Goal: Communication & Community: Answer question/provide support

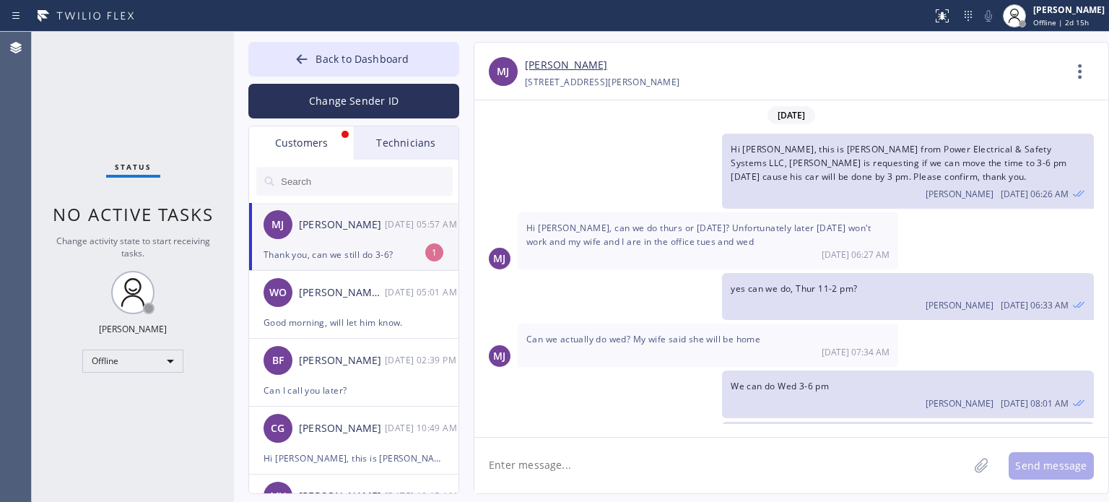
click at [349, 253] on div "Thank you, can we still do 3-6?" at bounding box center [353, 254] width 180 height 17
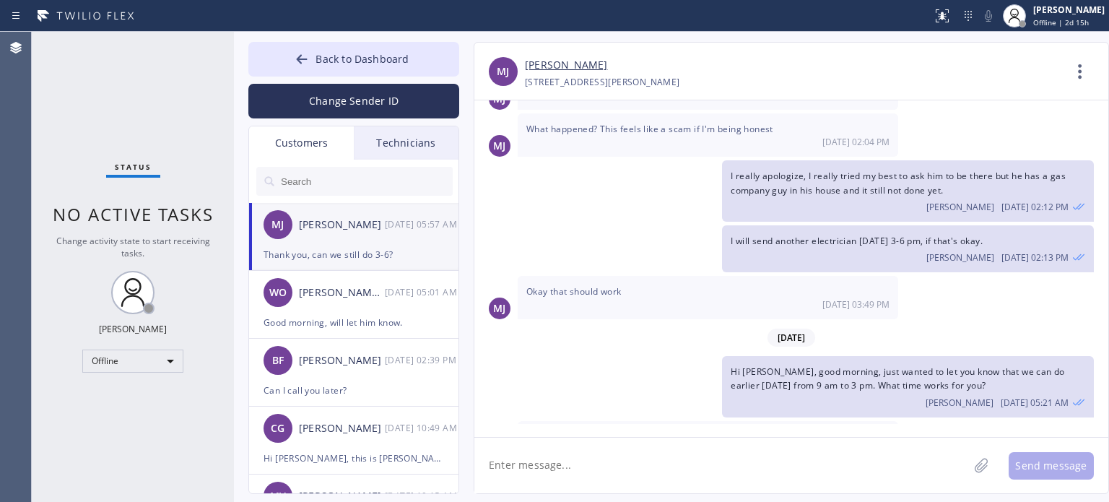
click at [575, 468] on textarea at bounding box center [721, 465] width 494 height 56
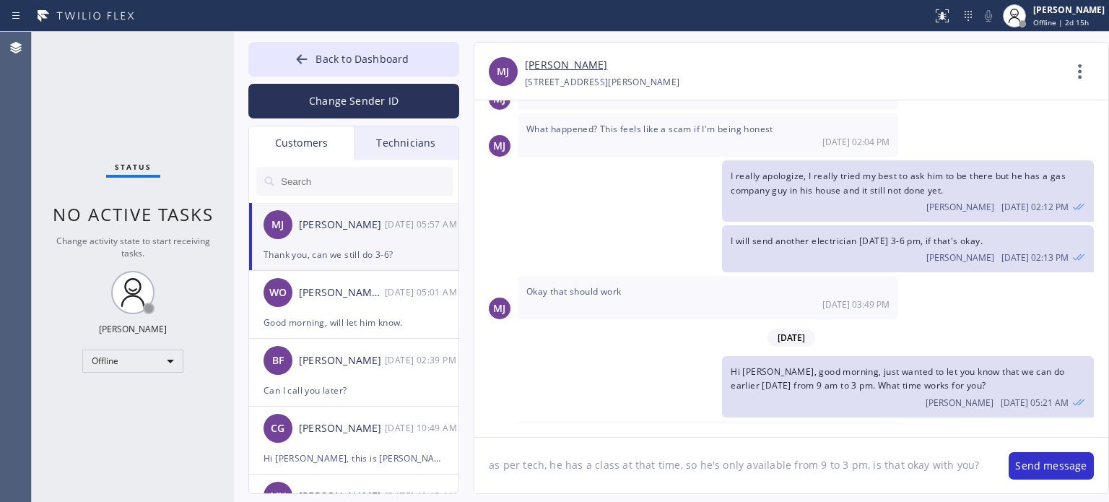
click at [670, 464] on textarea "as per tech, he has a class at that time, so he's only available from 9 to 3 pm…" at bounding box center [734, 465] width 520 height 56
click at [658, 481] on textarea "as per tech, he has a class at that time, he forgot to tell me last week, so he…" at bounding box center [734, 465] width 520 height 56
click at [961, 463] on textarea "as per tech, he has a class at that time, he forgot to tell me last week, so he…" at bounding box center [734, 465] width 520 height 56
type textarea "as per tech, he has a class at that time, he forgot to tell me last week, so he…"
click at [635, 481] on textarea "as per tech, he has a class at that time, he forgot to tell me last week, so he…" at bounding box center [734, 465] width 520 height 56
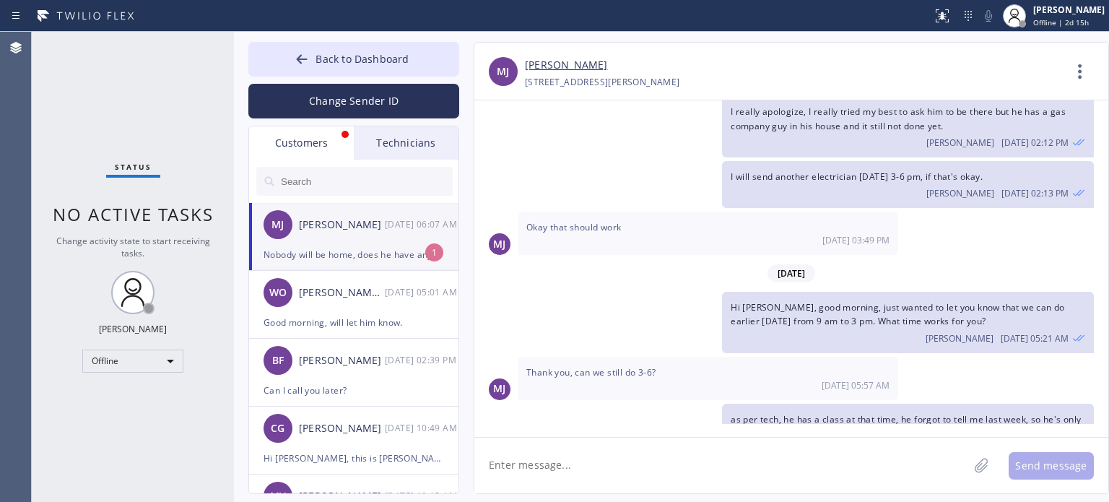
scroll to position [1935, 0]
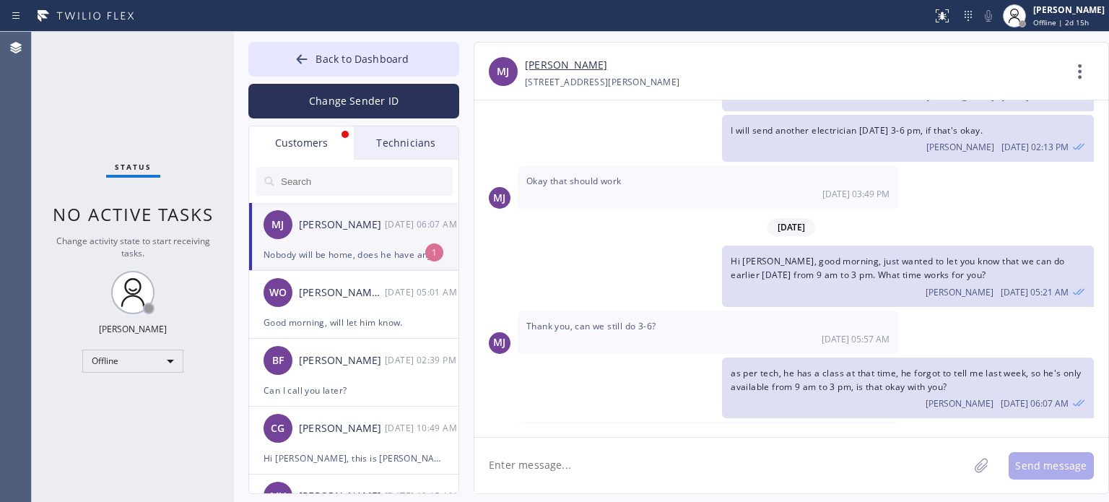
click at [393, 252] on div "Nobody will be home, does he have anything wed-fri?" at bounding box center [353, 254] width 180 height 17
click at [625, 461] on textarea at bounding box center [721, 465] width 494 height 56
click at [624, 461] on textarea at bounding box center [721, 465] width 494 height 56
click at [614, 464] on textarea "how about [DATE]" at bounding box center [734, 465] width 520 height 56
type textarea "how about Wed from 9 am to 3 pm?"
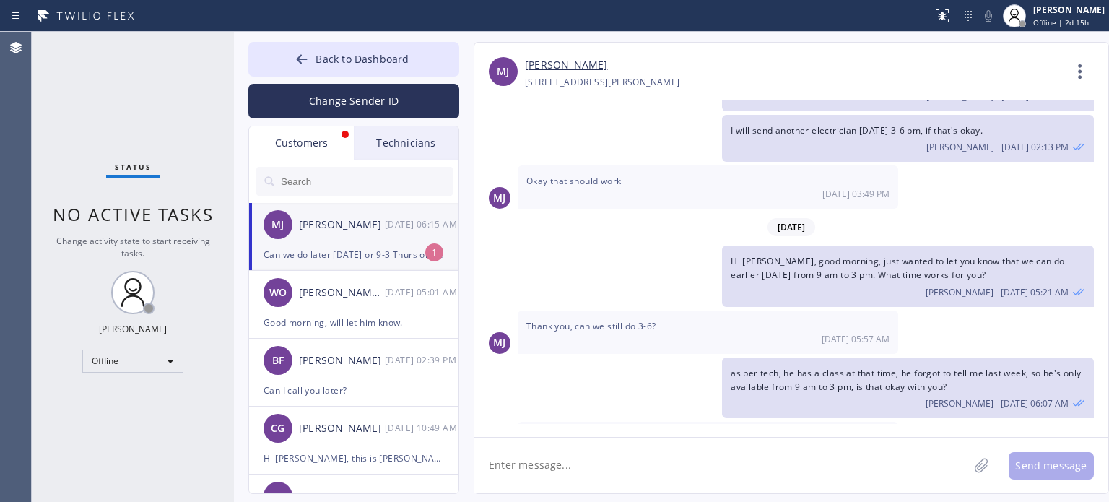
scroll to position [2031, 0]
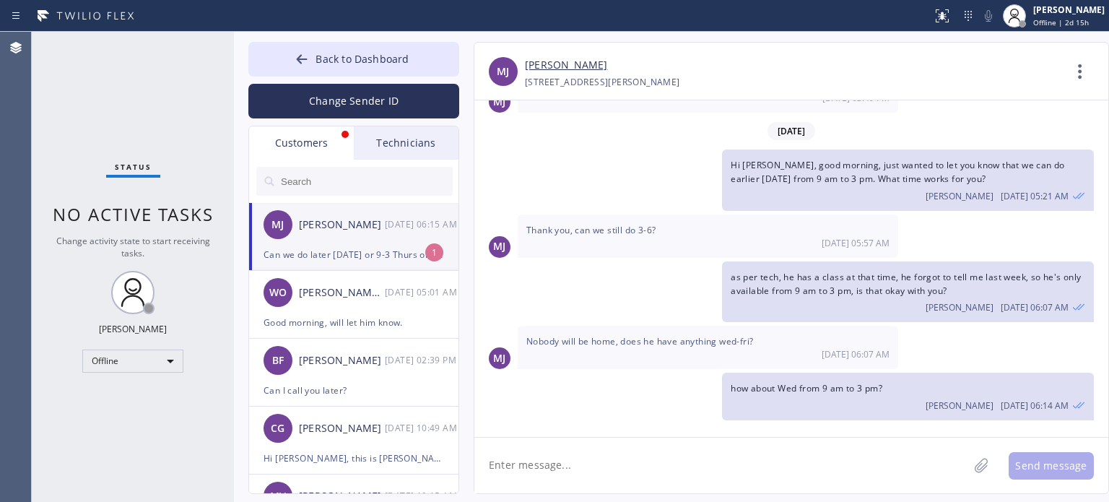
click at [572, 467] on textarea at bounding box center [721, 465] width 494 height 56
type textarea "[DATE] we can like 9-12 pm"
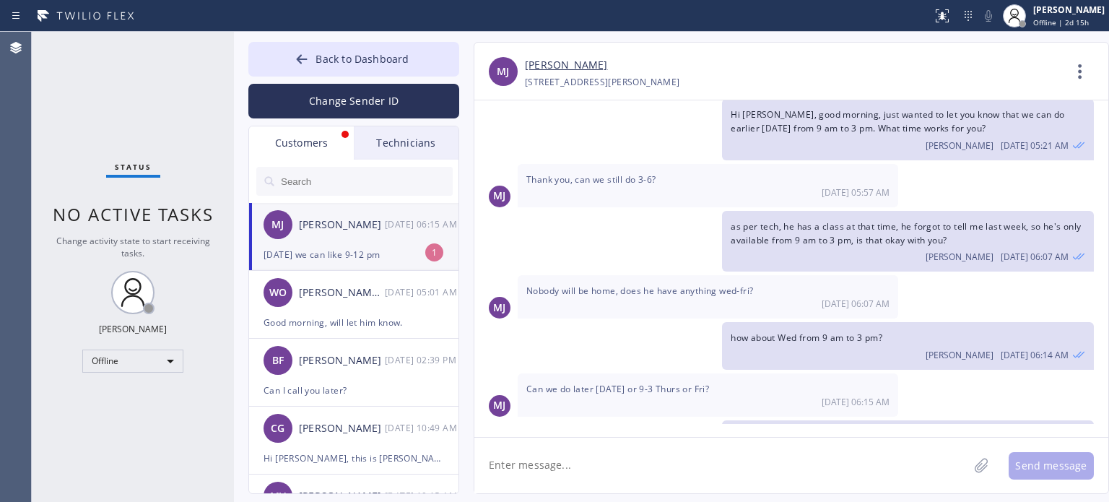
click at [577, 467] on textarea at bounding box center [721, 465] width 494 height 56
click at [355, 244] on div "[PERSON_NAME] [PERSON_NAME] [DATE] 06:15 AM" at bounding box center [354, 224] width 211 height 43
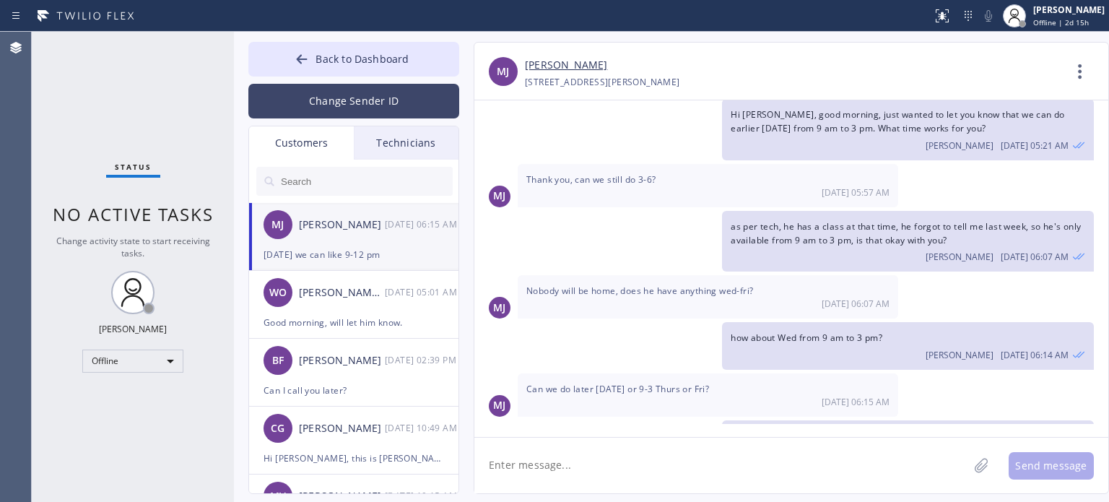
click at [339, 92] on button "Change Sender ID" at bounding box center [353, 101] width 211 height 35
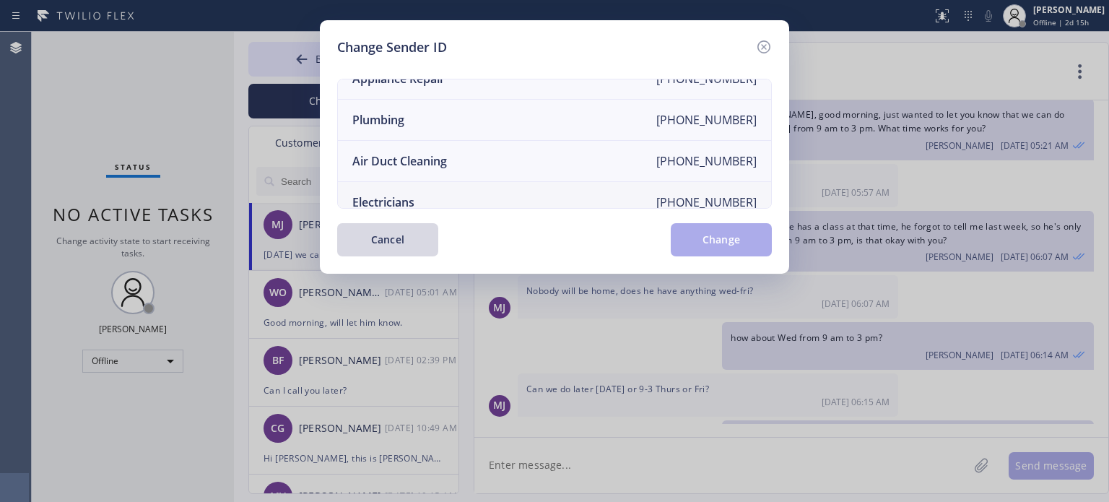
scroll to position [168, 0]
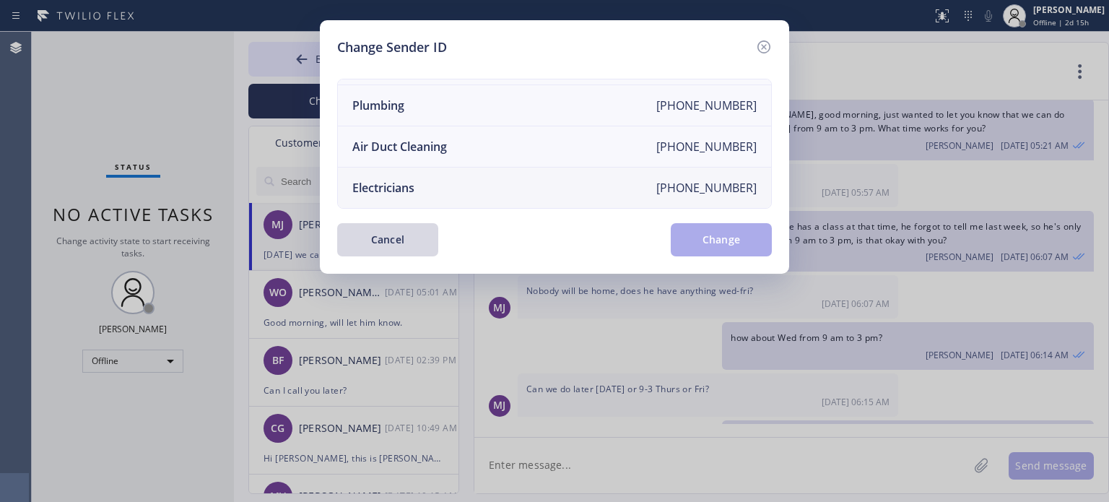
click at [414, 182] on div "Electricians" at bounding box center [383, 188] width 62 height 16
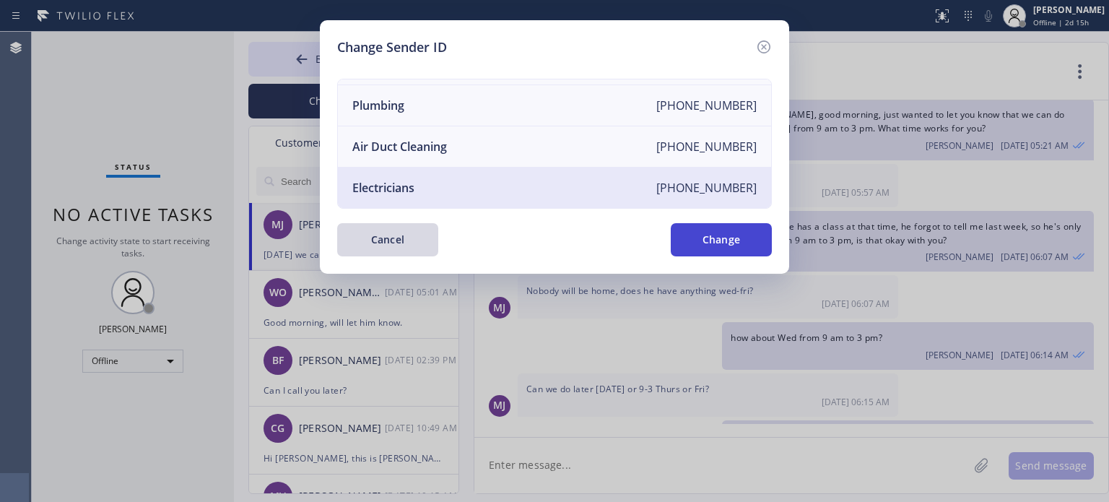
click at [756, 236] on button "Change" at bounding box center [721, 239] width 101 height 33
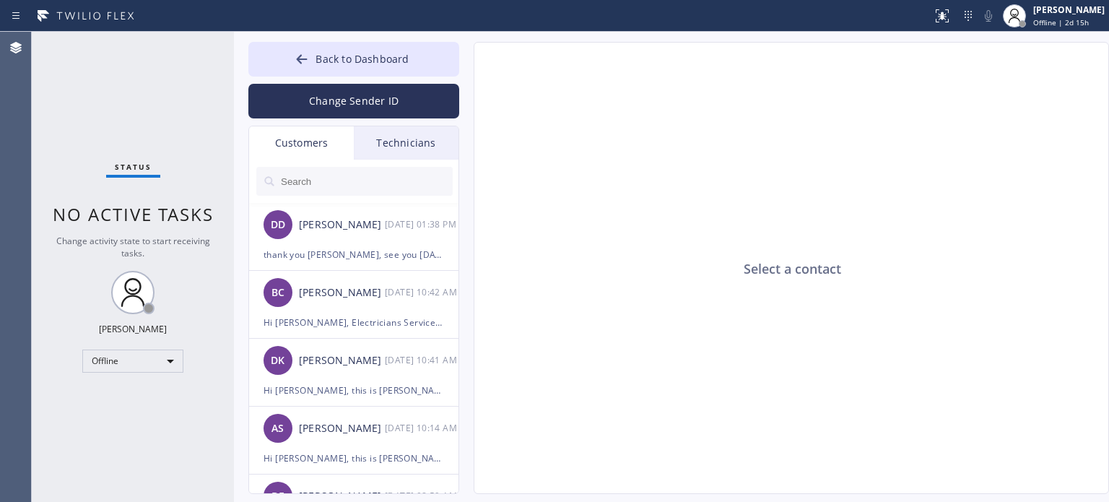
click at [405, 170] on input "text" at bounding box center [365, 181] width 173 height 29
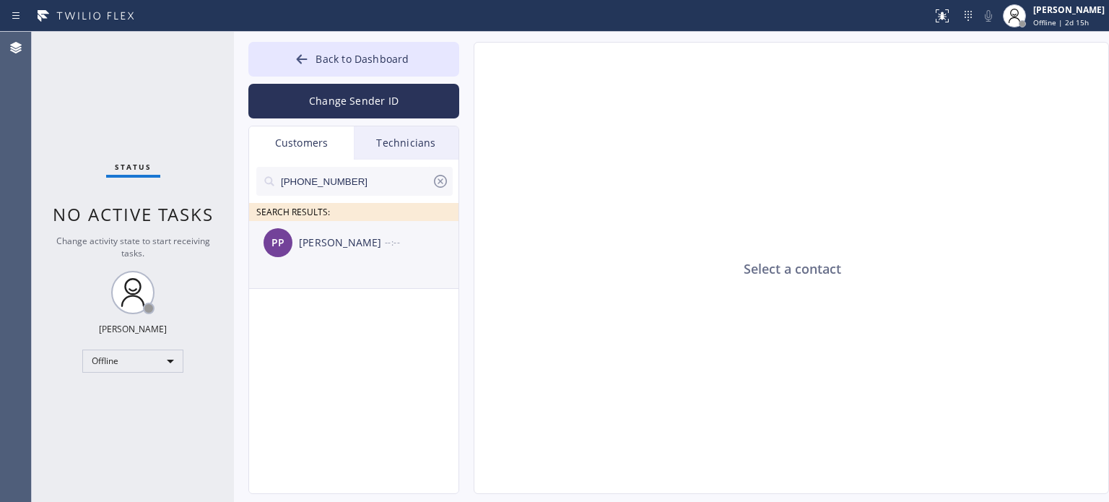
click at [339, 257] on div "PP [PERSON_NAME] --:--" at bounding box center [354, 242] width 211 height 43
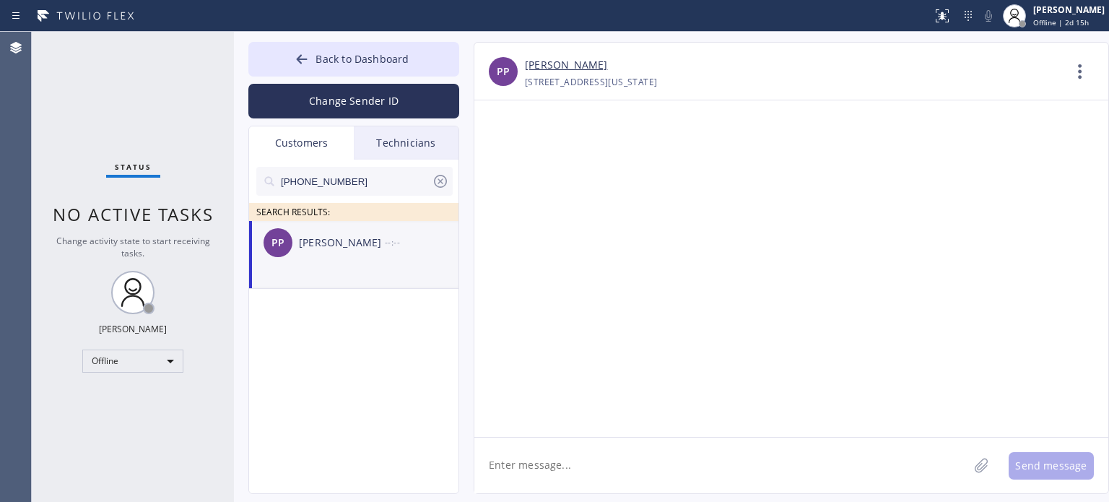
click at [559, 472] on textarea at bounding box center [721, 465] width 494 height 56
paste textarea "(T P Electrical Services"
click at [626, 467] on textarea "Hi [PERSON_NAME], this is [PERSON_NAME] from (T P Electrical Services" at bounding box center [734, 465] width 520 height 56
click at [735, 464] on textarea "Hi [PERSON_NAME], this is [PERSON_NAME] from T P Electrical Services" at bounding box center [734, 465] width 520 height 56
click at [821, 463] on textarea "Hi [PERSON_NAME], this is [PERSON_NAME] from T P Electrical Services," at bounding box center [734, 465] width 520 height 56
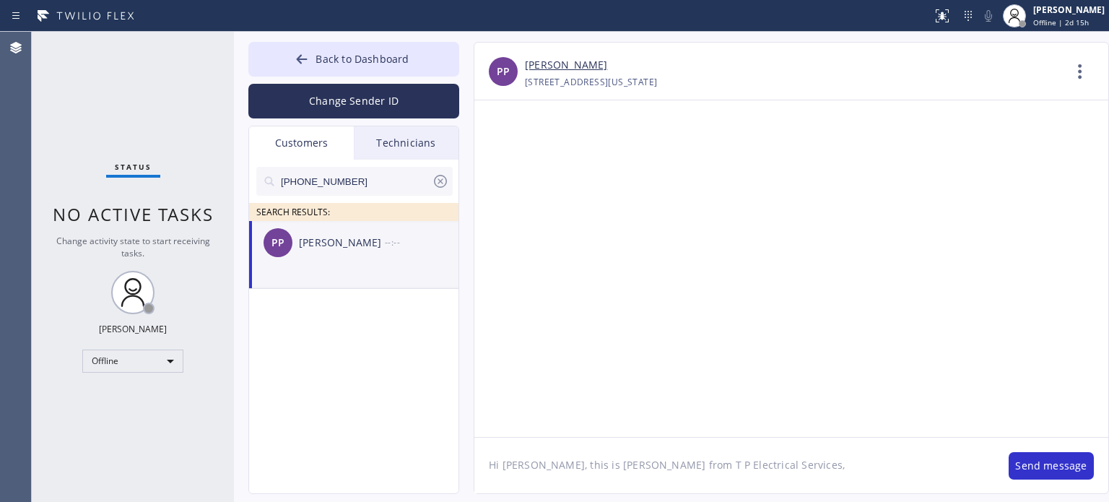
paste textarea "I already sent the paid invoice to your email. Please check your inbox or spam …"
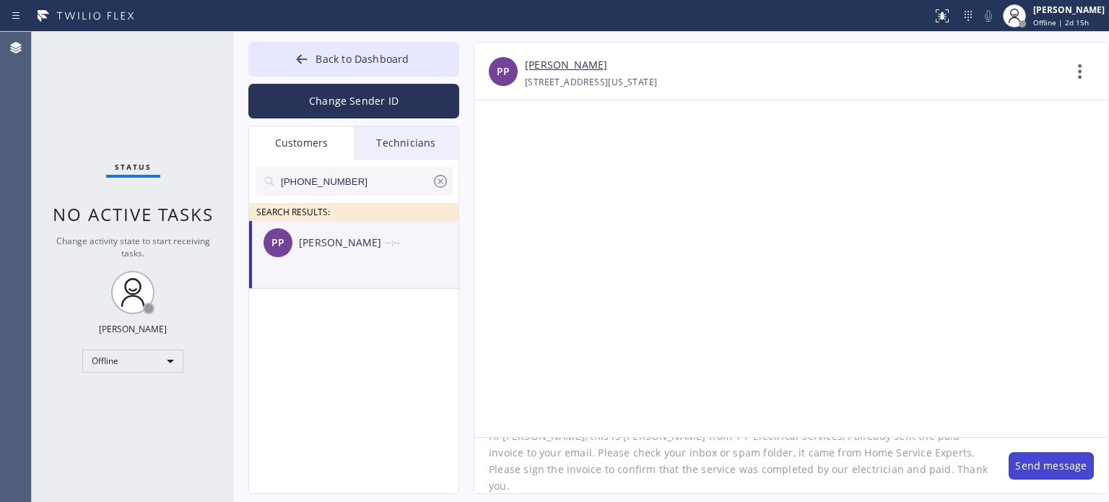
type textarea "Hi [PERSON_NAME], this is [PERSON_NAME] from T P Electrical Services, I already…"
click at [1033, 466] on button "Send message" at bounding box center [1050, 465] width 85 height 27
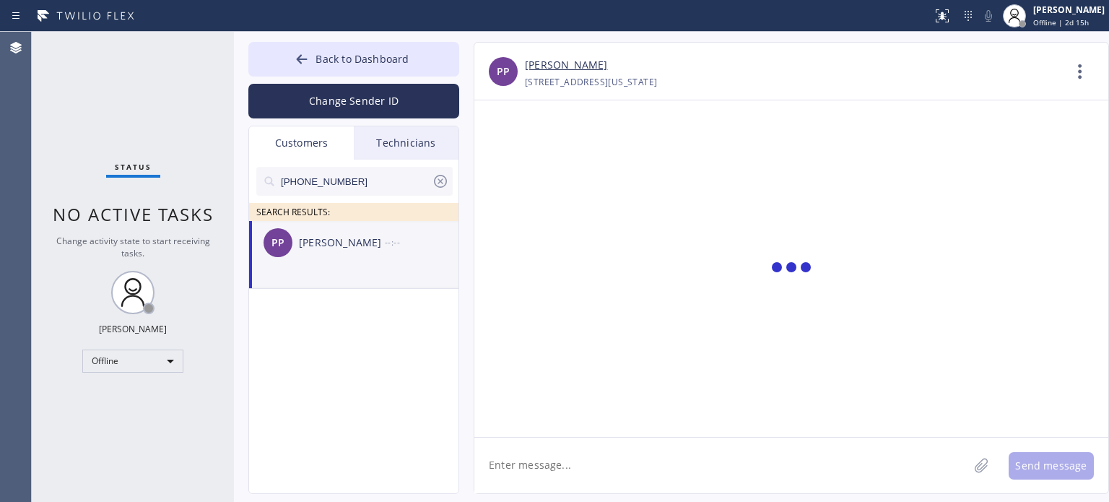
scroll to position [0, 0]
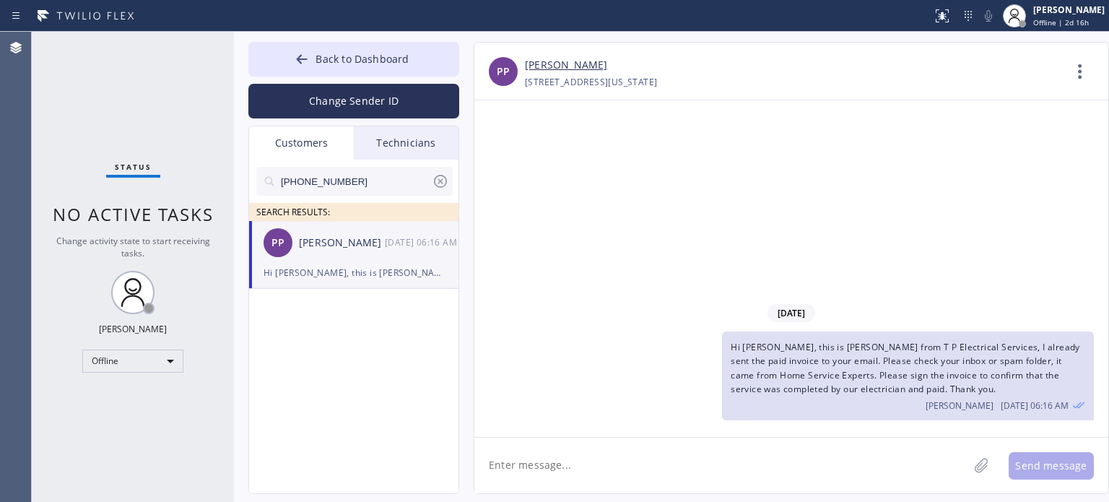
click at [295, 181] on input "[PHONE_NUMBER]" at bounding box center [355, 181] width 152 height 29
click at [295, 180] on input "[PHONE_NUMBER]" at bounding box center [355, 181] width 152 height 29
paste input "908) 500-2048"
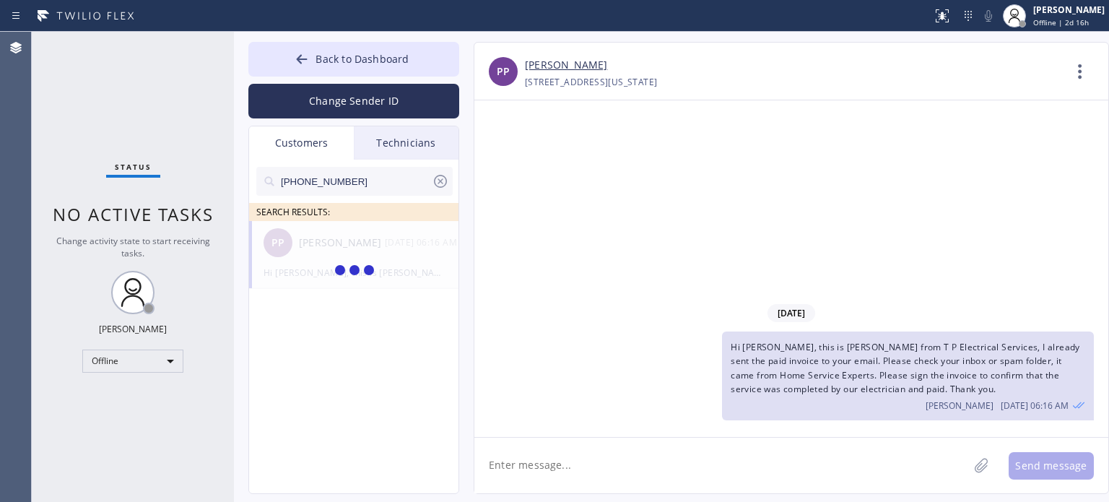
type input "[PHONE_NUMBER]"
click at [345, 250] on div "[PERSON_NAME]" at bounding box center [342, 243] width 86 height 17
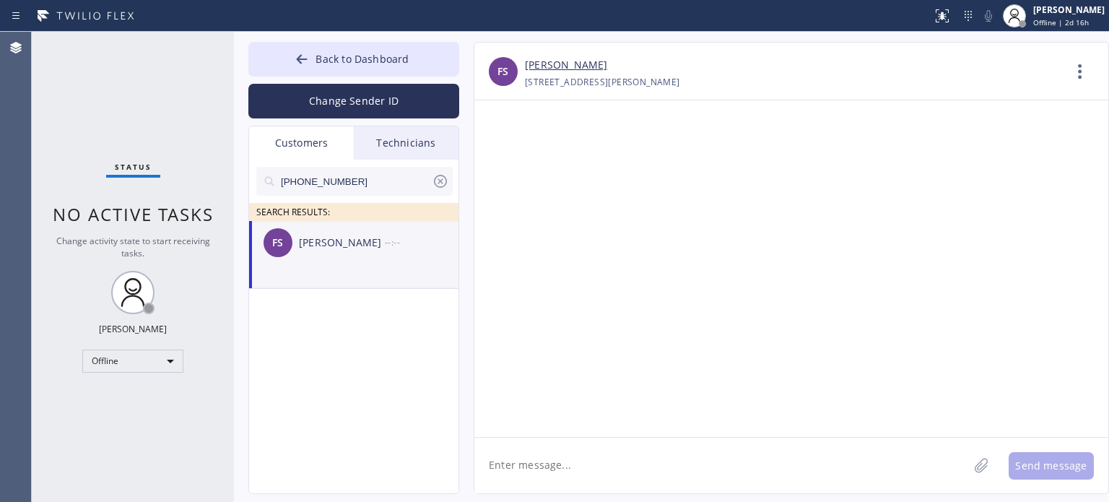
click at [528, 458] on textarea at bounding box center [721, 465] width 494 height 56
paste textarea "Aros Electri"
click at [882, 464] on textarea "Hi [PERSON_NAME], this is [PERSON_NAME] from [PERSON_NAME] Electric," at bounding box center [734, 465] width 520 height 56
paste textarea "I already sent the paid invoice to your email. Please check your inbox or spam …"
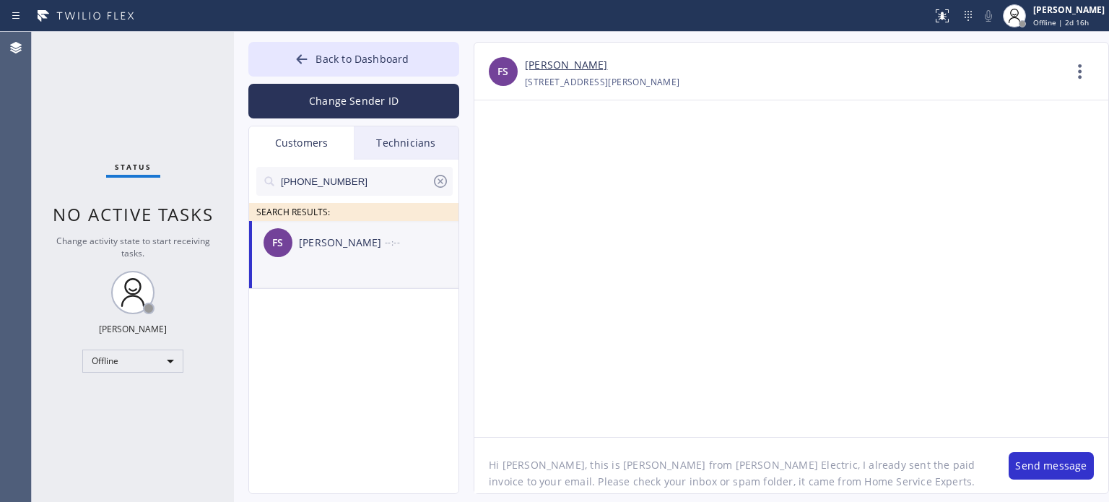
scroll to position [29, 0]
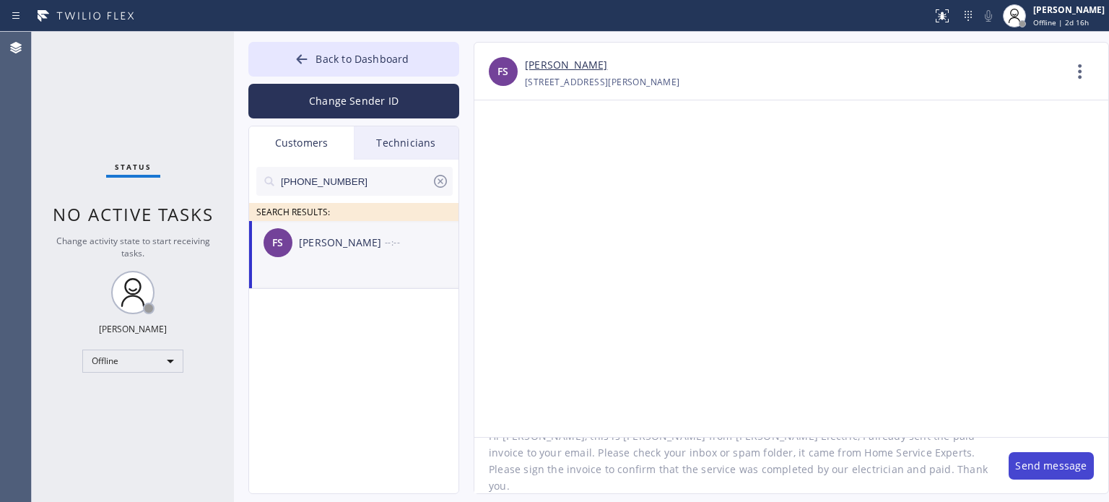
type textarea "Hi [PERSON_NAME], this is [PERSON_NAME] from [PERSON_NAME] Electric, I already …"
click at [1018, 466] on button "Send message" at bounding box center [1050, 465] width 85 height 27
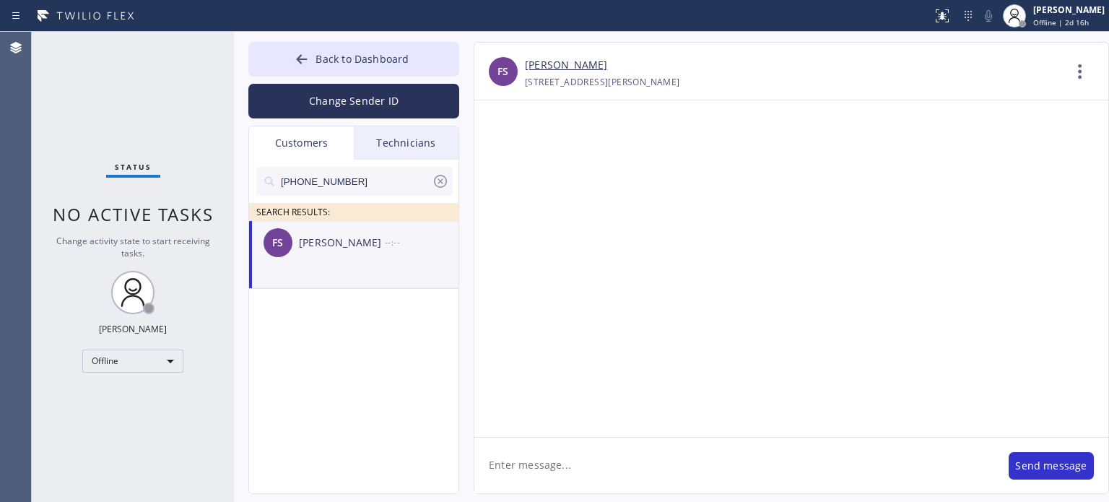
scroll to position [0, 0]
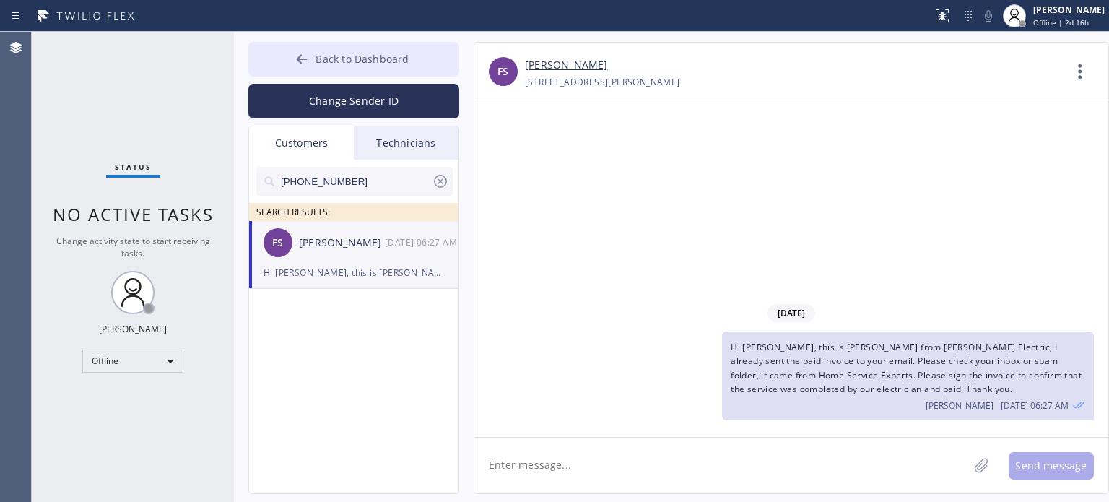
click at [318, 60] on span "Back to Dashboard" at bounding box center [361, 59] width 93 height 14
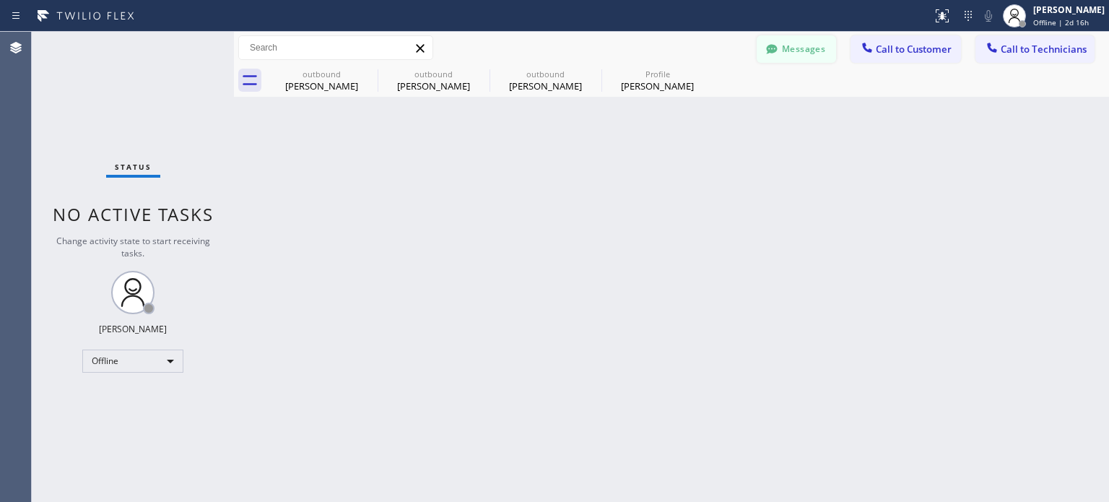
click at [809, 50] on button "Messages" at bounding box center [795, 48] width 79 height 27
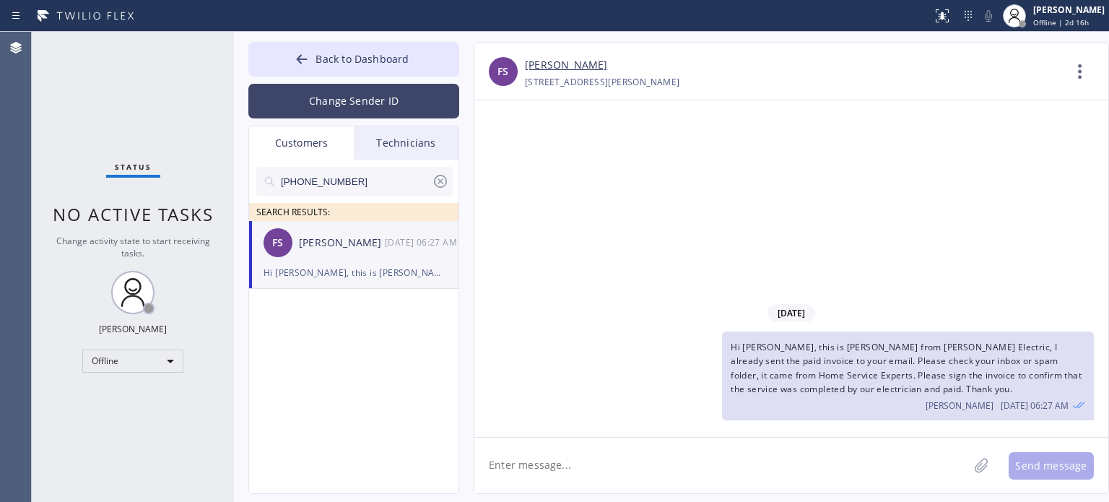
click at [367, 89] on button "Change Sender ID" at bounding box center [353, 101] width 211 height 35
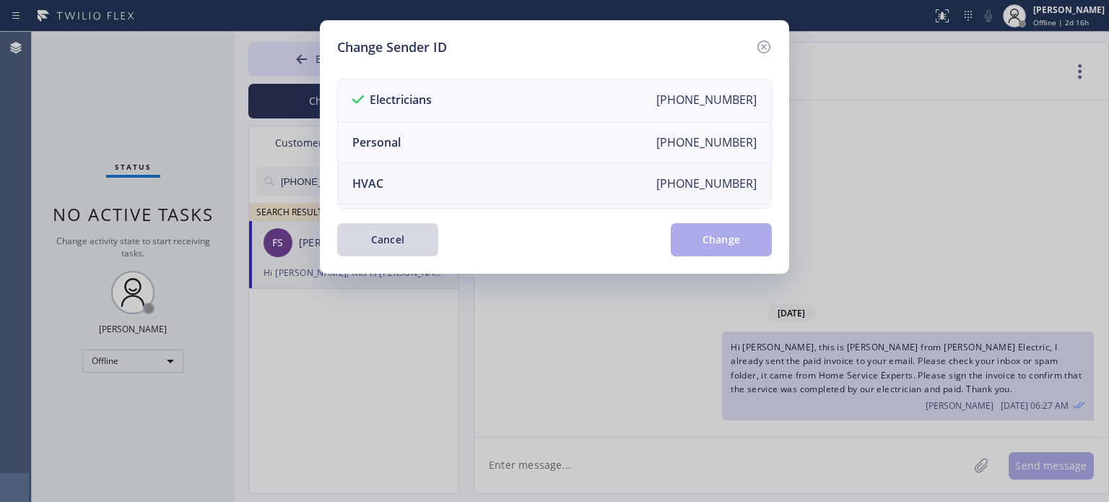
click at [399, 181] on li "HVAC [PHONE_NUMBER]" at bounding box center [554, 183] width 433 height 41
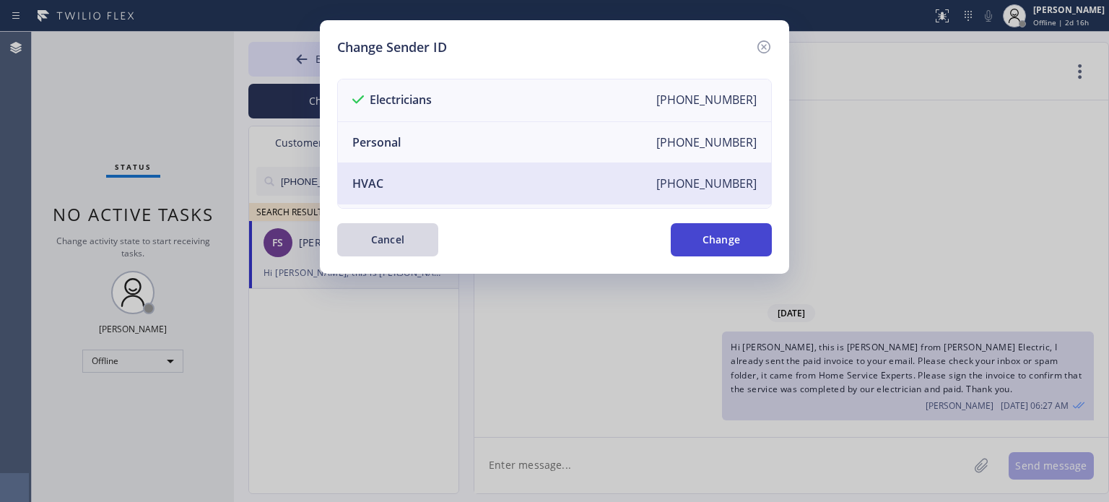
click at [679, 239] on button "Change" at bounding box center [721, 239] width 101 height 33
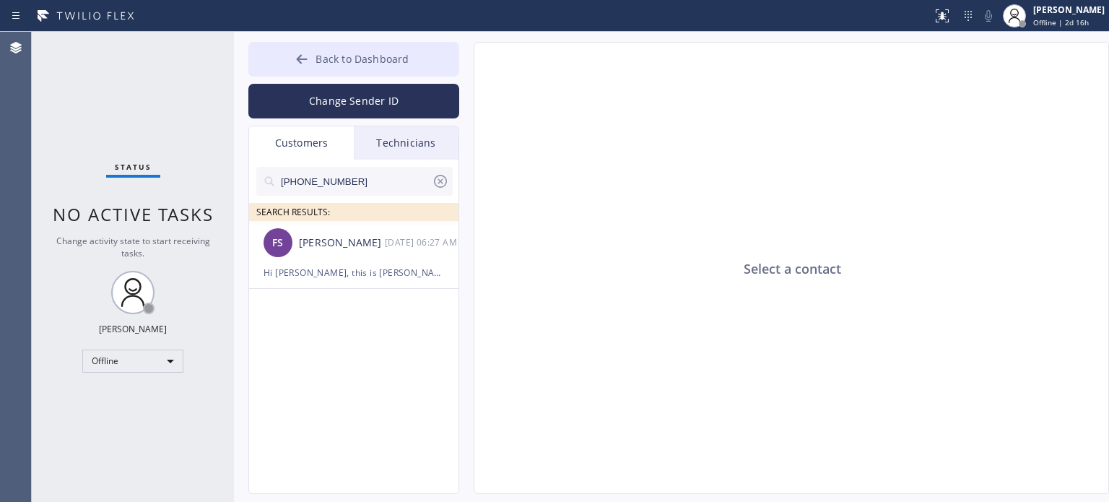
click at [404, 67] on button "Back to Dashboard" at bounding box center [353, 59] width 211 height 35
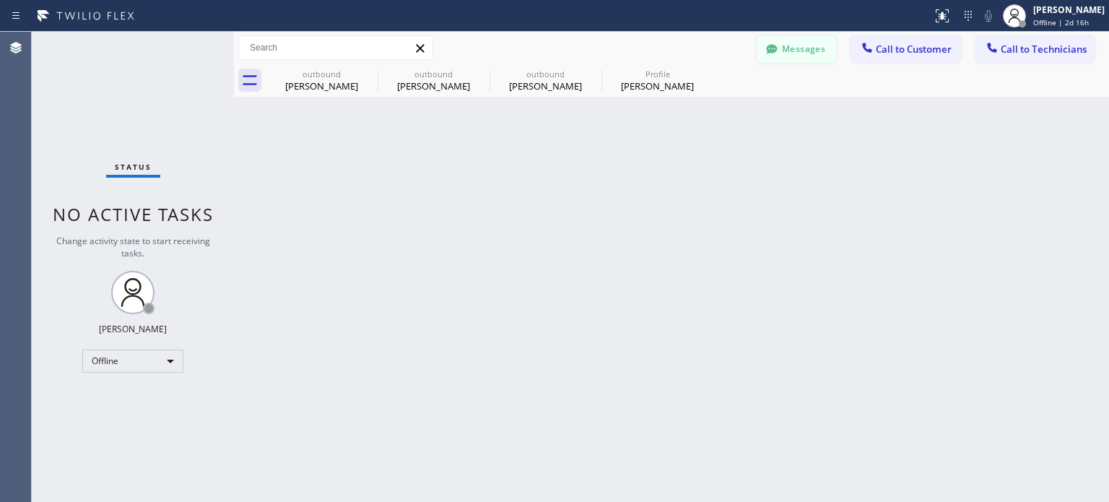
click at [798, 48] on button "Messages" at bounding box center [795, 48] width 79 height 27
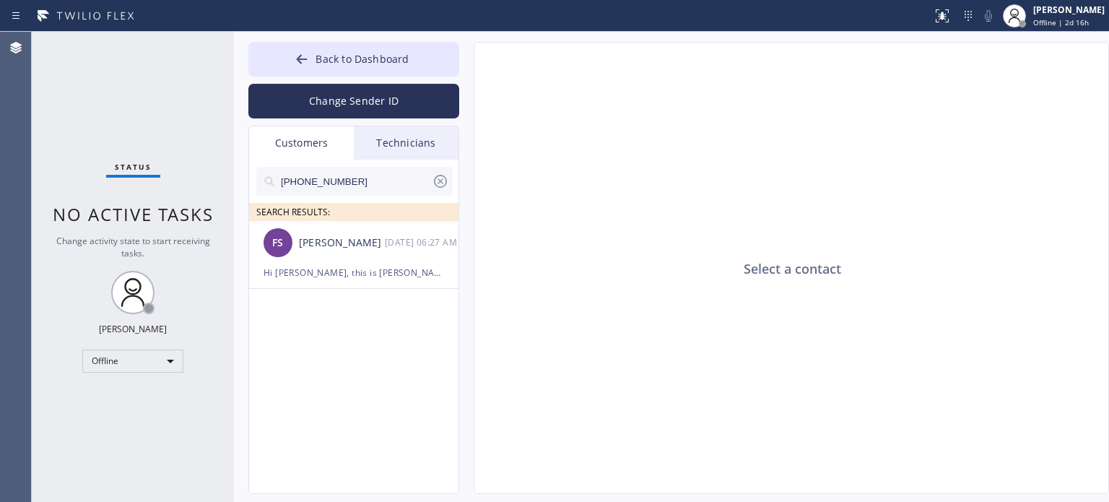
click at [439, 176] on icon at bounding box center [440, 181] width 17 height 17
click at [308, 136] on div "Customers" at bounding box center [301, 142] width 105 height 33
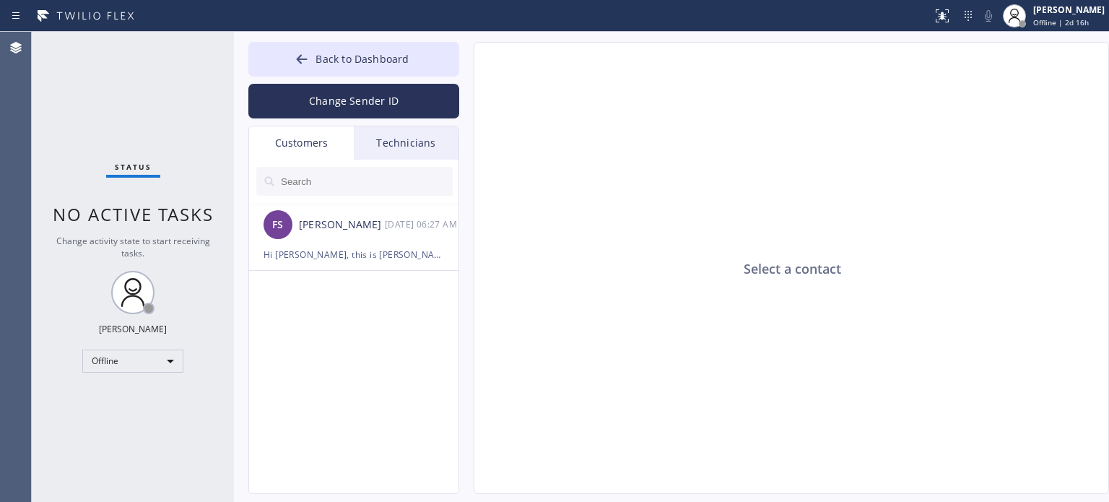
click at [307, 149] on div "Customers" at bounding box center [301, 142] width 105 height 33
click at [401, 142] on div "Technicians" at bounding box center [406, 142] width 105 height 33
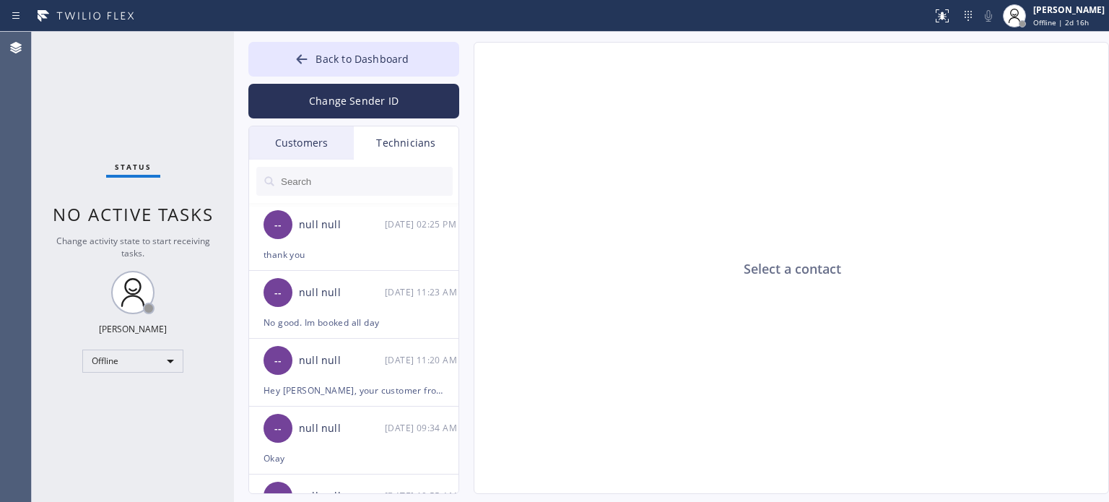
click at [305, 141] on div "Customers" at bounding box center [301, 142] width 105 height 33
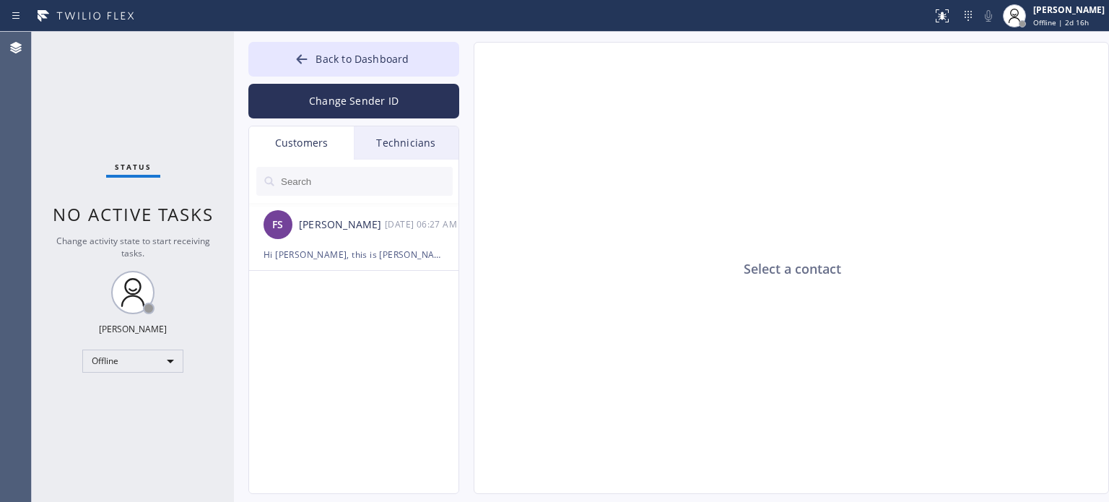
click at [305, 141] on div "Customers" at bounding box center [301, 142] width 105 height 33
click at [314, 185] on input "text" at bounding box center [365, 181] width 173 height 29
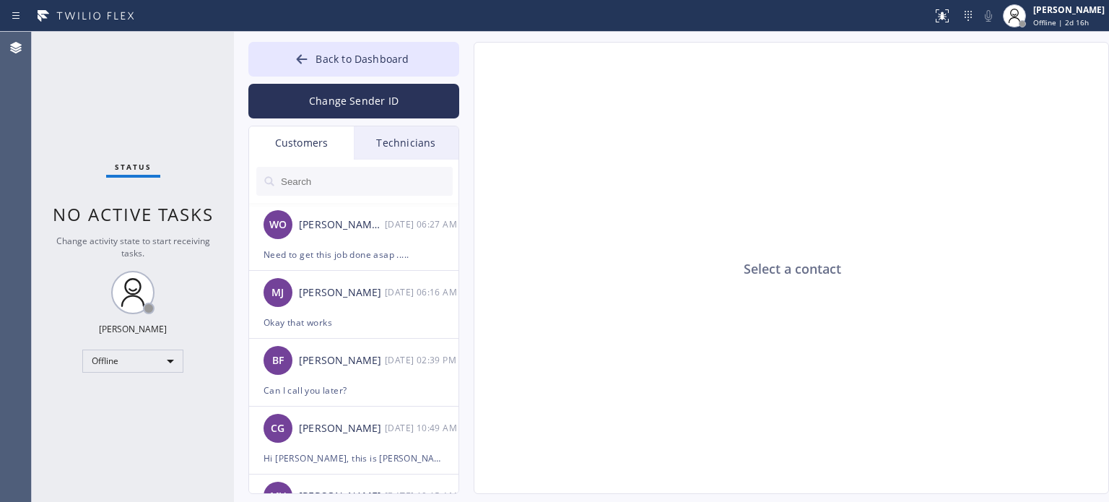
click at [289, 180] on input "text" at bounding box center [365, 181] width 173 height 29
click at [343, 260] on div "Need to get this job done asap ....." at bounding box center [353, 254] width 180 height 17
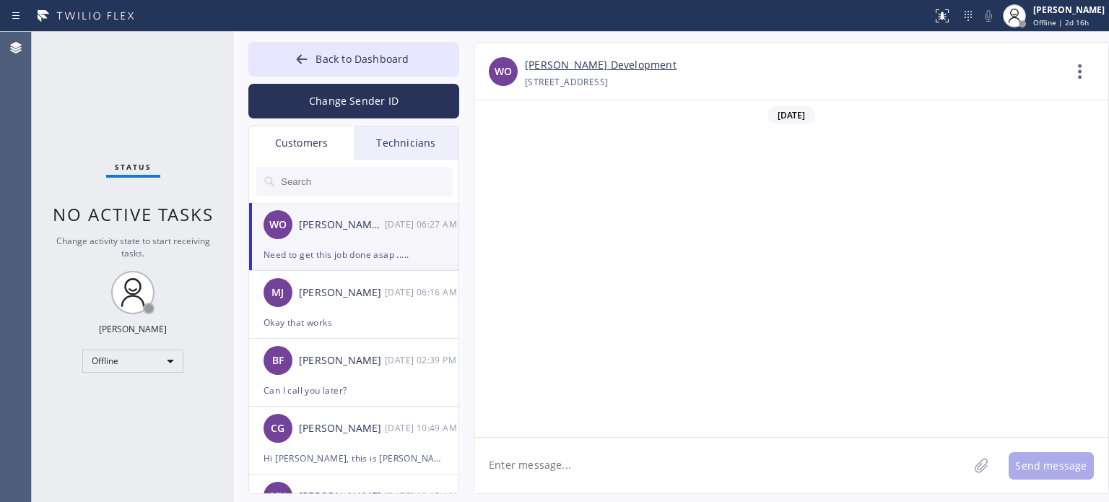
scroll to position [623, 0]
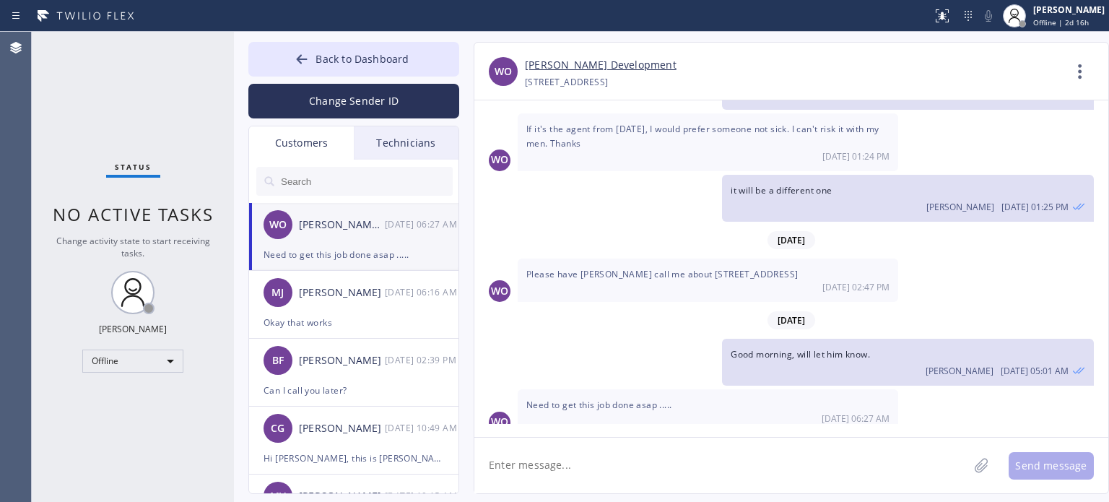
click at [577, 477] on textarea at bounding box center [721, 465] width 494 height 56
click at [549, 460] on textarea at bounding box center [721, 465] width 494 height 56
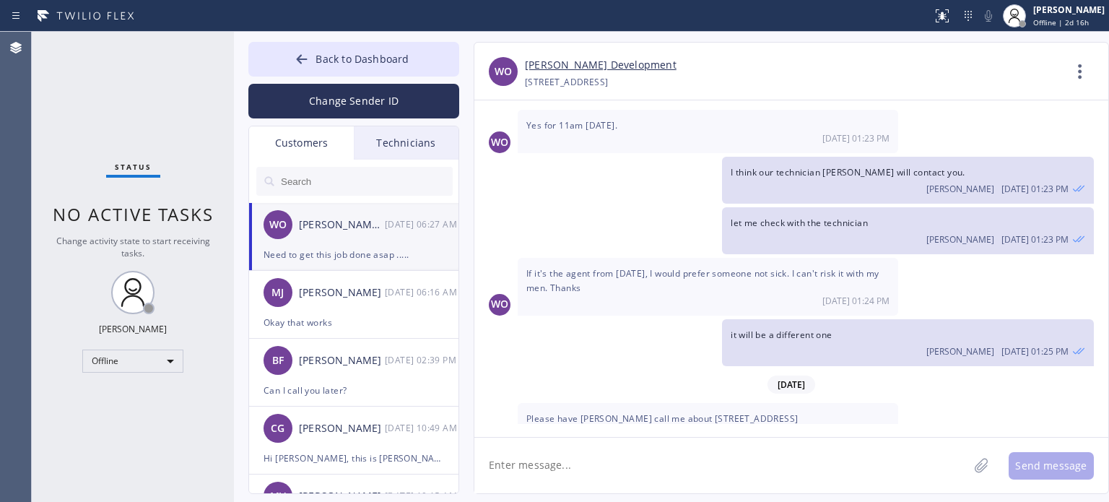
scroll to position [334, 0]
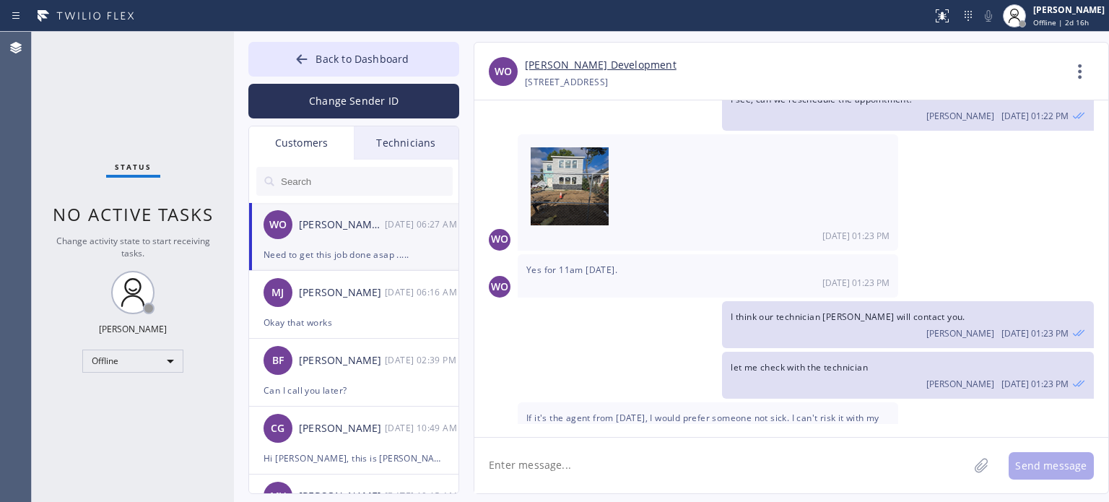
click at [569, 69] on link "[PERSON_NAME] Development" at bounding box center [601, 65] width 152 height 17
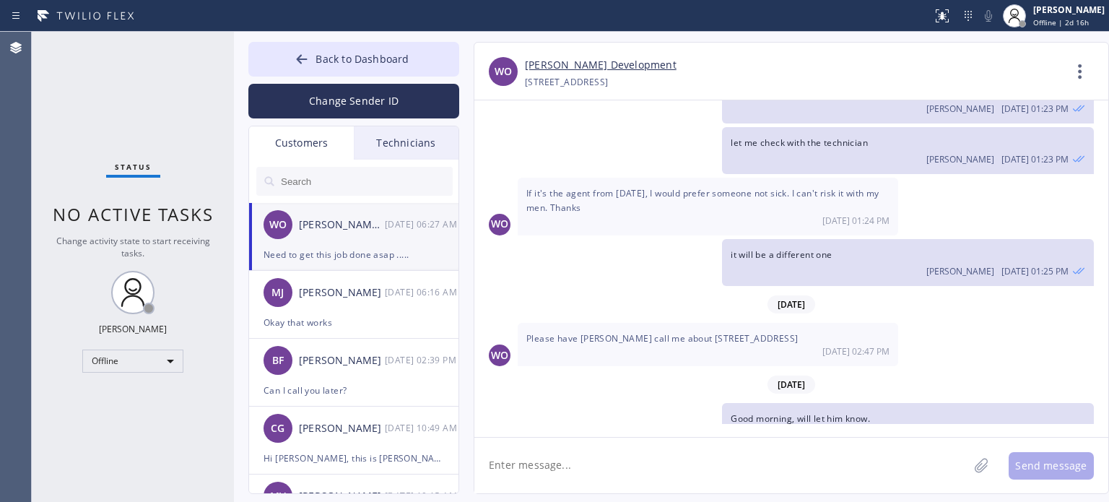
scroll to position [623, 0]
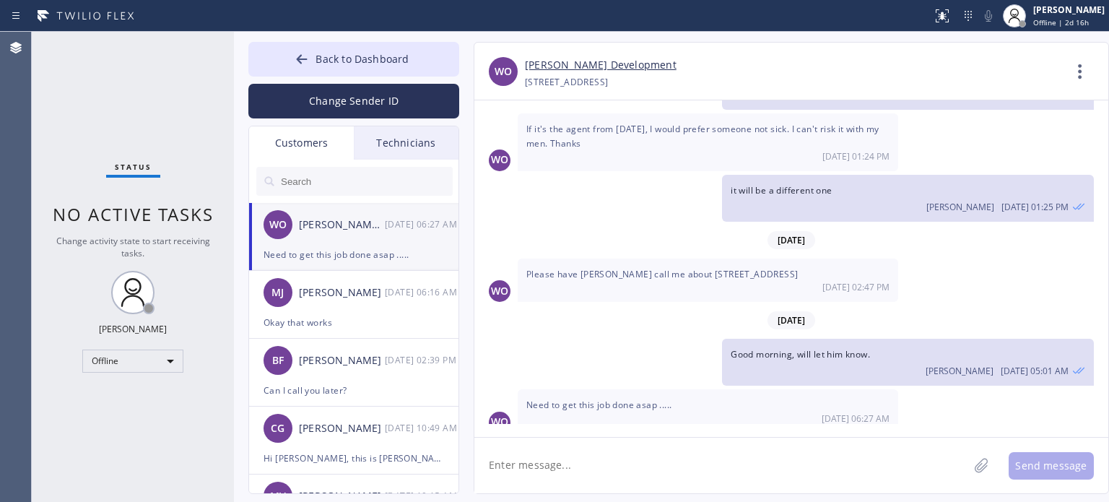
click at [566, 463] on textarea at bounding box center [721, 465] width 494 height 56
click at [668, 468] on textarea "I understand, I will send the estimate within [DATE]." at bounding box center [734, 465] width 520 height 56
type textarea "I understand, I will send the estimates within [DATE]."
click at [747, 467] on textarea "I understand, I will send the estimates within [DATE]." at bounding box center [734, 465] width 520 height 56
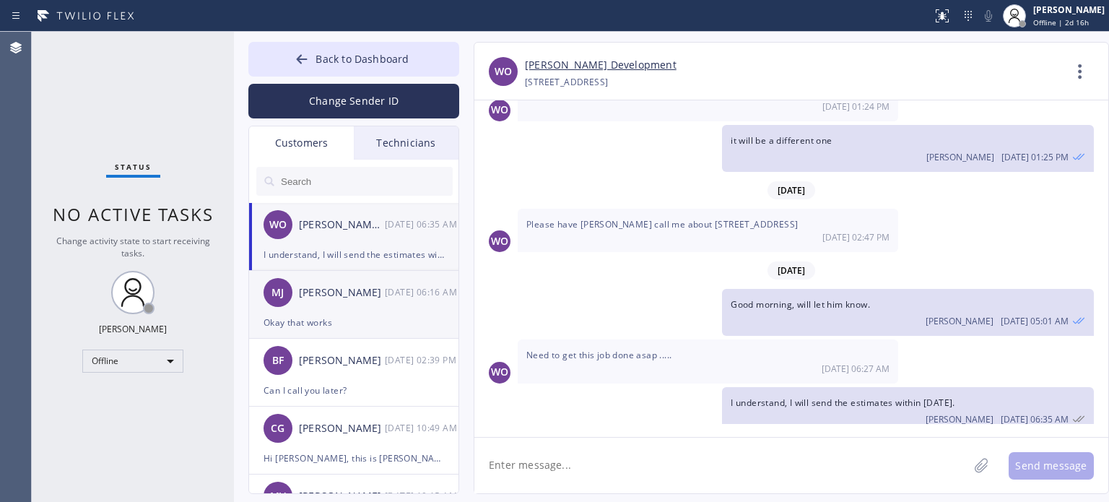
click at [354, 309] on div "[PERSON_NAME] [PERSON_NAME] [DATE] 06:16 AM" at bounding box center [354, 292] width 211 height 43
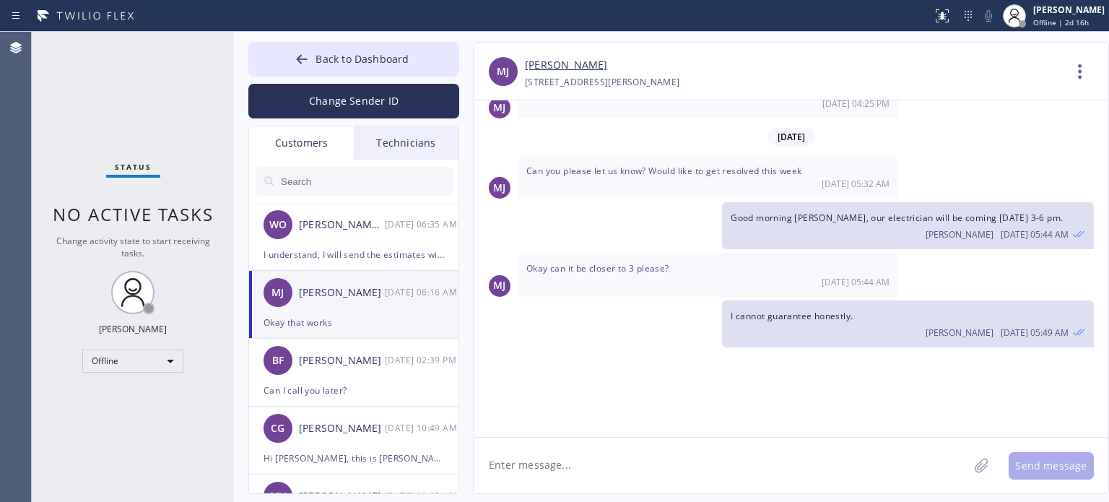
scroll to position [2127, 0]
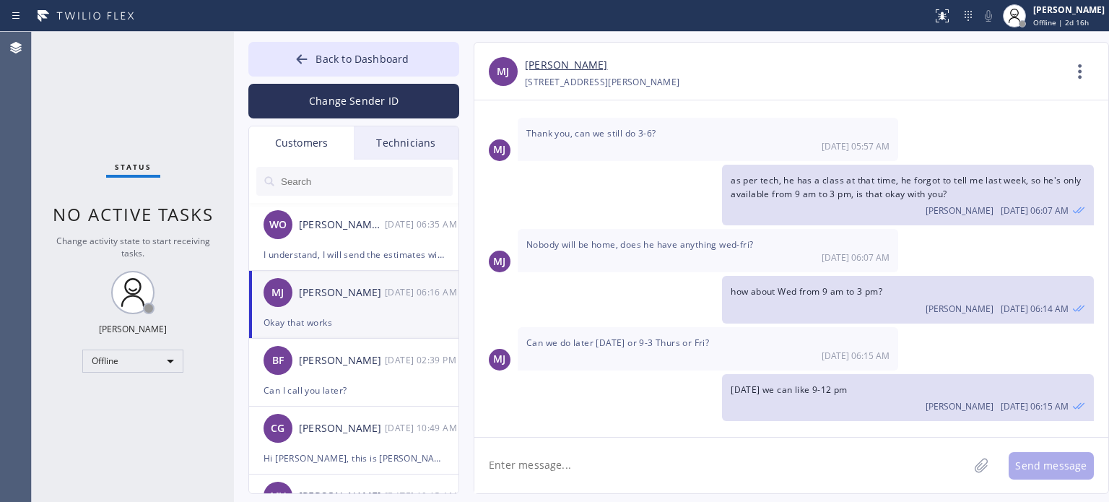
click at [538, 472] on textarea at bounding box center [721, 465] width 494 height 56
type textarea "Perfect, thank you"
click at [1066, 464] on button "Send message" at bounding box center [1050, 465] width 85 height 27
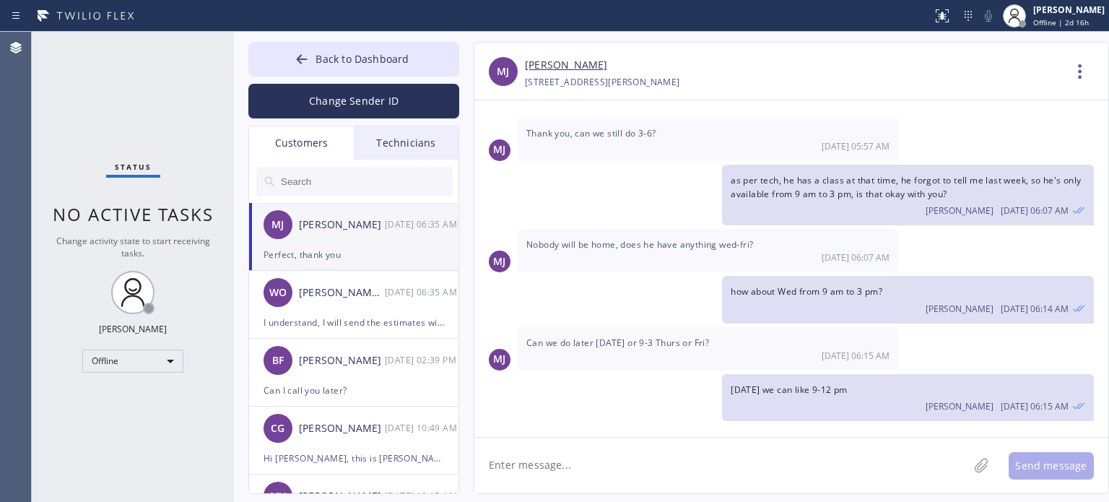
scroll to position [2177, 0]
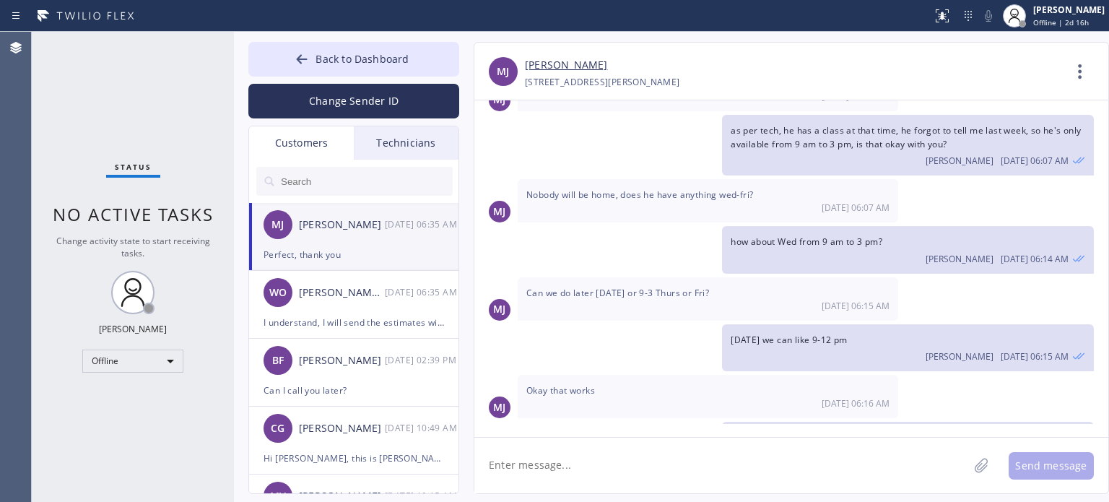
click at [329, 253] on div "Perfect, thank you" at bounding box center [353, 254] width 180 height 17
click at [332, 46] on button "Back to Dashboard" at bounding box center [353, 59] width 211 height 35
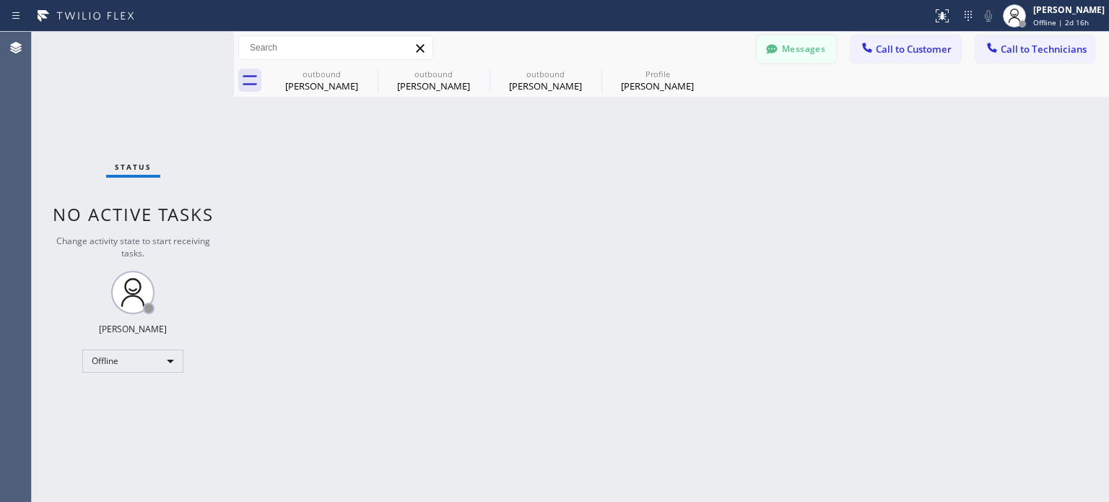
click at [781, 48] on button "Messages" at bounding box center [795, 48] width 79 height 27
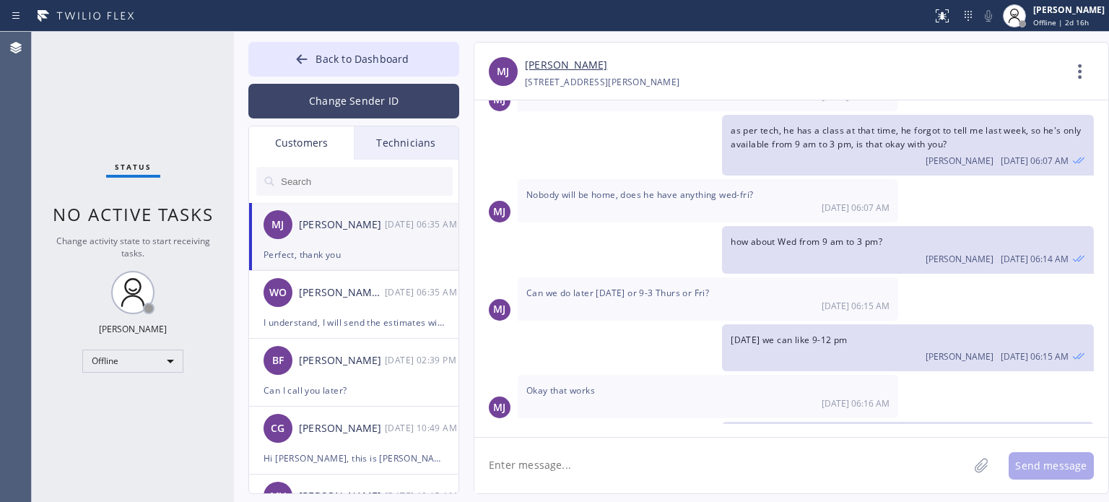
click at [349, 93] on button "Change Sender ID" at bounding box center [353, 101] width 211 height 35
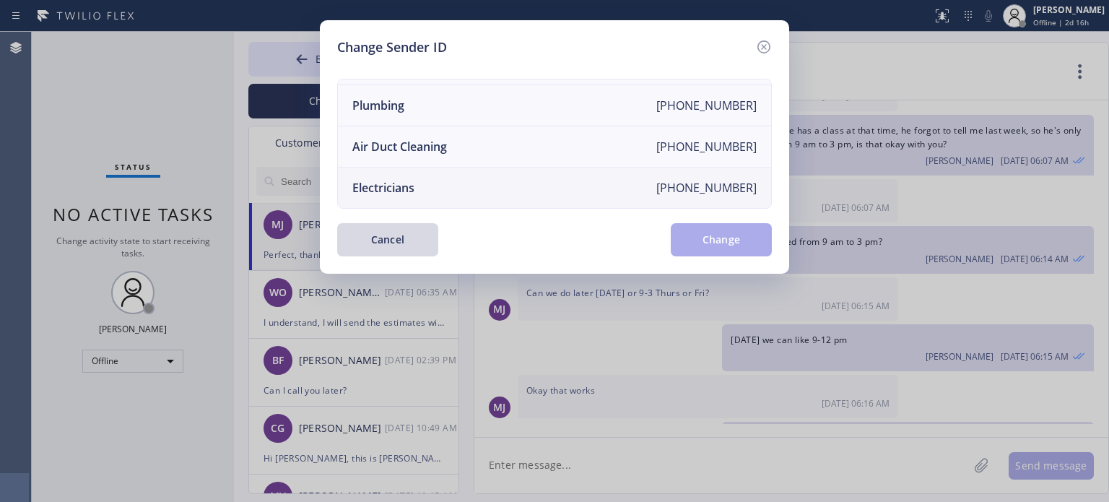
scroll to position [168, 0]
click at [400, 180] on div "Electricians" at bounding box center [383, 188] width 62 height 16
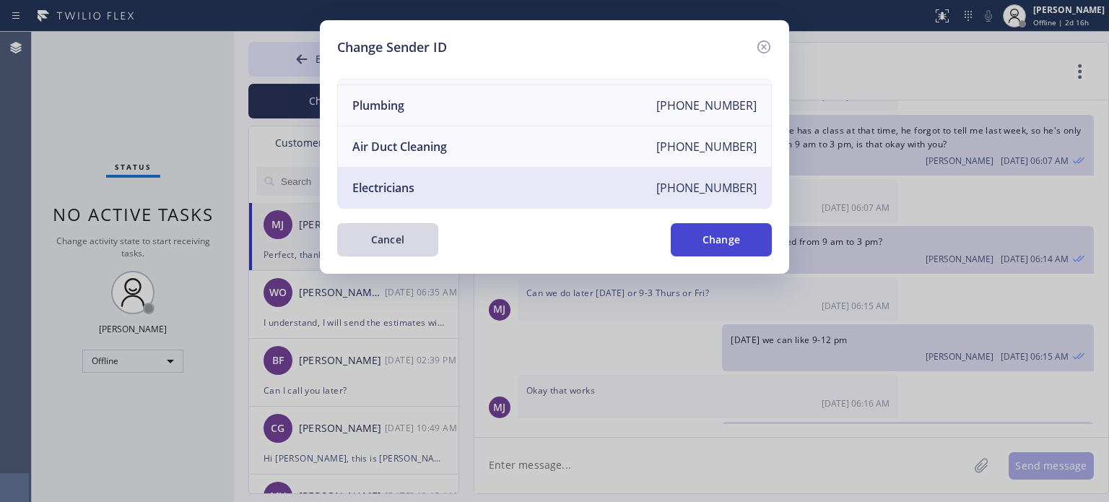
click at [727, 233] on button "Change" at bounding box center [721, 239] width 101 height 33
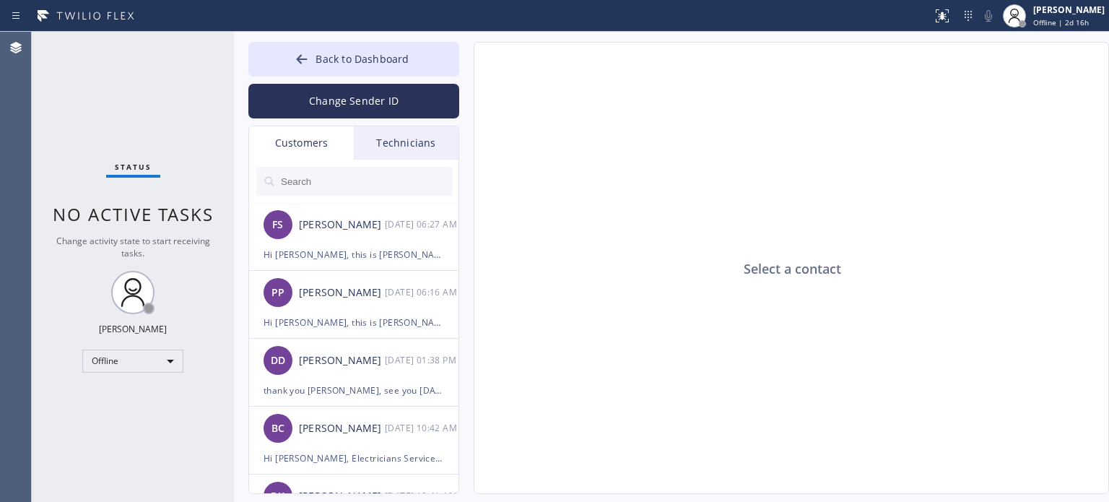
click at [316, 178] on input "text" at bounding box center [365, 181] width 173 height 29
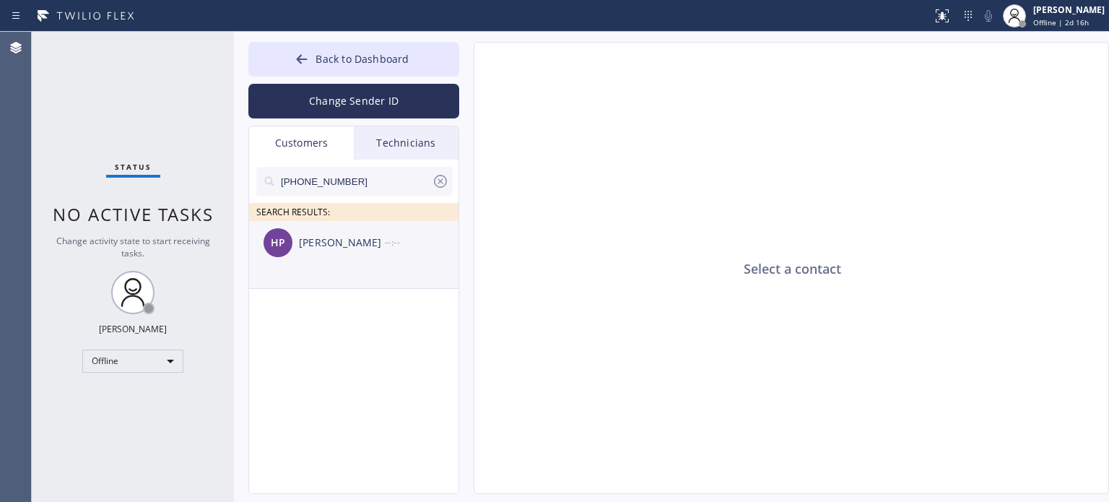
click at [342, 239] on div "[PERSON_NAME]" at bounding box center [342, 243] width 86 height 17
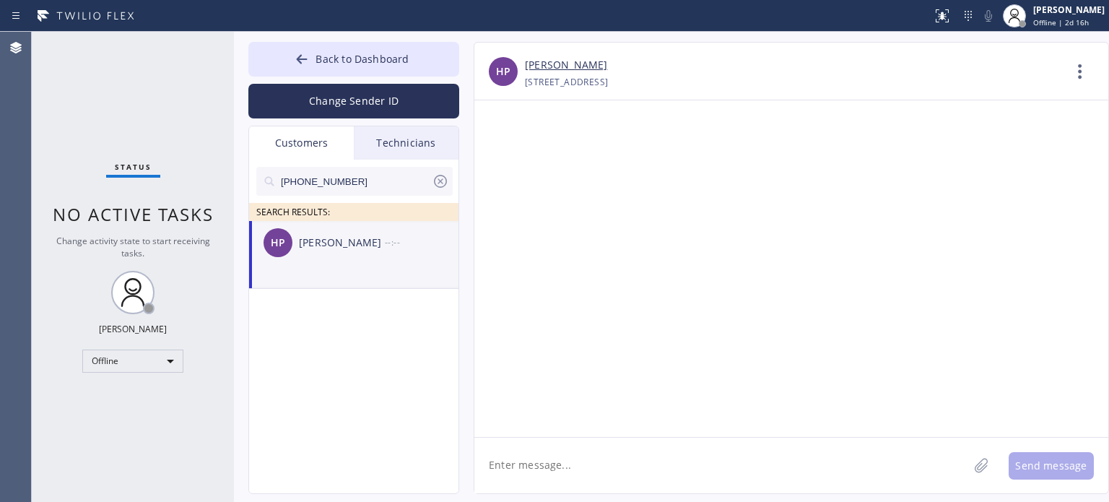
click at [523, 461] on textarea at bounding box center [721, 465] width 494 height 56
paste textarea "[PERSON_NAME] Electric Inc"
click at [848, 455] on textarea "Hi [PERSON_NAME], this is [PERSON_NAME] from [PERSON_NAME] Electric Inc," at bounding box center [734, 465] width 520 height 56
paste textarea "I already sent the estimate to your email. Please check your inbox or spam fold…"
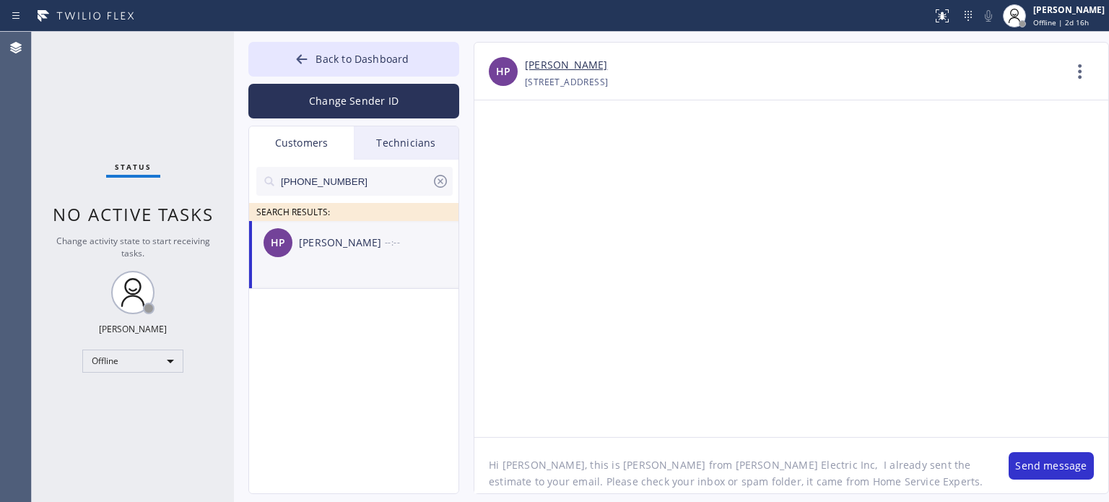
scroll to position [29, 0]
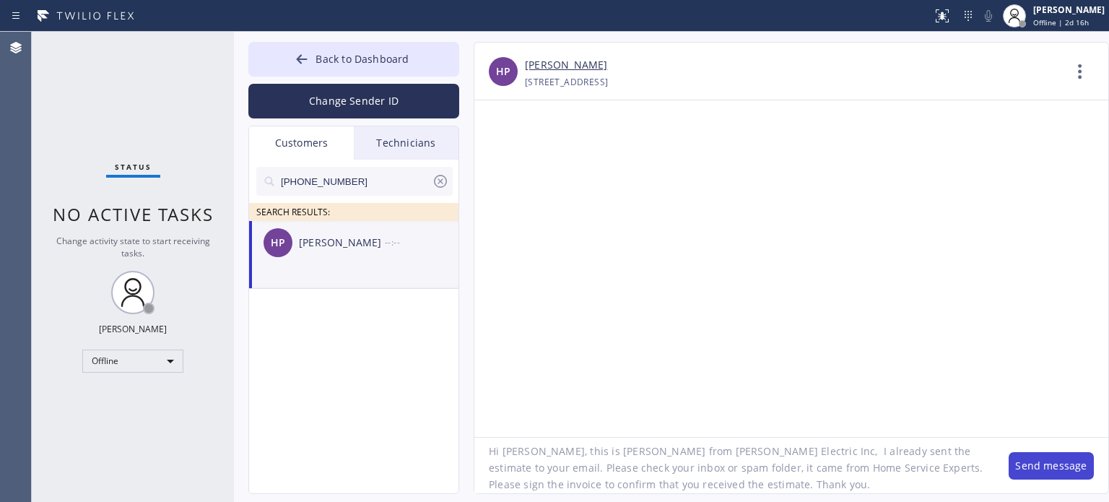
type textarea "Hi [PERSON_NAME], this is [PERSON_NAME] from [PERSON_NAME] Electric Inc, I alre…"
click at [1028, 465] on button "Send message" at bounding box center [1050, 465] width 85 height 27
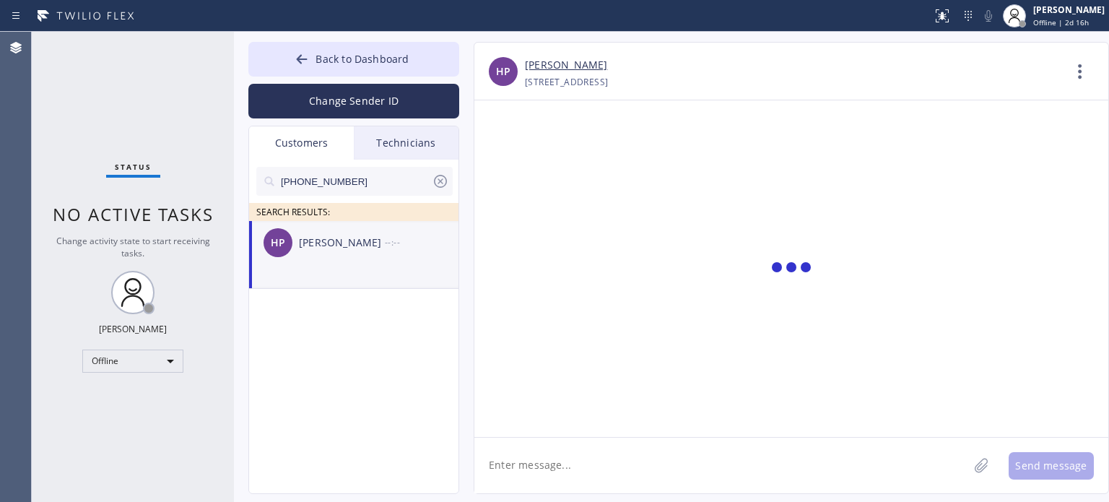
scroll to position [0, 0]
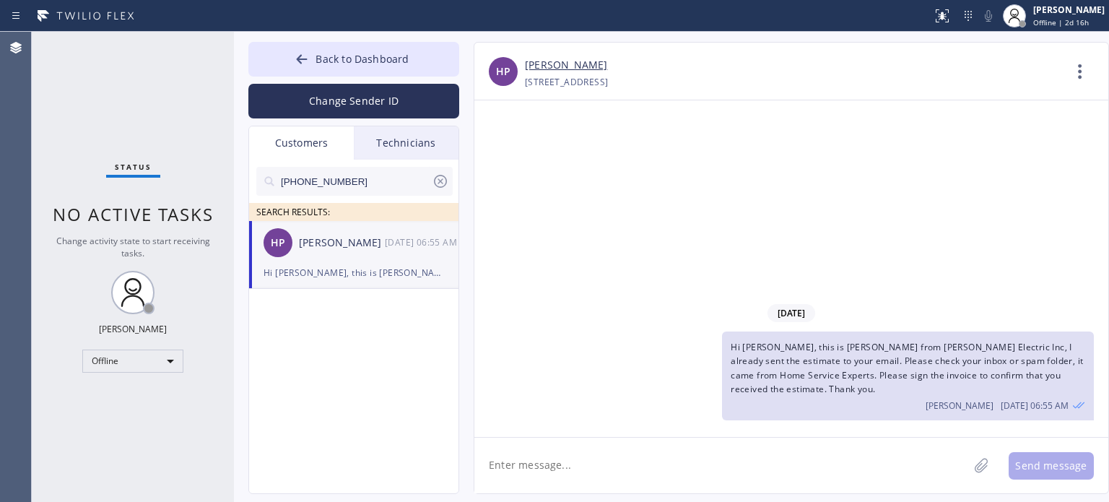
click at [441, 188] on icon at bounding box center [440, 181] width 17 height 17
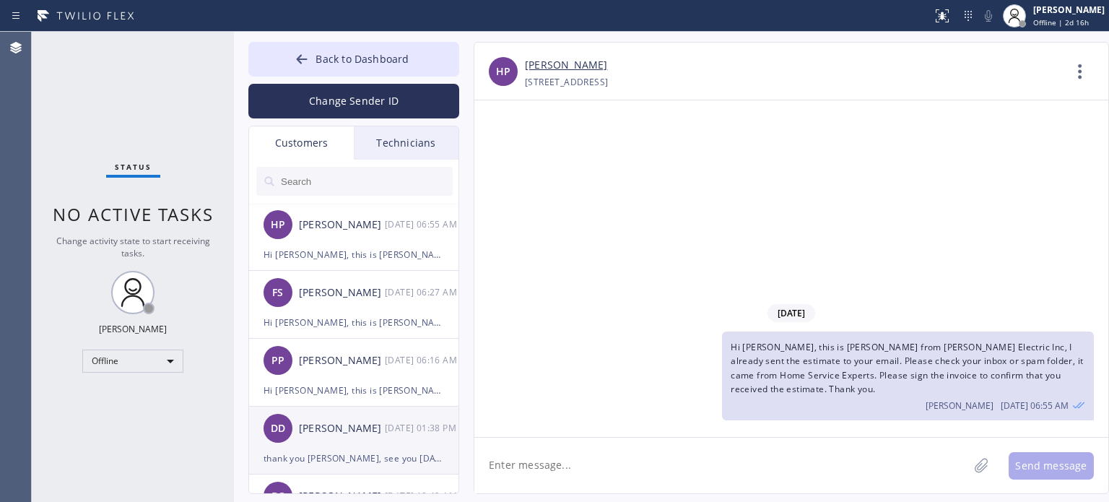
click at [345, 437] on div "[PERSON_NAME] [DATE] 01:38 PM" at bounding box center [354, 427] width 211 height 43
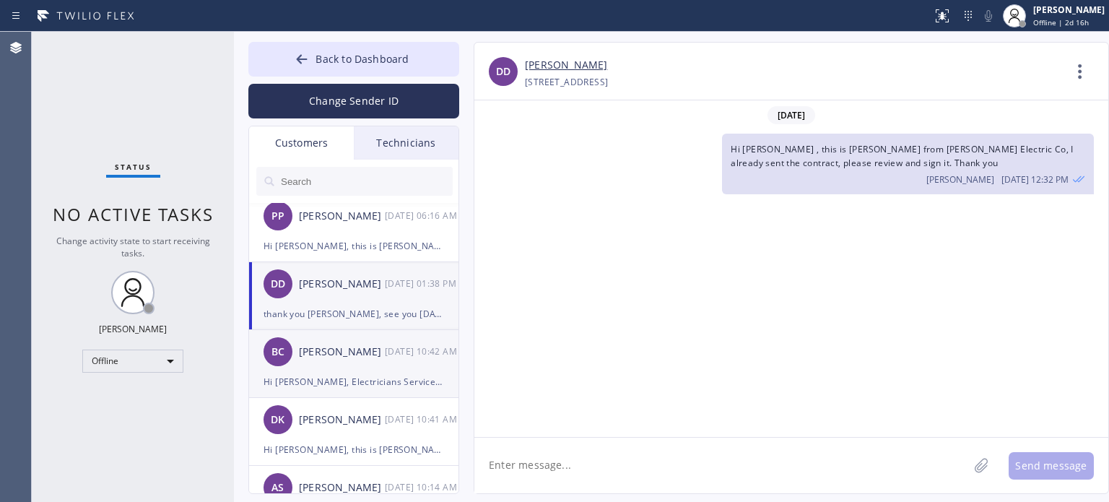
scroll to position [369, 0]
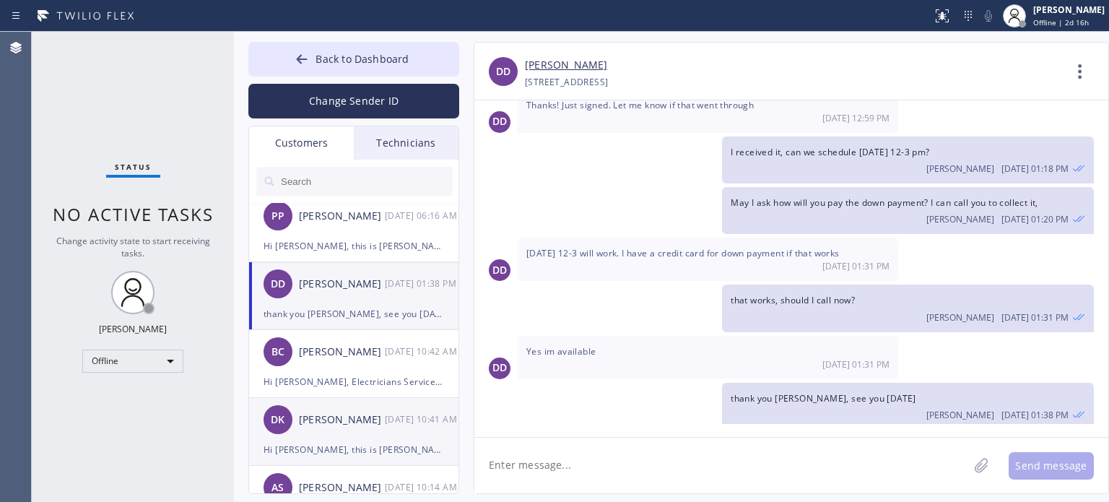
click at [344, 438] on div "DK [PERSON_NAME] [DATE] 10:41 AM" at bounding box center [354, 419] width 211 height 43
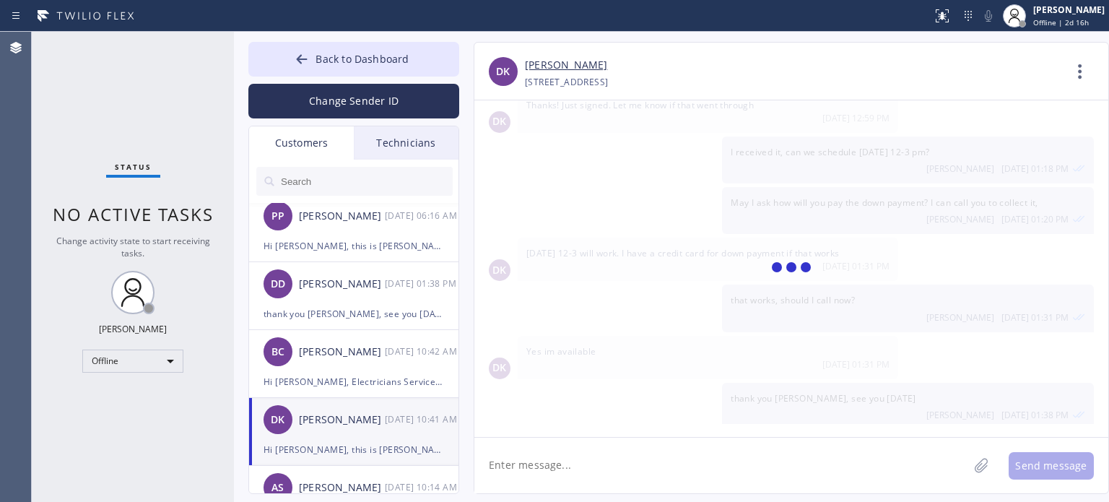
click at [569, 467] on textarea at bounding box center [721, 465] width 494 height 56
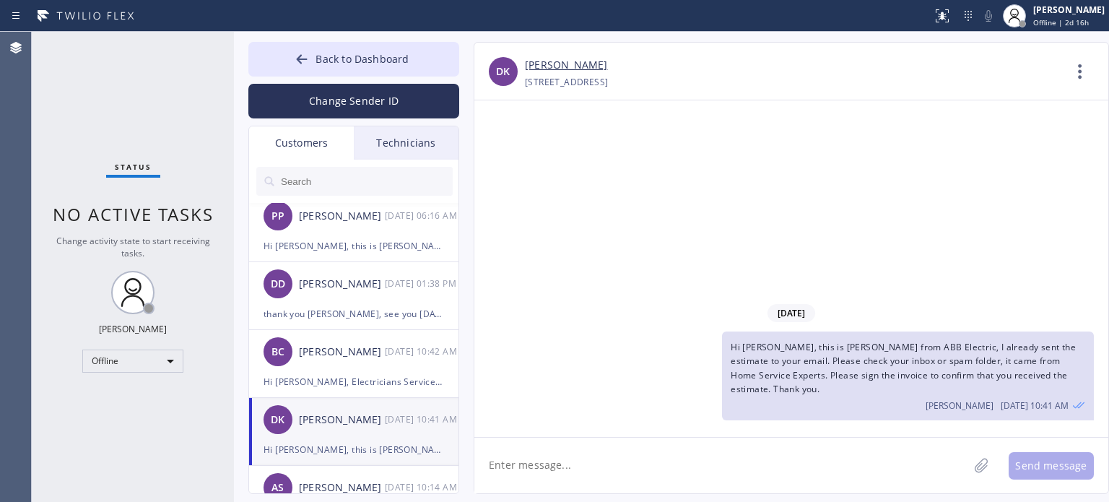
type textarea "i"
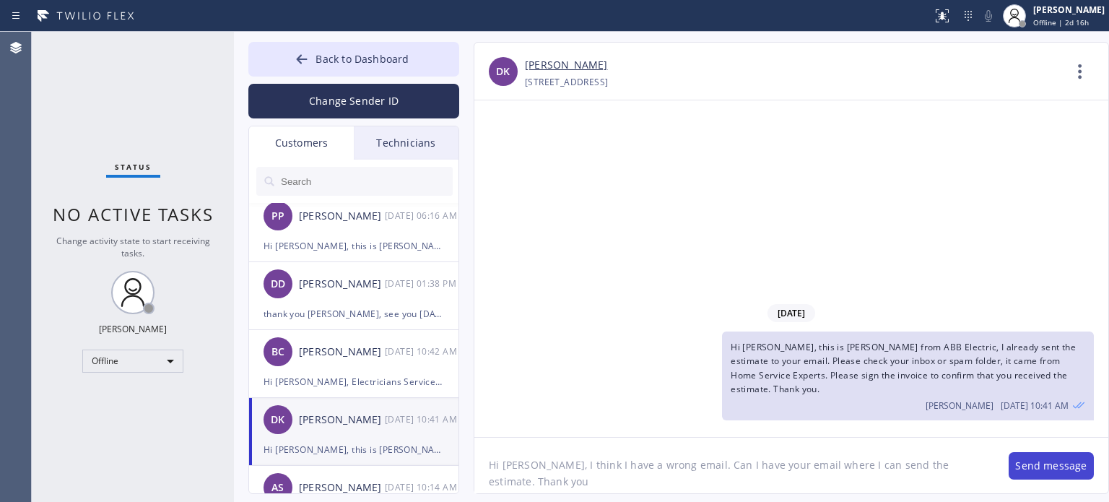
type textarea "Hi [PERSON_NAME], I think I have a wrong email. Can I have your email where I c…"
click at [1036, 464] on button "Send message" at bounding box center [1050, 465] width 85 height 27
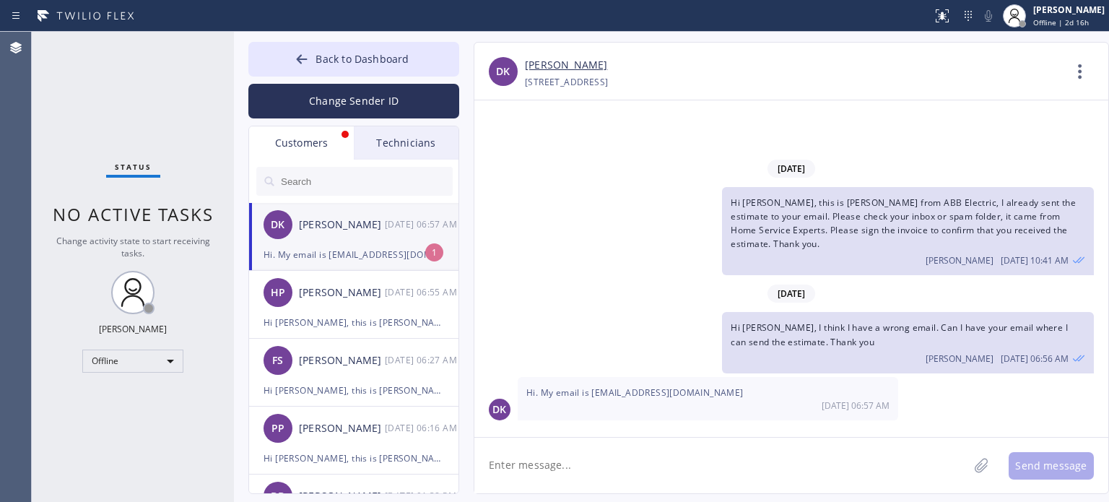
click at [359, 258] on div "Hi. My email is [EMAIL_ADDRESS][DOMAIN_NAME]" at bounding box center [353, 254] width 180 height 17
drag, startPoint x: 590, startPoint y: 392, endPoint x: 689, endPoint y: 390, distance: 99.6
click at [689, 390] on span "Hi. My email is [EMAIL_ADDRESS][DOMAIN_NAME]" at bounding box center [634, 392] width 217 height 12
copy span "[EMAIL_ADDRESS][DOMAIN_NAME]"
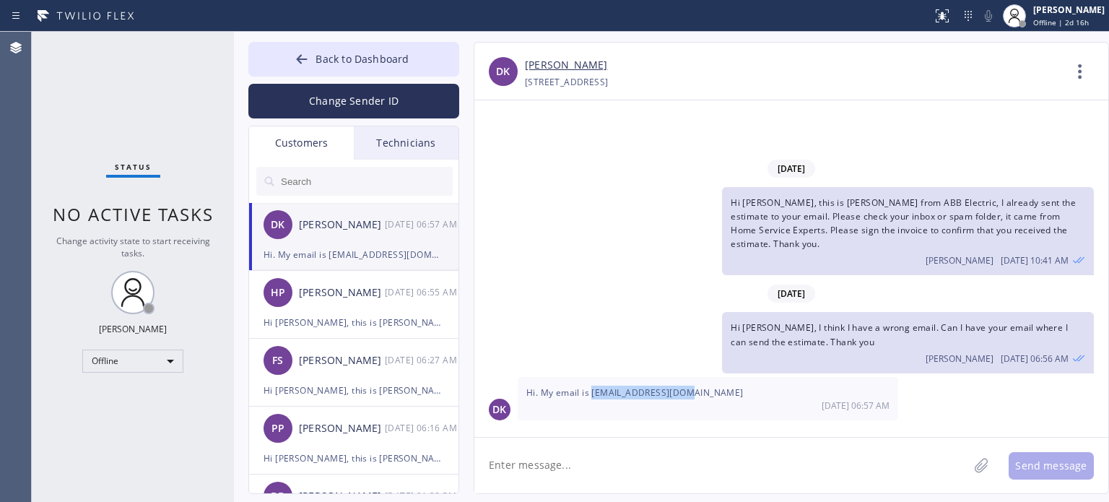
click at [601, 474] on textarea at bounding box center [721, 465] width 494 height 56
type textarea "I already sent it, thank you"
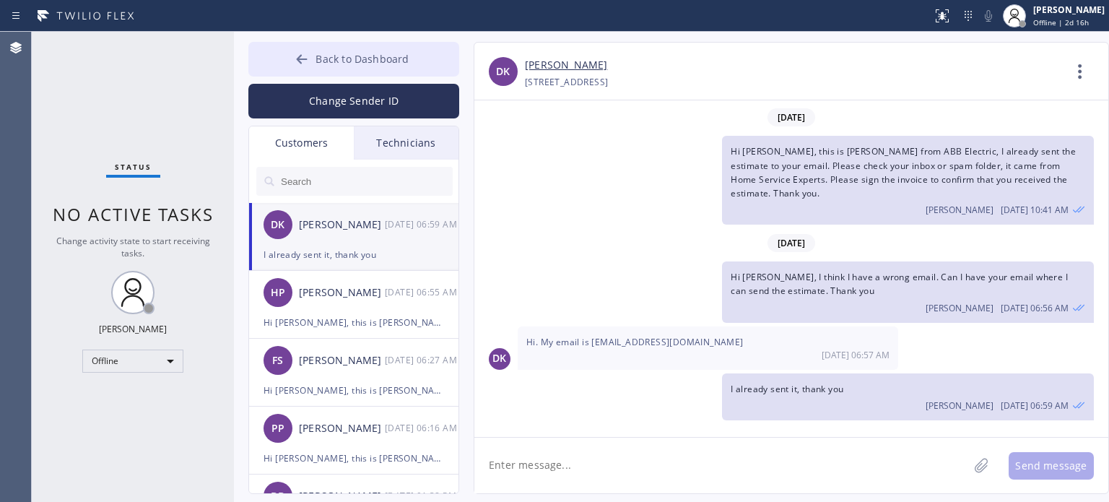
click at [301, 54] on icon at bounding box center [302, 59] width 14 height 14
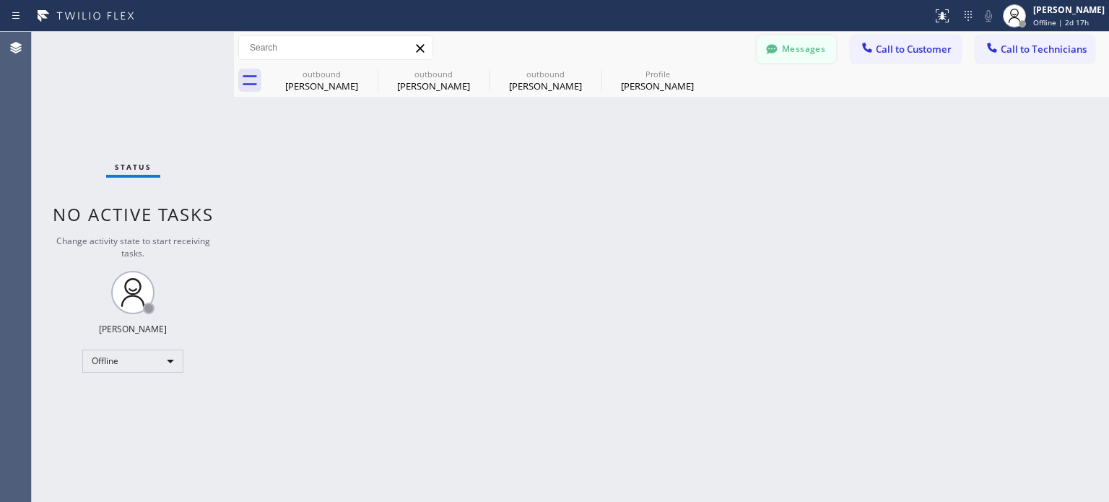
click at [768, 51] on icon at bounding box center [771, 48] width 11 height 9
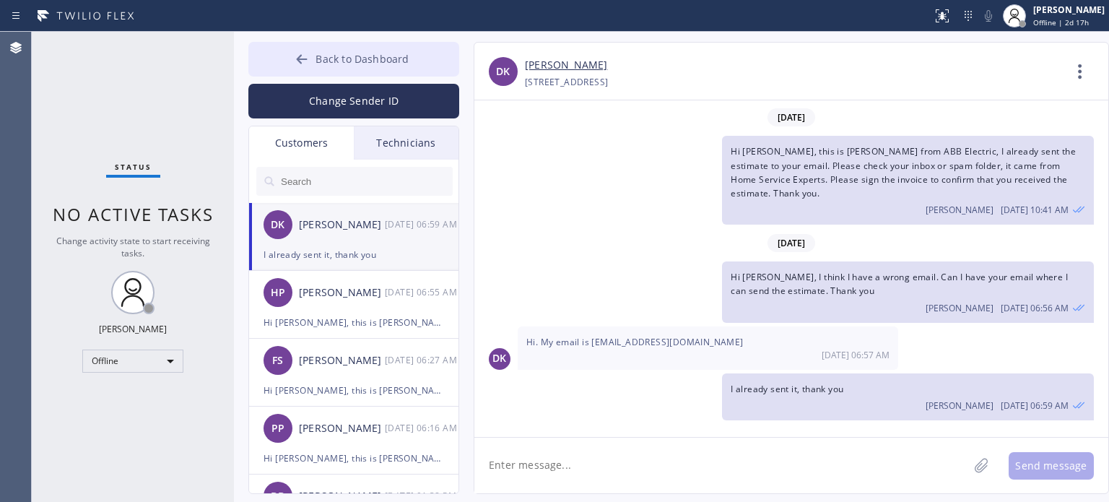
click at [307, 48] on button "Back to Dashboard" at bounding box center [353, 59] width 211 height 35
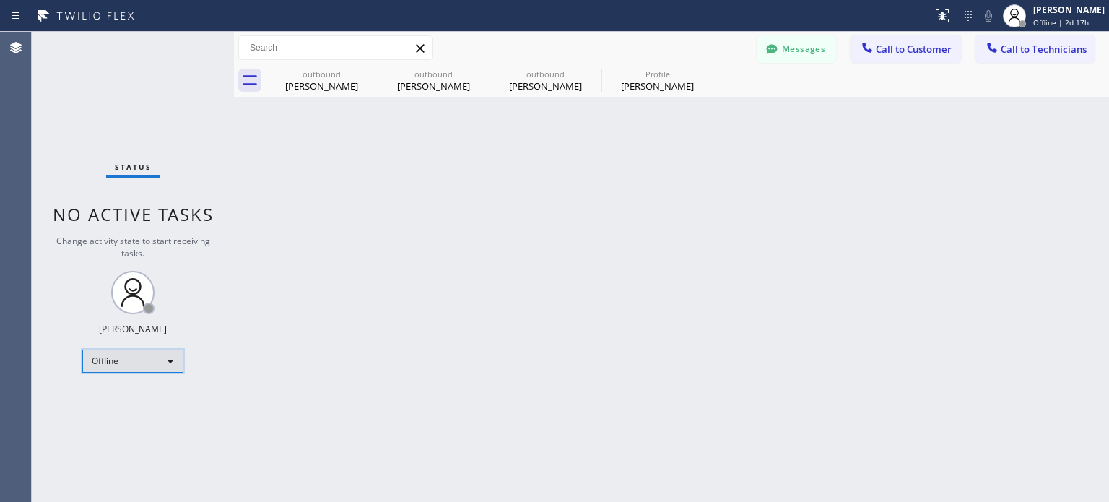
click at [132, 365] on div "Offline" at bounding box center [132, 360] width 101 height 23
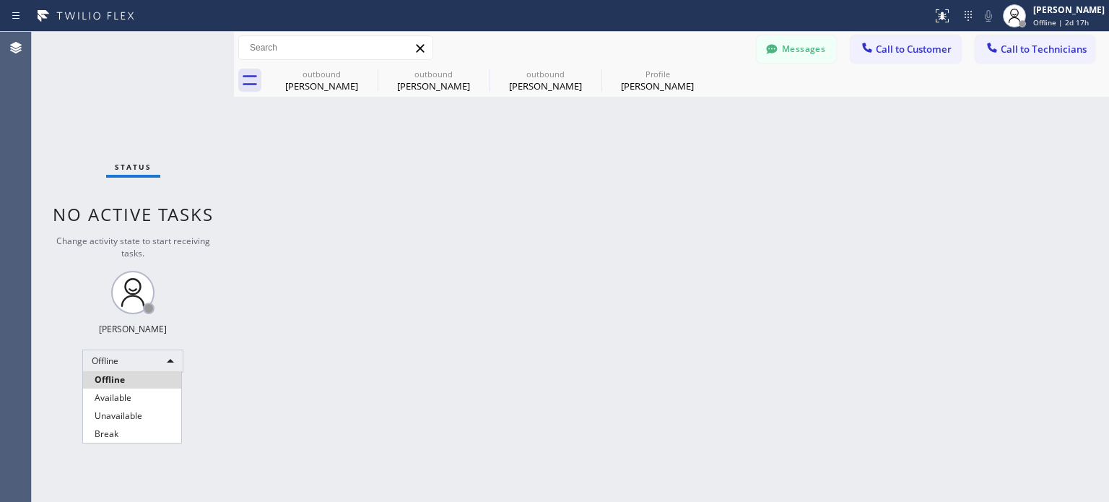
drag, startPoint x: 118, startPoint y: 401, endPoint x: 113, endPoint y: 381, distance: 20.3
click at [118, 401] on li "Available" at bounding box center [132, 397] width 98 height 17
click at [863, 74] on div "outbound [PERSON_NAME] outbound [PERSON_NAME] outbound [PERSON_NAME] Profile [P…" at bounding box center [687, 80] width 843 height 32
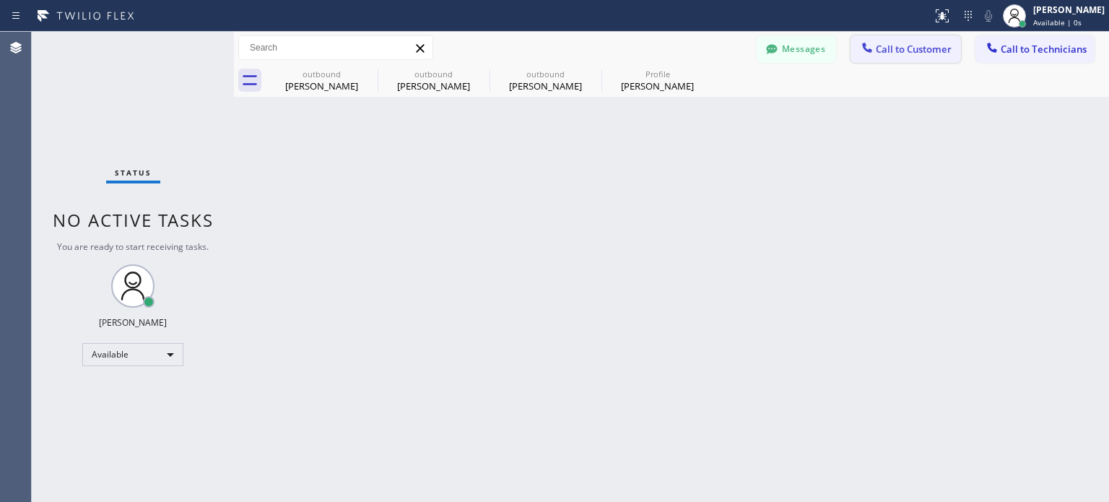
click at [872, 54] on icon at bounding box center [867, 47] width 14 height 14
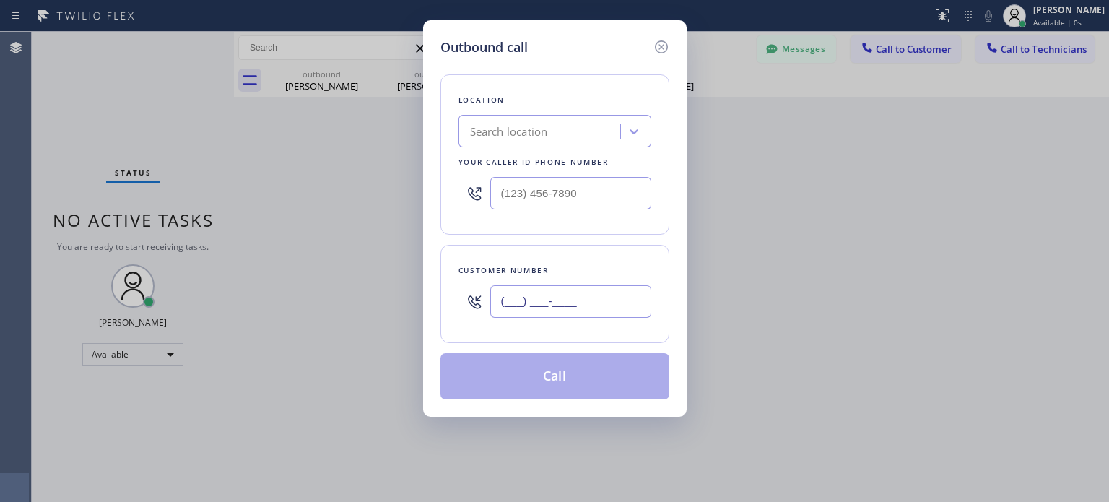
click at [569, 294] on input "(___) ___-____" at bounding box center [570, 301] width 161 height 32
paste input "631) 572-7123"
type input "[PHONE_NUMBER]"
click at [517, 126] on div "Search location" at bounding box center [509, 131] width 78 height 17
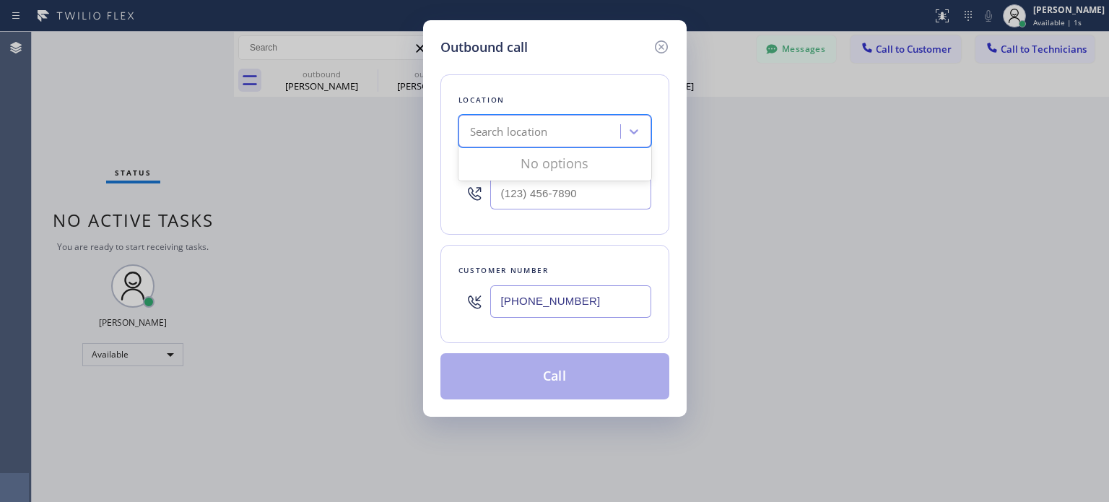
paste input "Electric Expert Piscataway([PERSON_NAME] Electrical)"
type input "Electric Expert Piscataway([PERSON_NAME] Electrical)"
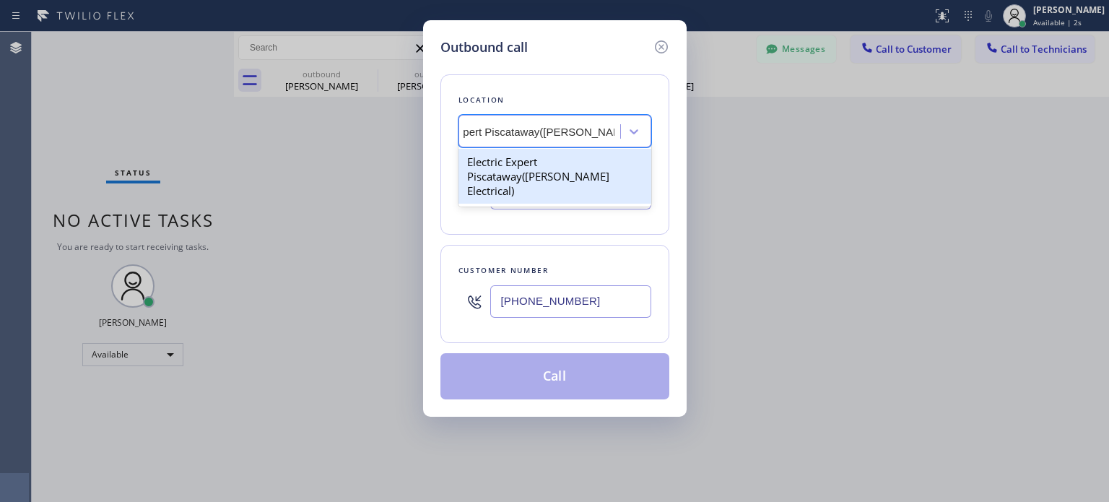
click at [534, 163] on div "Electric Expert Piscataway([PERSON_NAME] Electrical)" at bounding box center [554, 176] width 193 height 55
type input "[PHONE_NUMBER]"
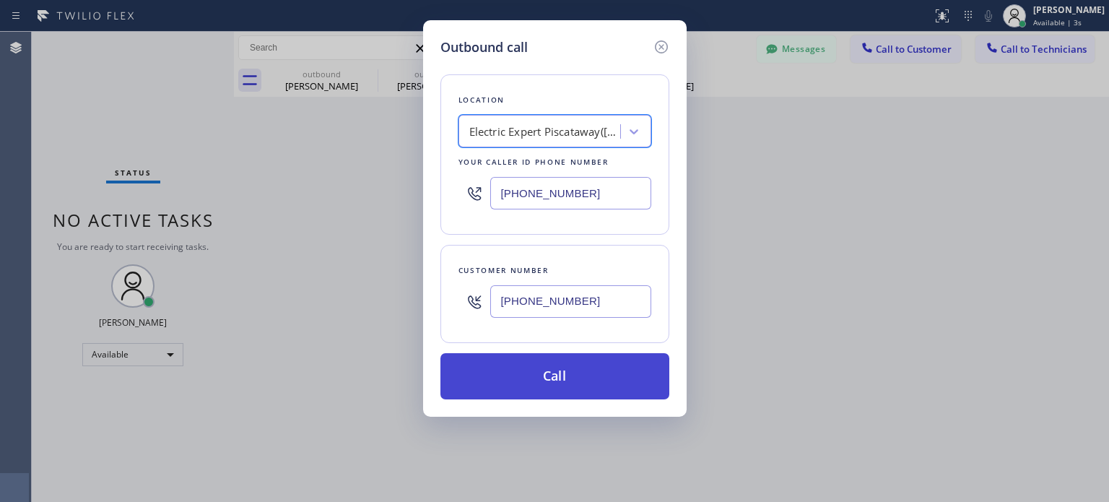
click at [575, 366] on button "Call" at bounding box center [554, 376] width 229 height 46
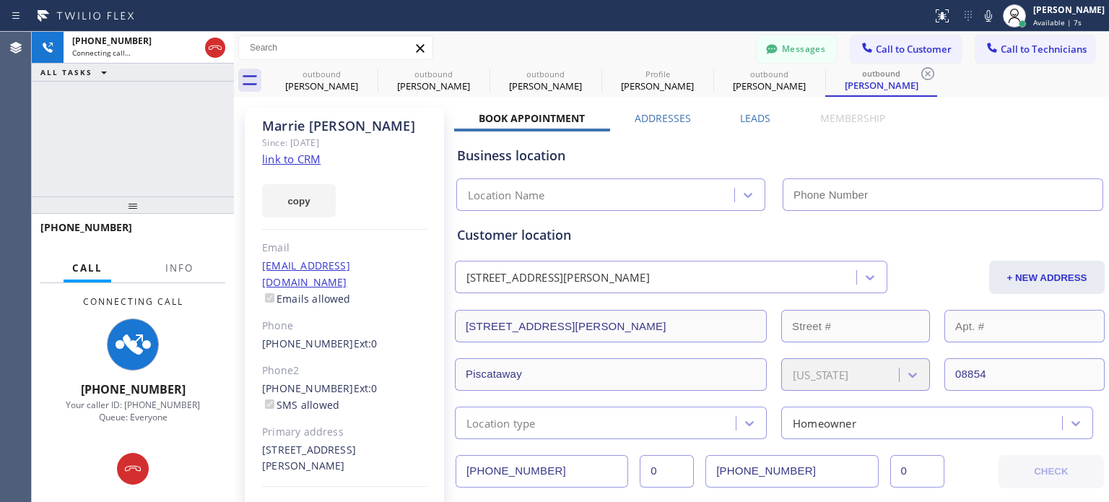
type input "[PHONE_NUMBER]"
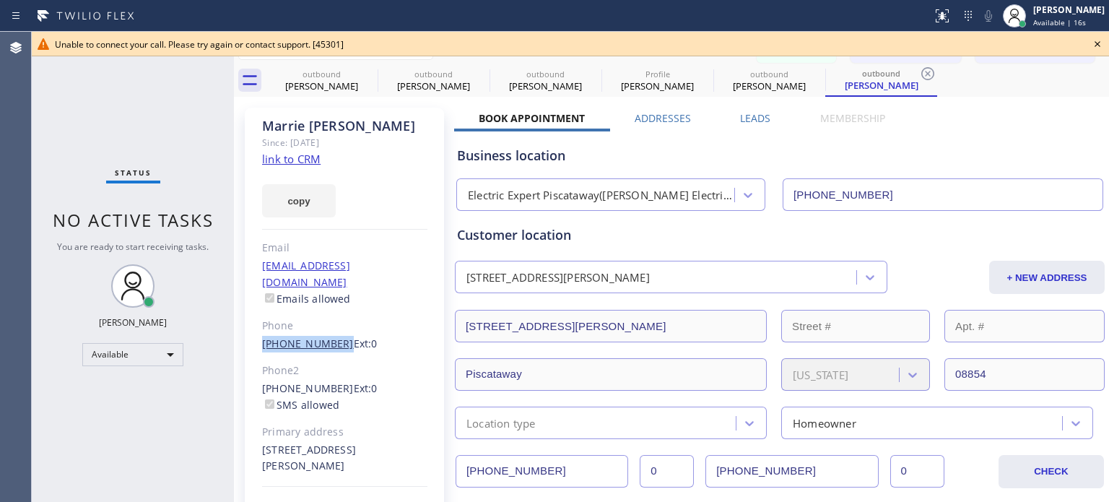
drag, startPoint x: 287, startPoint y: 327, endPoint x: 332, endPoint y: 327, distance: 45.5
click at [332, 327] on div "[PERSON_NAME] Since: [DATE] link to CRM copy Email [EMAIL_ADDRESS][DOMAIN_NAME]…" at bounding box center [344, 331] width 199 height 446
copy link "[PHONE_NUMBER]"
click at [1096, 44] on icon at bounding box center [1097, 43] width 17 height 17
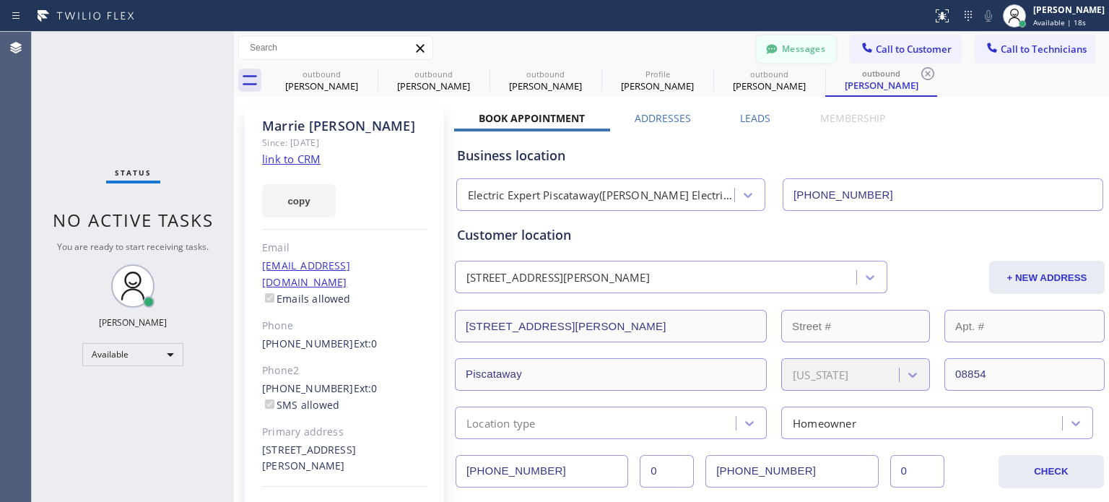
click at [801, 45] on button "Messages" at bounding box center [795, 48] width 79 height 27
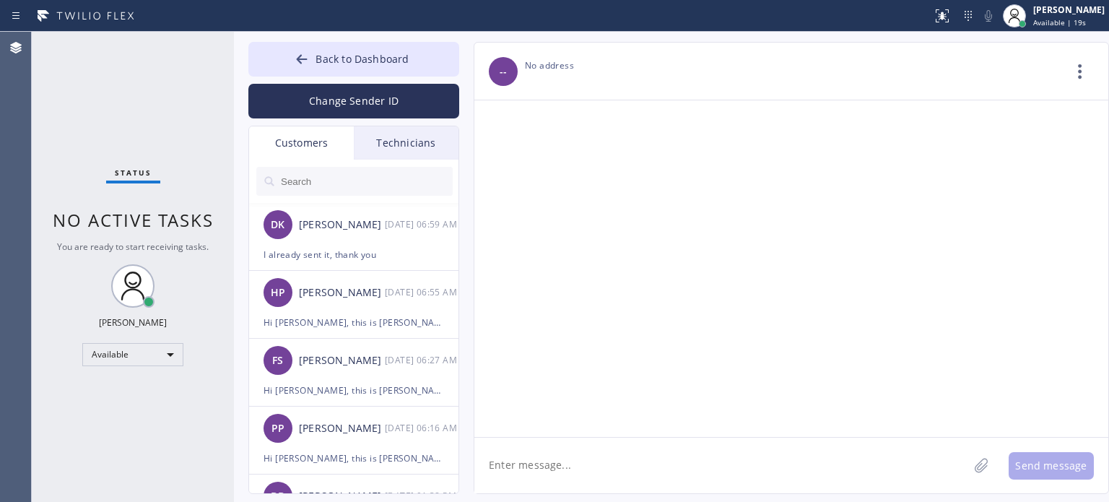
click at [320, 180] on input "text" at bounding box center [365, 181] width 173 height 29
click at [341, 103] on button "Change Sender ID" at bounding box center [353, 101] width 211 height 35
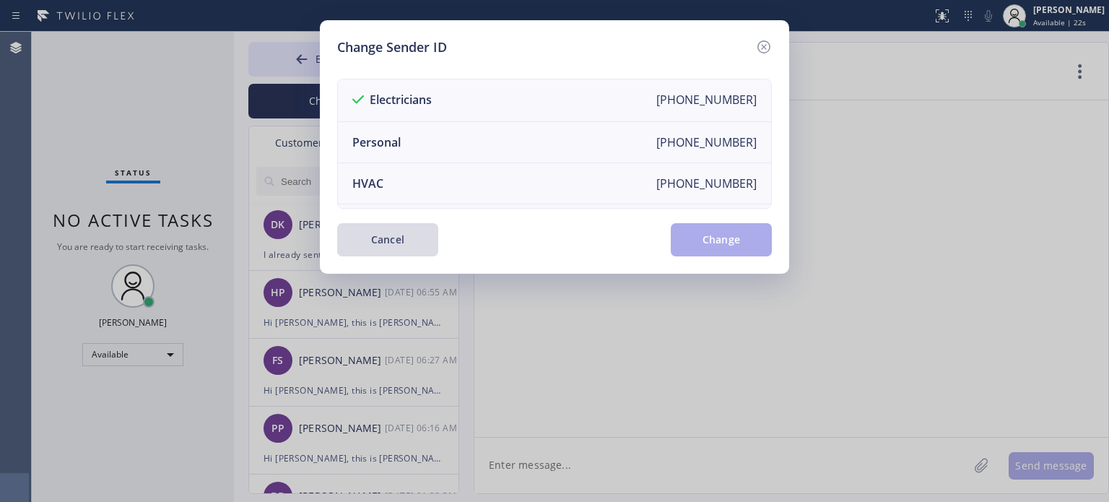
click at [388, 237] on button "Cancel" at bounding box center [387, 239] width 101 height 33
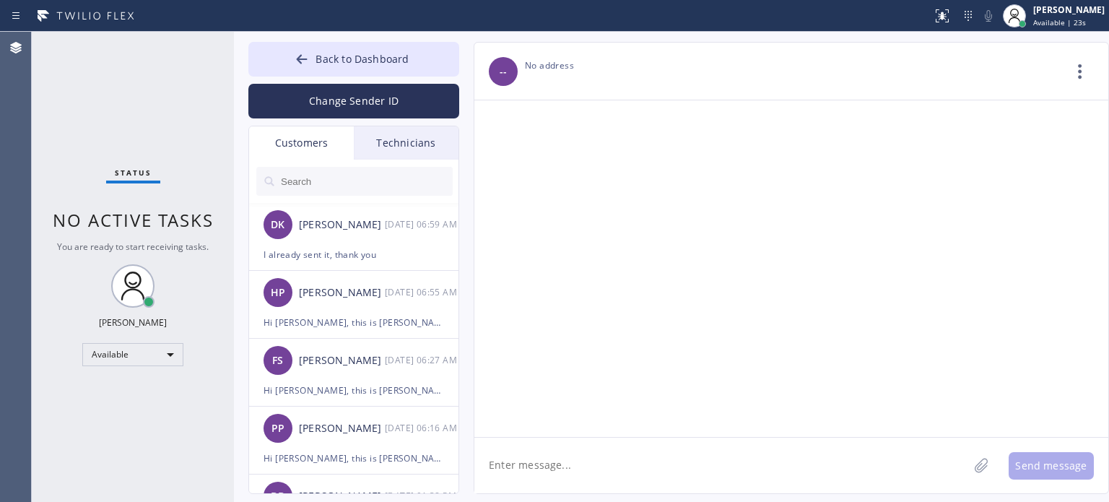
click at [318, 178] on input "text" at bounding box center [365, 181] width 173 height 29
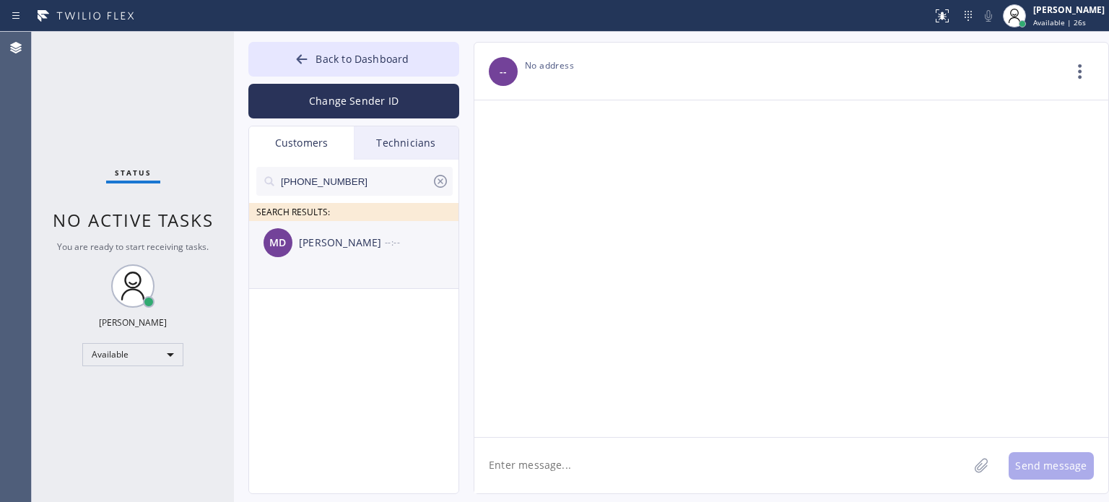
click at [323, 244] on div "[PERSON_NAME]" at bounding box center [342, 243] width 86 height 17
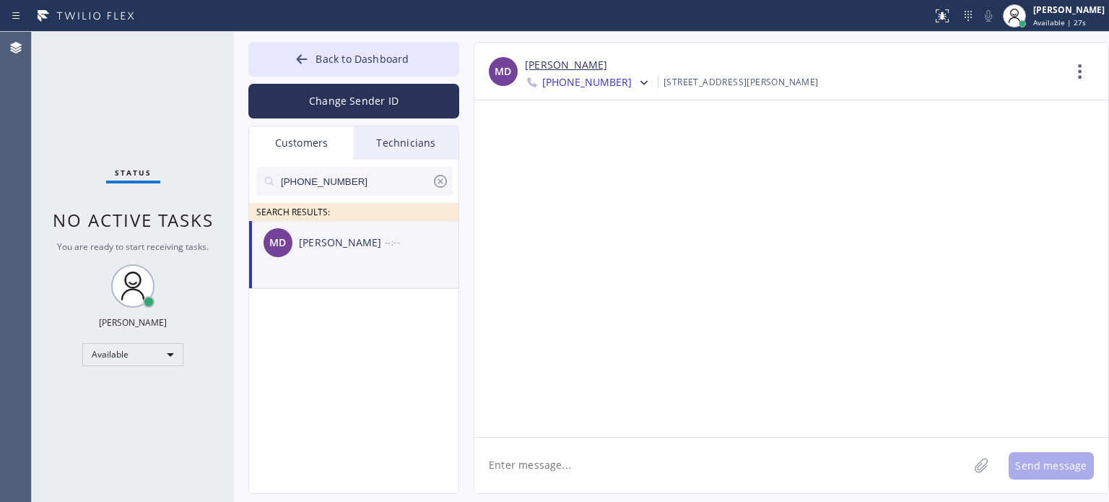
click at [557, 461] on textarea at bounding box center [721, 465] width 494 height 56
paste textarea "[PERSON_NAME] Electrical"
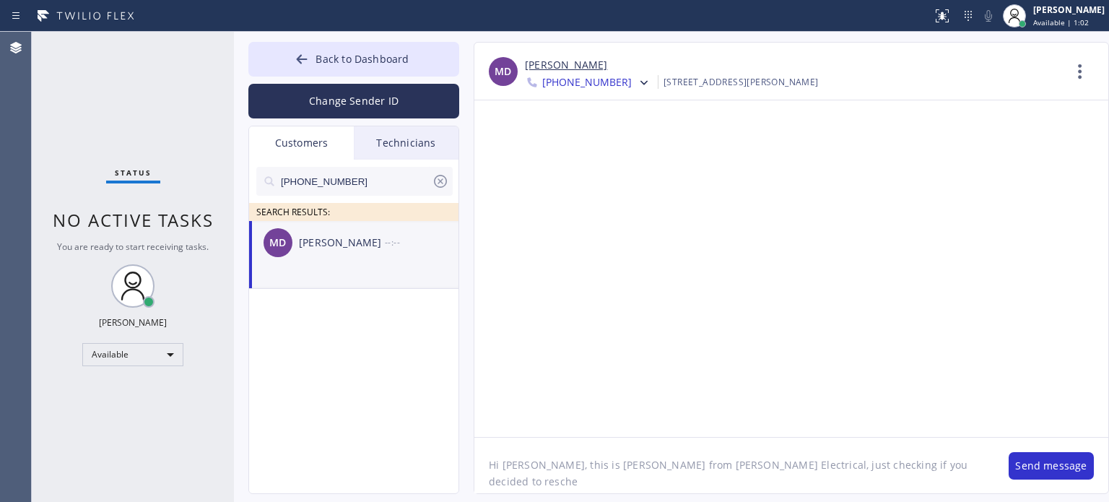
drag, startPoint x: 759, startPoint y: 464, endPoint x: 823, endPoint y: 466, distance: 64.3
click at [823, 466] on textarea "Hi [PERSON_NAME], this is [PERSON_NAME] from [PERSON_NAME] Electrical, just che…" at bounding box center [734, 465] width 520 height 56
type textarea "Hi [PERSON_NAME], this is [PERSON_NAME] from [PERSON_NAME] Electrical, just che…"
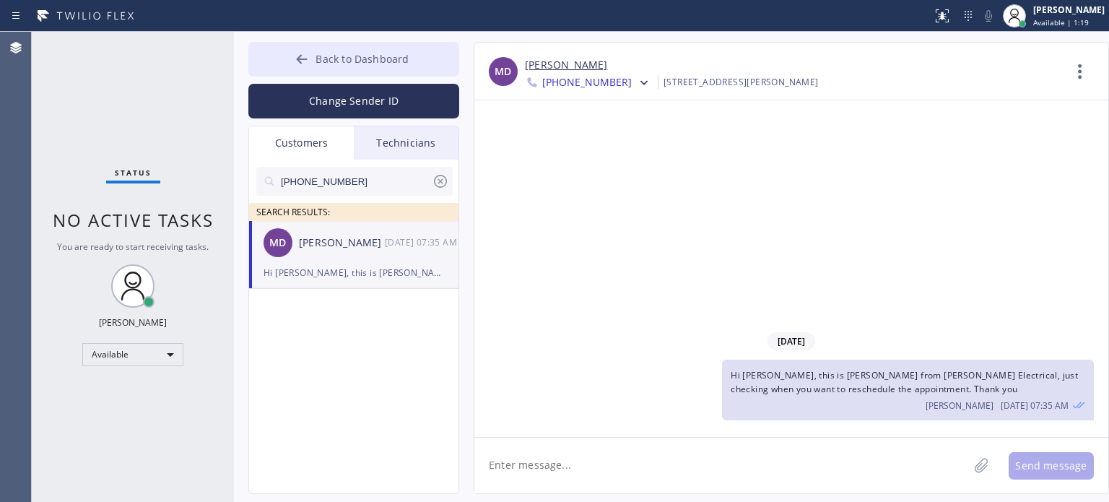
click at [339, 60] on span "Back to Dashboard" at bounding box center [361, 59] width 93 height 14
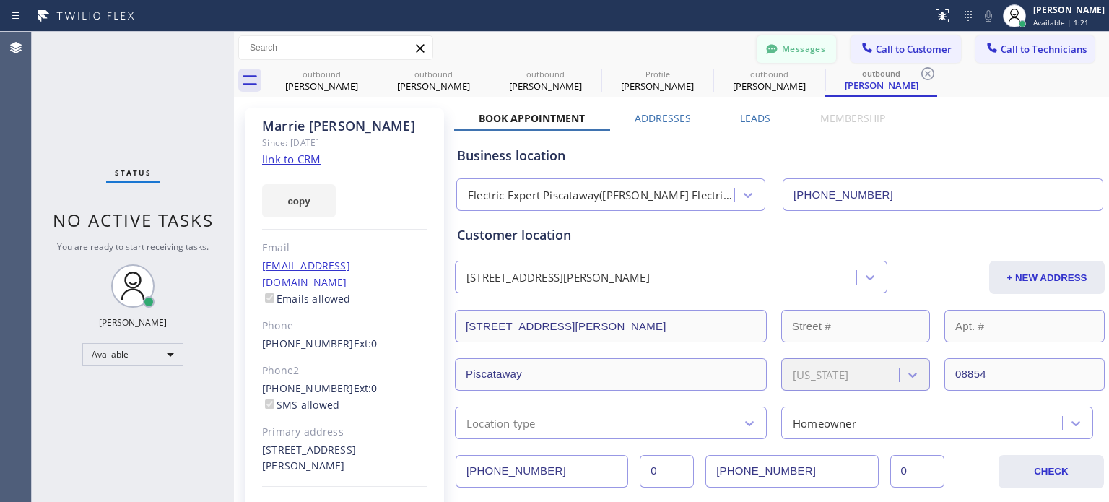
click at [775, 40] on button "Messages" at bounding box center [795, 48] width 79 height 27
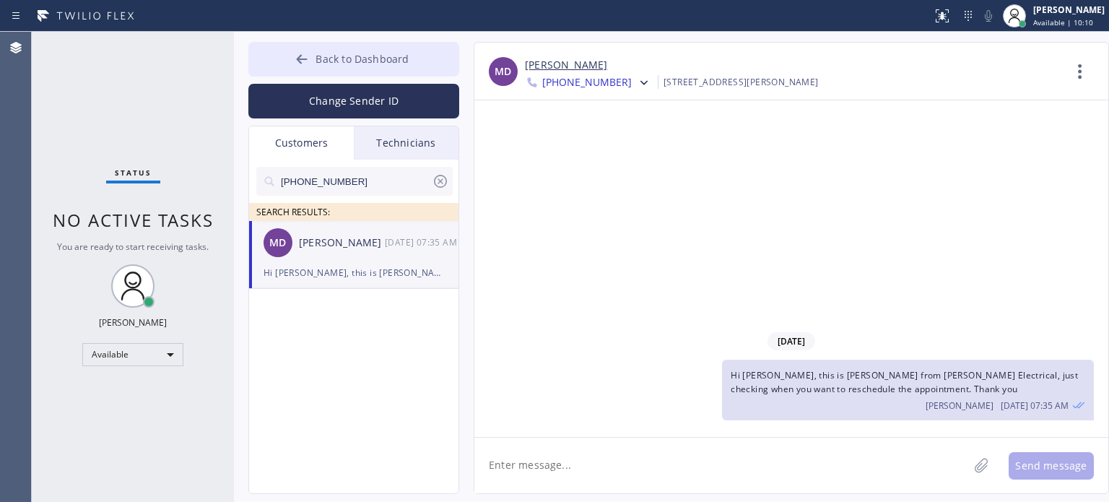
click at [360, 58] on span "Back to Dashboard" at bounding box center [361, 59] width 93 height 14
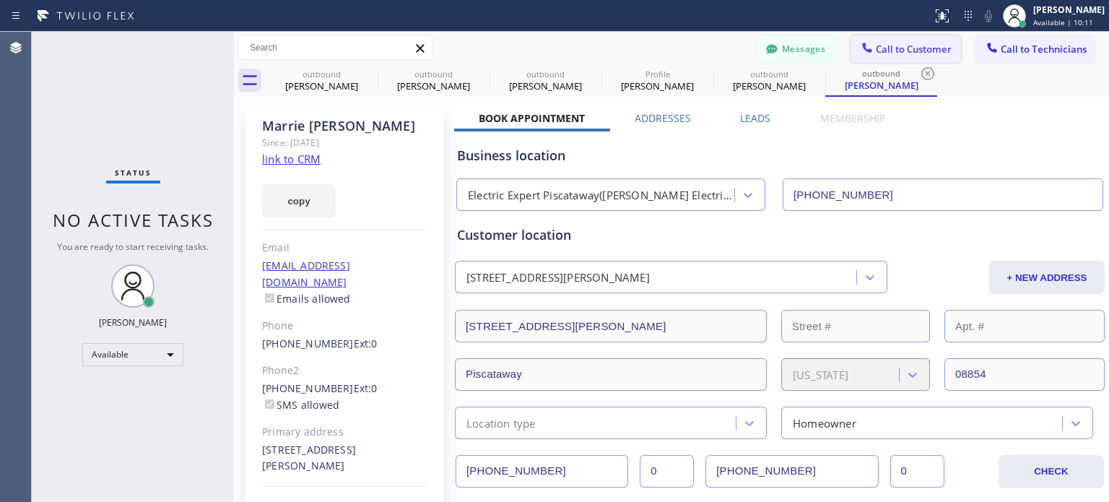
click at [864, 45] on div at bounding box center [866, 48] width 17 height 17
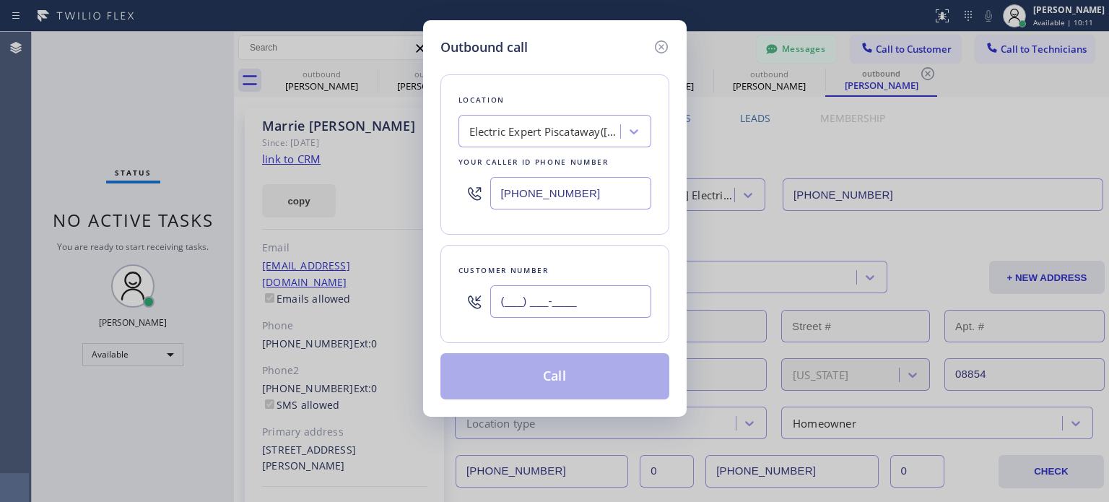
drag, startPoint x: 584, startPoint y: 308, endPoint x: 587, endPoint y: 287, distance: 21.1
click at [585, 308] on input "(___) ___-____" at bounding box center [570, 301] width 161 height 32
paste input "551) 265-5339"
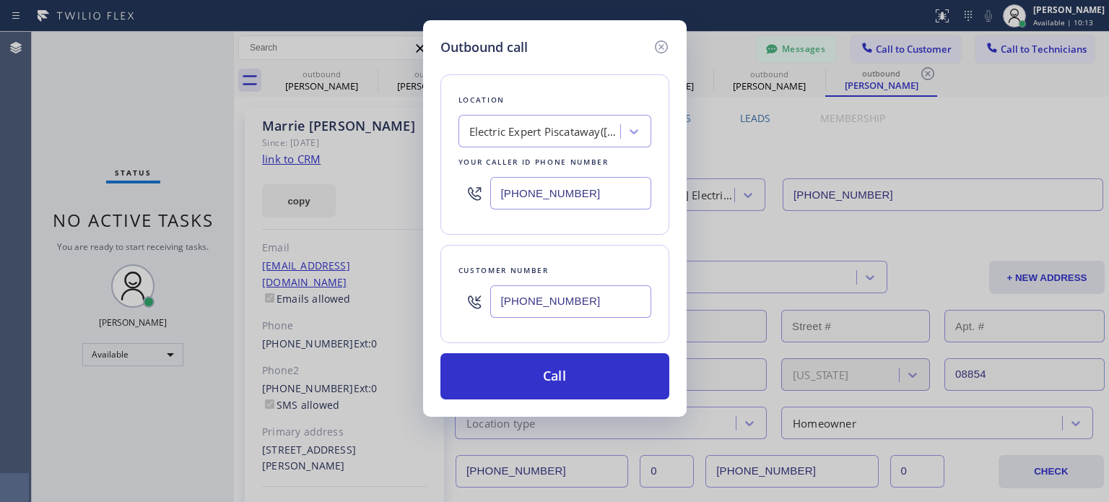
type input "[PHONE_NUMBER]"
click at [520, 198] on input "[PHONE_NUMBER]" at bounding box center [570, 193] width 161 height 32
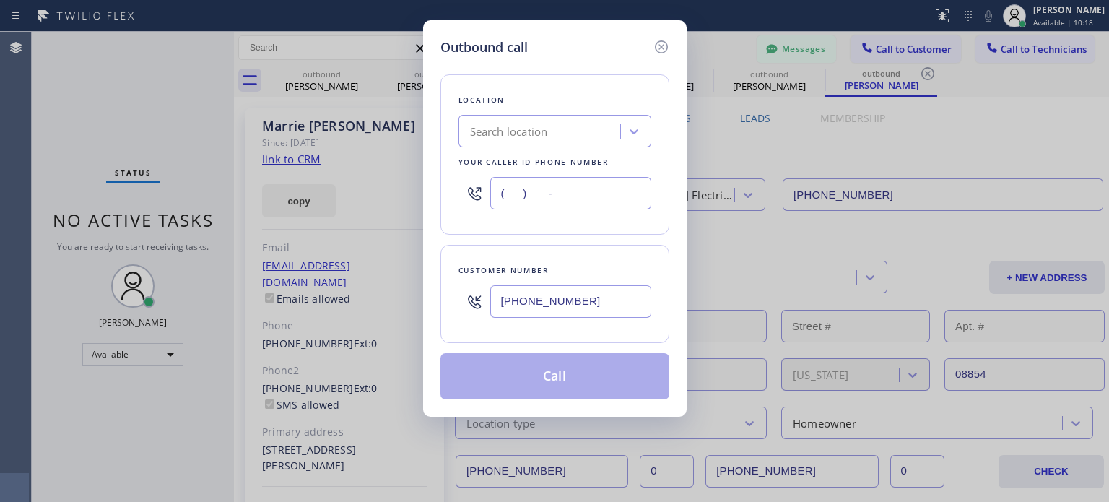
type input "(___) ___-____"
paste input "Laz Electric"
type input "Laz Electric"
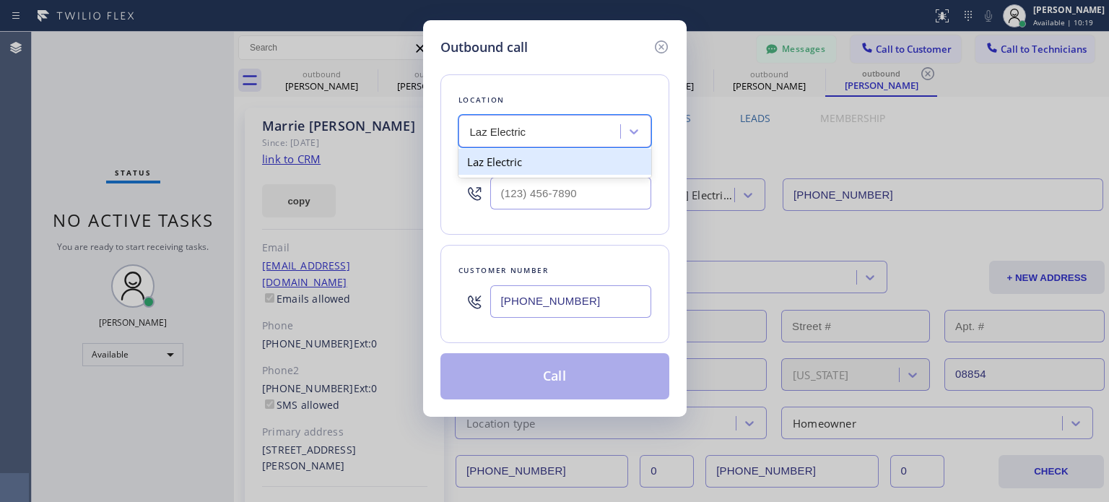
click at [528, 165] on div "Laz Electric" at bounding box center [554, 162] width 193 height 26
type input "[PHONE_NUMBER]"
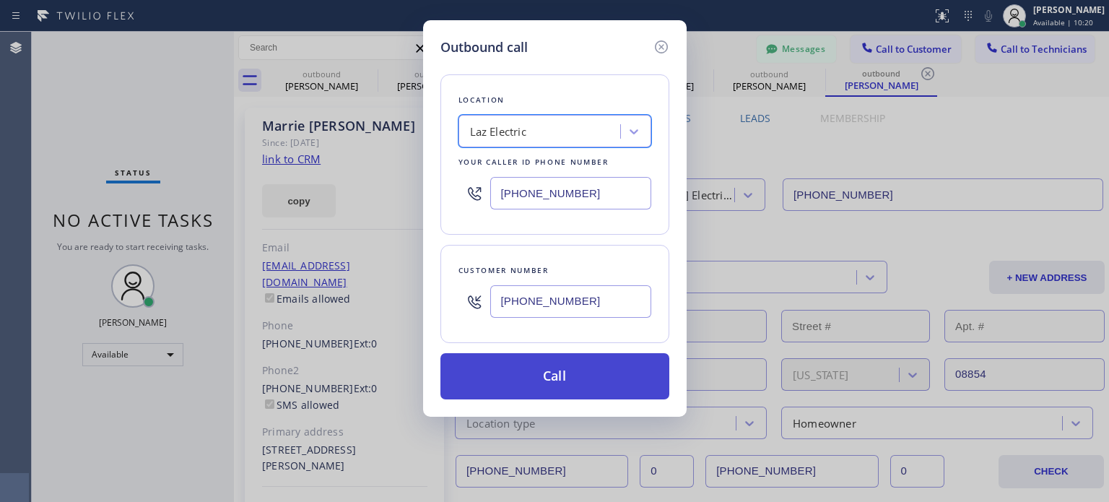
click at [555, 385] on button "Call" at bounding box center [554, 376] width 229 height 46
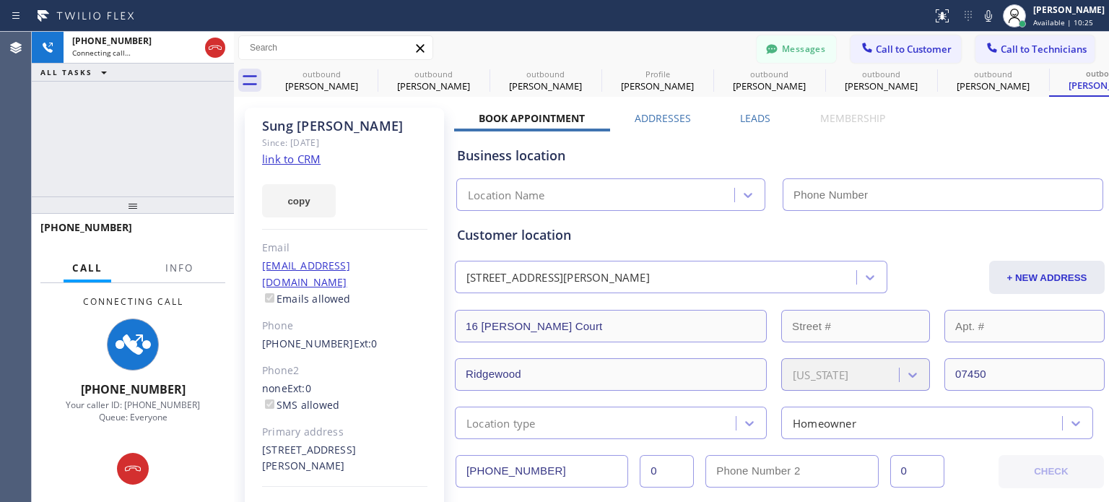
type input "[PHONE_NUMBER]"
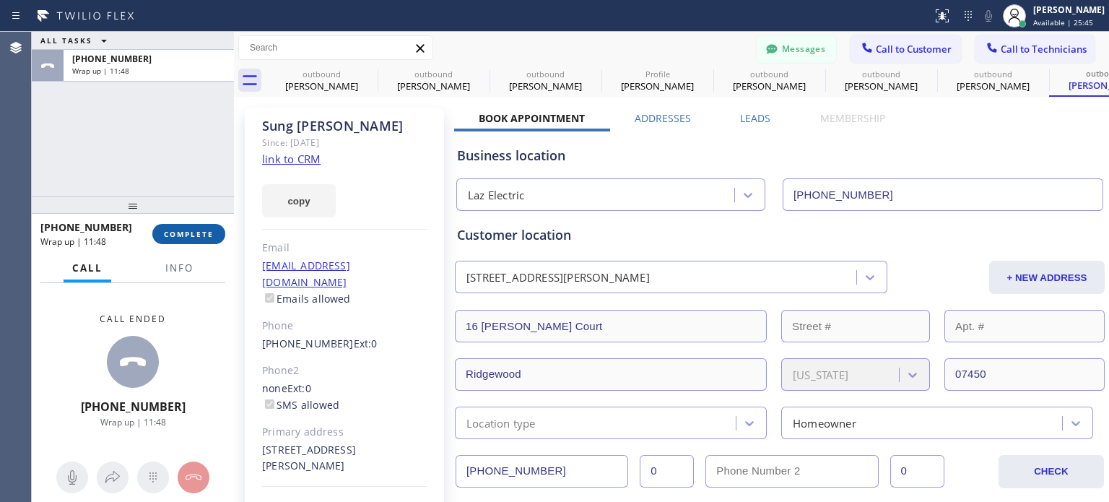
click at [189, 224] on button "COMPLETE" at bounding box center [188, 234] width 73 height 20
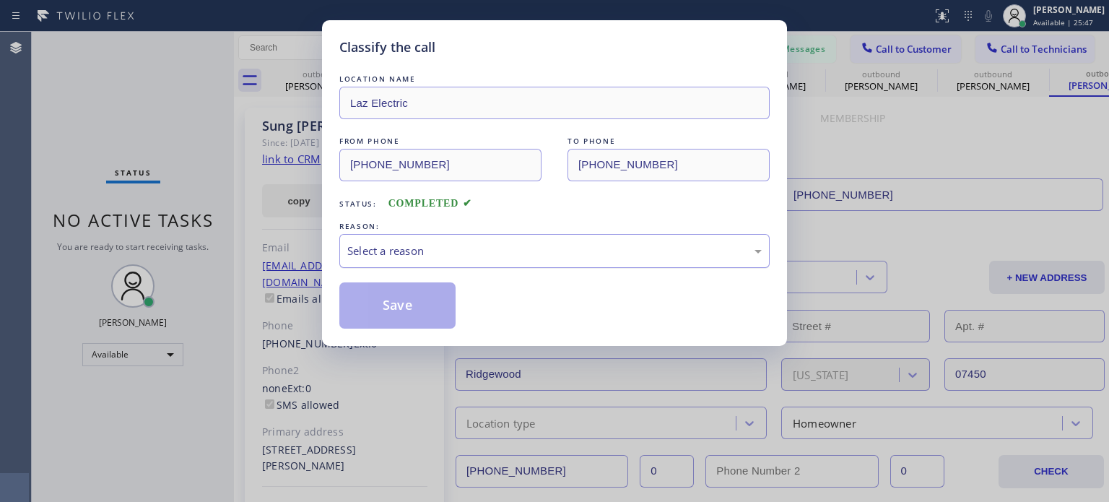
click at [565, 250] on div "Select a reason" at bounding box center [554, 251] width 414 height 17
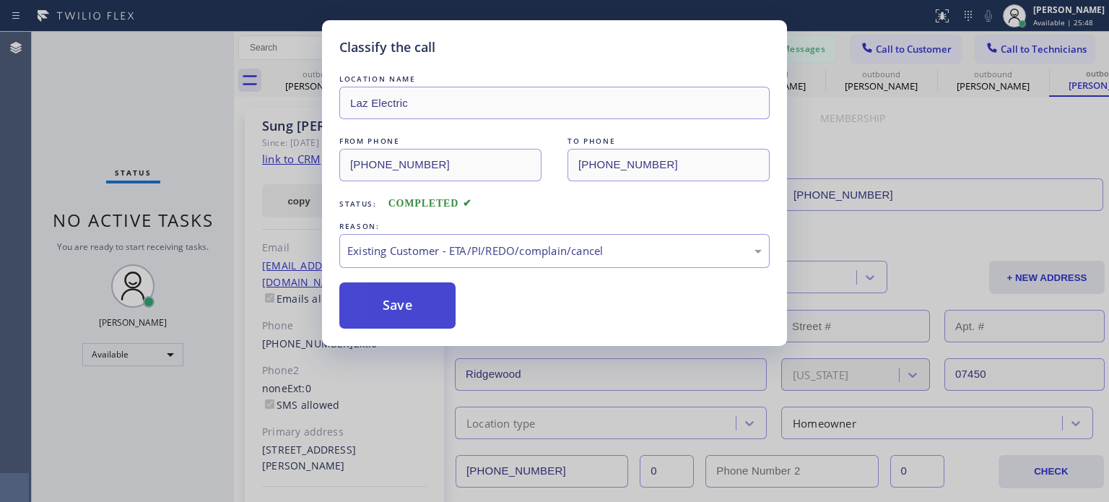
click at [417, 296] on button "Save" at bounding box center [397, 305] width 116 height 46
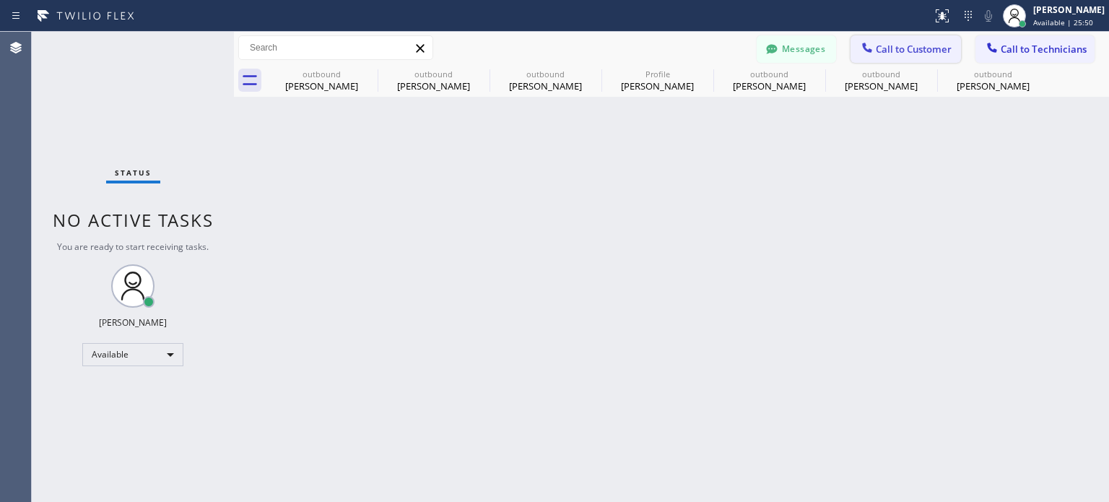
click at [889, 41] on button "Call to Customer" at bounding box center [905, 48] width 110 height 27
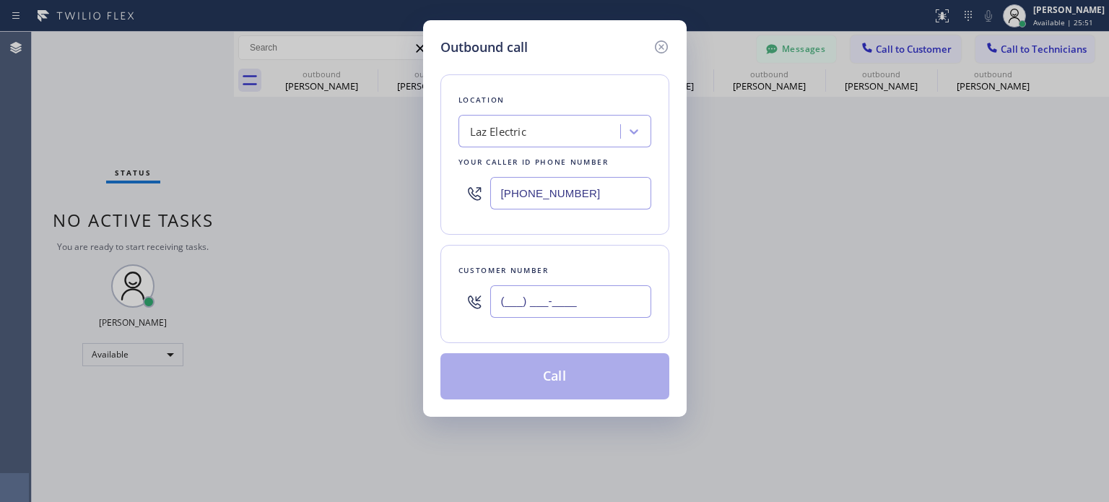
click at [578, 290] on input "(___) ___-____" at bounding box center [570, 301] width 161 height 32
paste input "862) 264-9488"
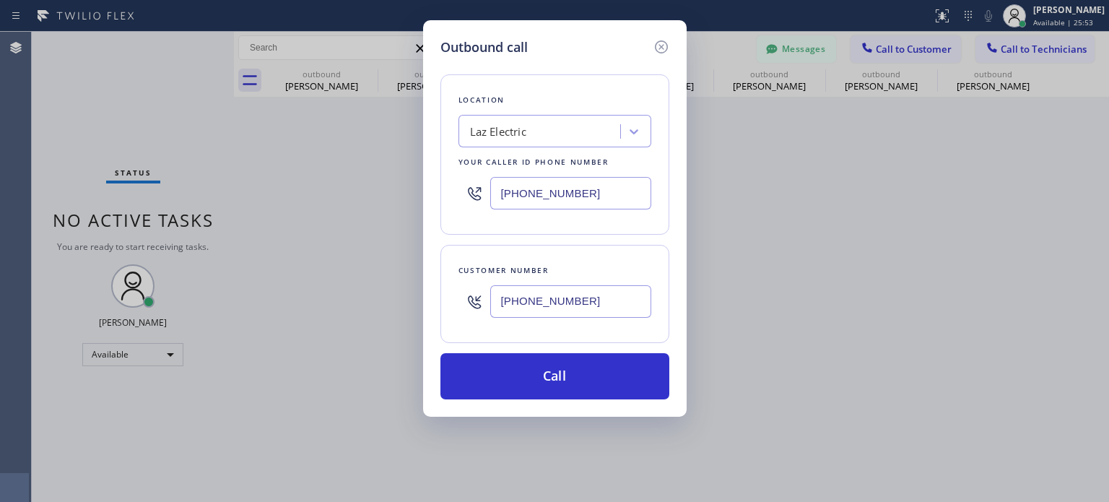
type input "[PHONE_NUMBER]"
click at [539, 191] on input "[PHONE_NUMBER]" at bounding box center [570, 193] width 161 height 32
drag, startPoint x: 539, startPoint y: 192, endPoint x: 527, endPoint y: 176, distance: 20.1
click at [539, 190] on input "[PHONE_NUMBER]" at bounding box center [570, 193] width 161 height 32
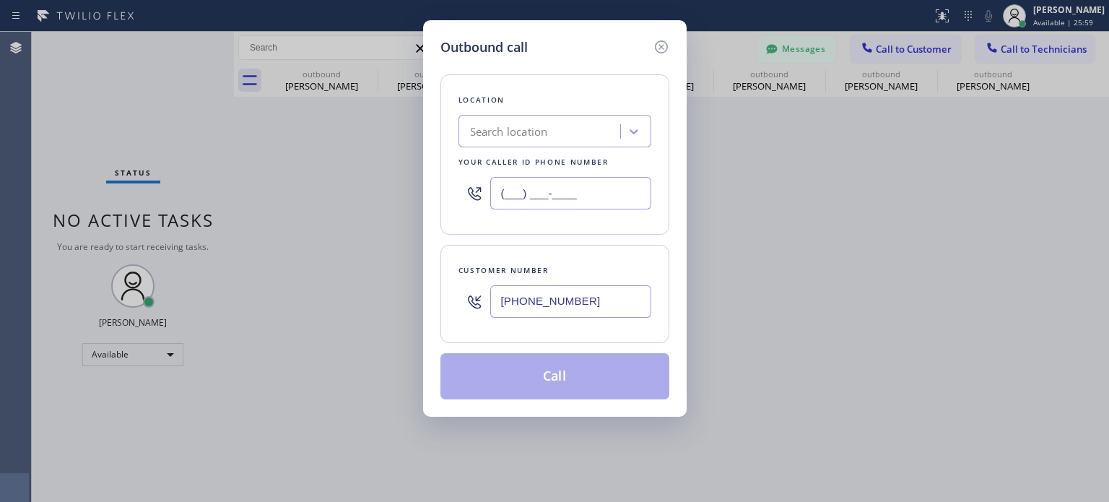
type input "(___) ___-____"
click at [505, 132] on div "Search location" at bounding box center [509, 131] width 78 height 17
paste input "Smart Electrical Service Totowa(Thermo Electric Co)"
type input "Smart Electrical Service Totowa(Thermo Electric Co)"
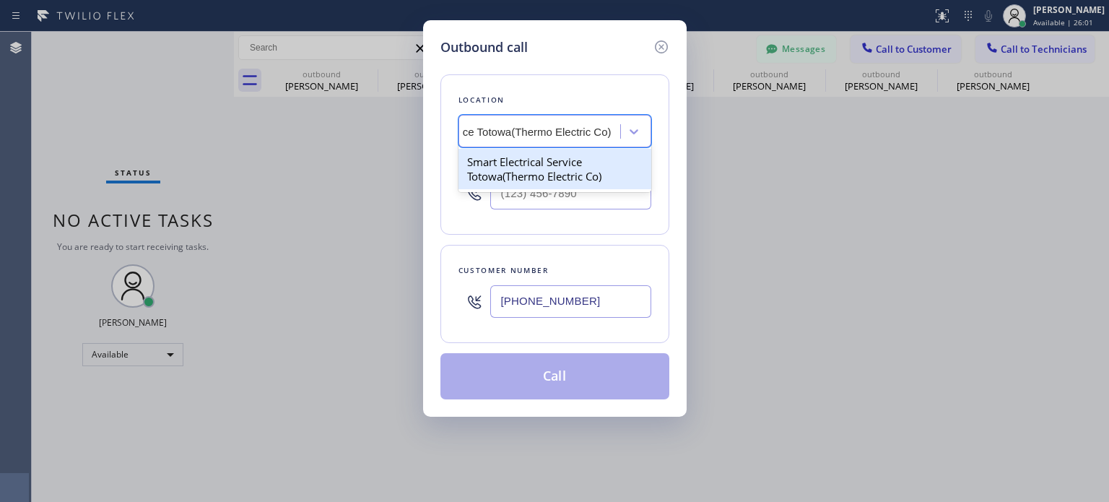
scroll to position [0, 110]
click at [530, 169] on div "Smart Electrical Service Totowa(Thermo Electric Co)" at bounding box center [554, 169] width 193 height 40
type input "[PHONE_NUMBER]"
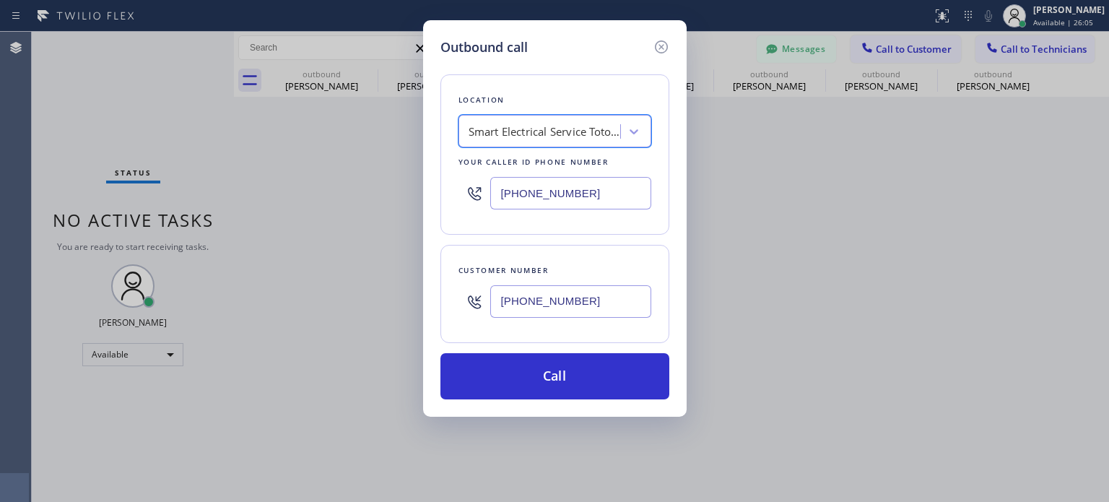
scroll to position [0, 1]
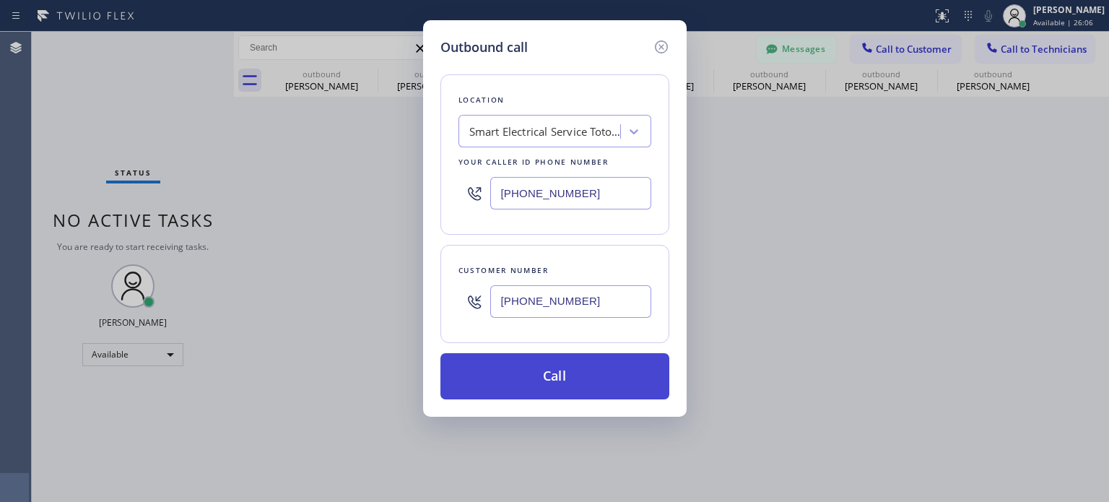
click at [575, 374] on button "Call" at bounding box center [554, 376] width 229 height 46
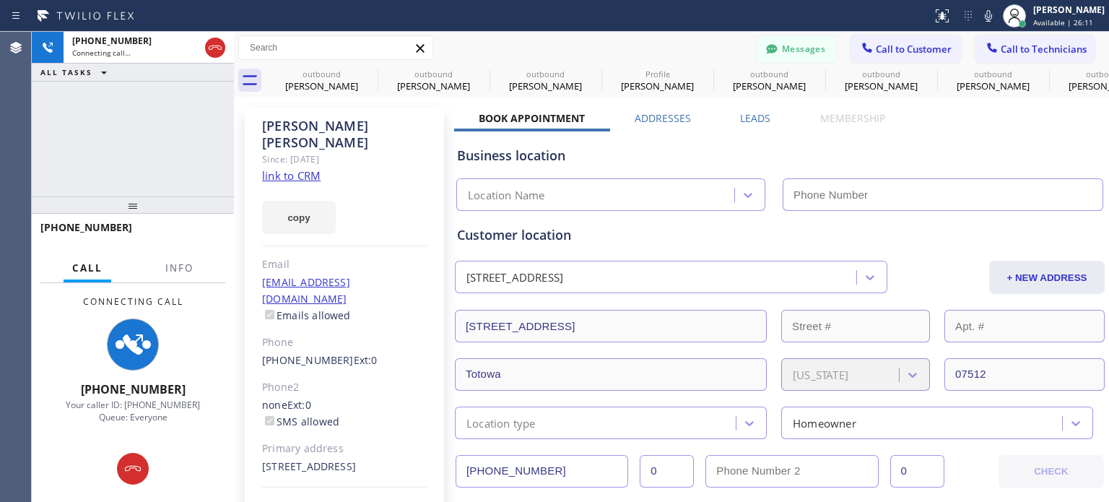
type input "[PHONE_NUMBER]"
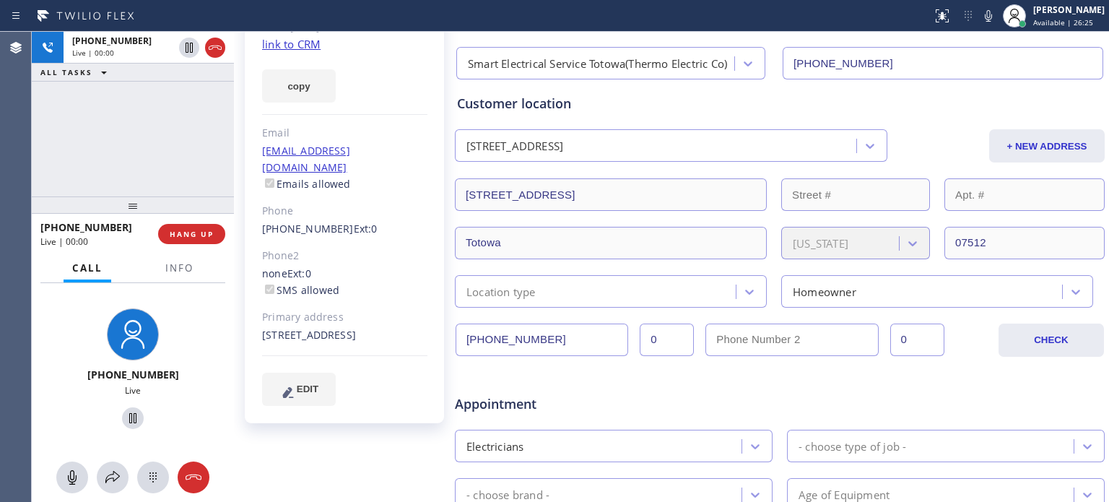
scroll to position [144, 0]
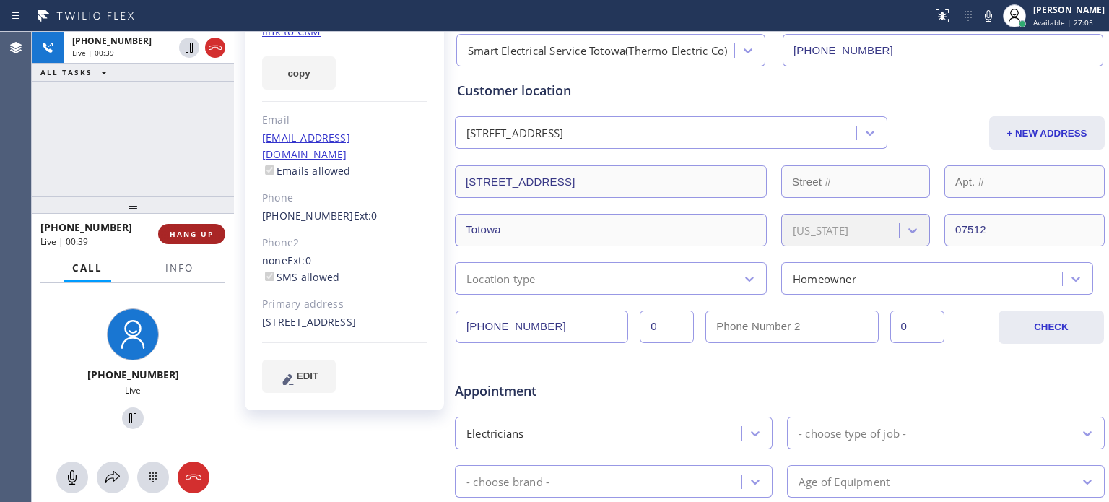
click at [186, 236] on span "HANG UP" at bounding box center [192, 234] width 44 height 10
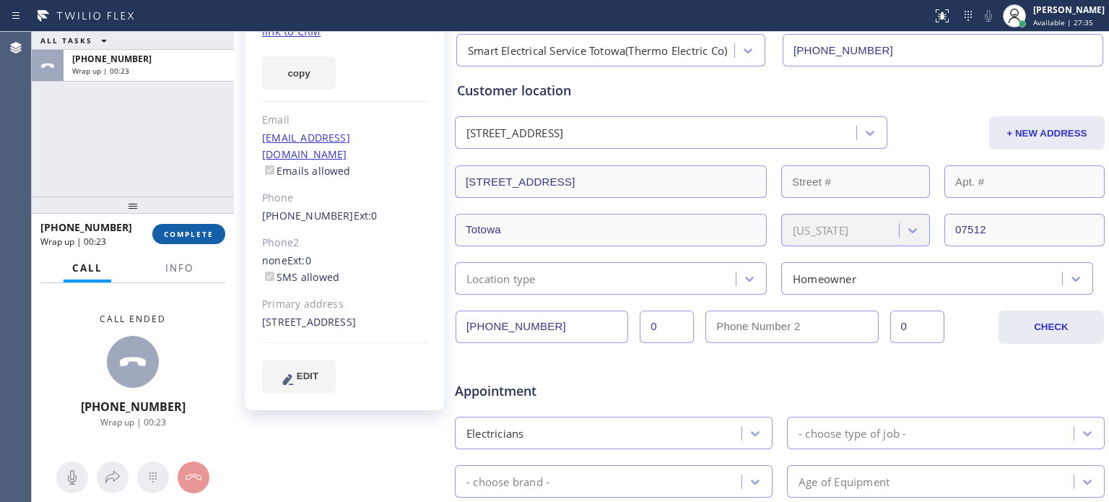
click at [196, 231] on span "COMPLETE" at bounding box center [189, 234] width 50 height 10
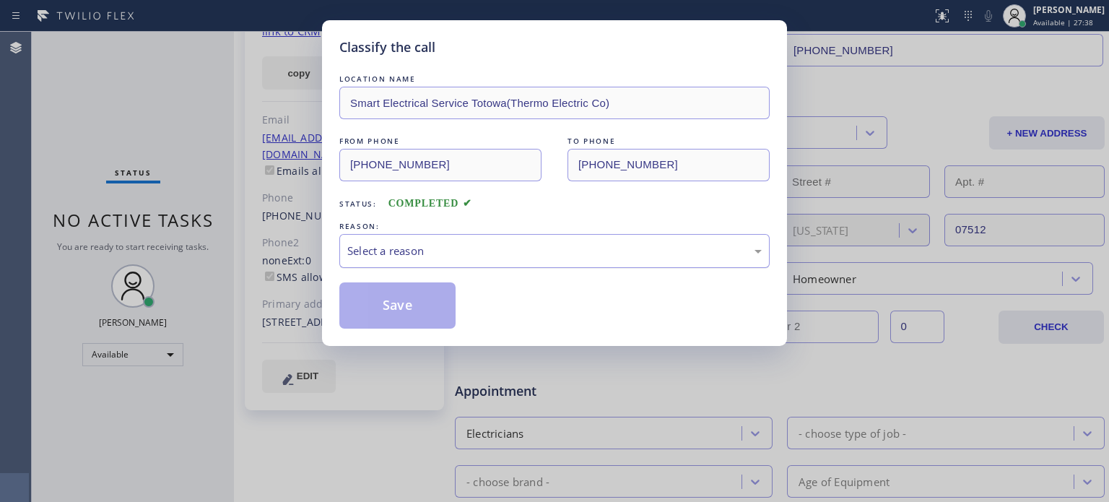
click at [430, 256] on div "Select a reason" at bounding box center [554, 251] width 414 height 17
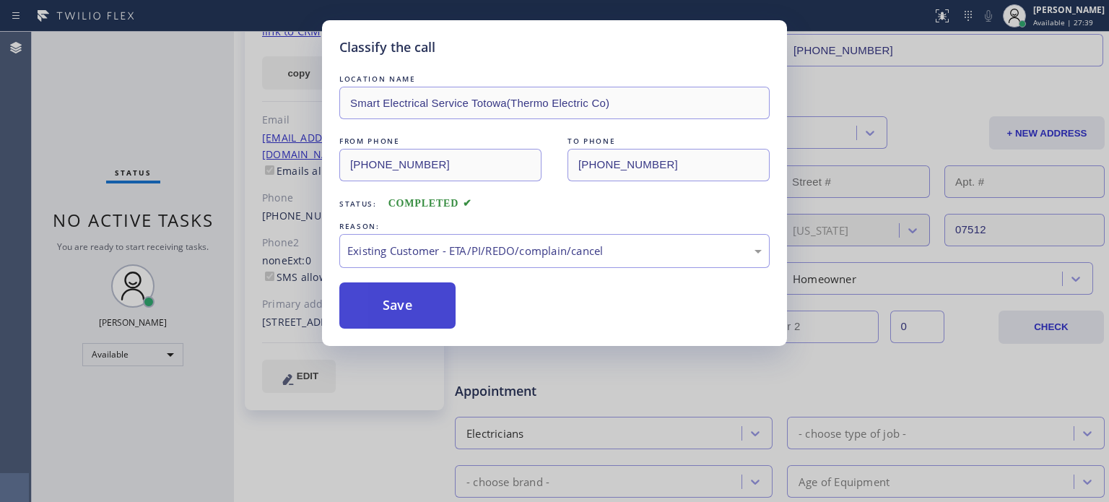
click at [412, 297] on button "Save" at bounding box center [397, 305] width 116 height 46
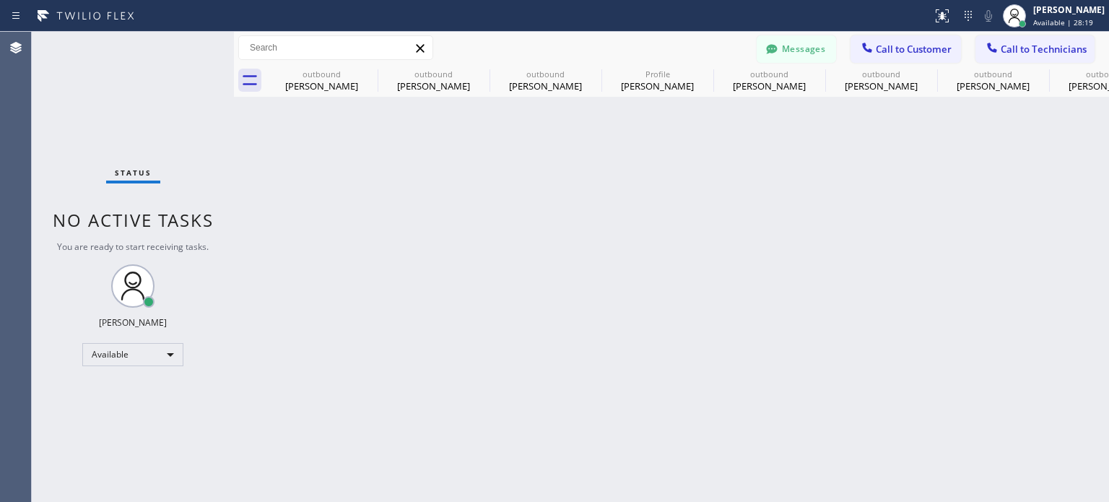
click at [901, 253] on div "Back to Dashboard Change Sender ID Customers Technicians [PHONE_NUMBER] SEARCH …" at bounding box center [671, 267] width 875 height 470
click at [898, 41] on button "Call to Customer" at bounding box center [905, 48] width 110 height 27
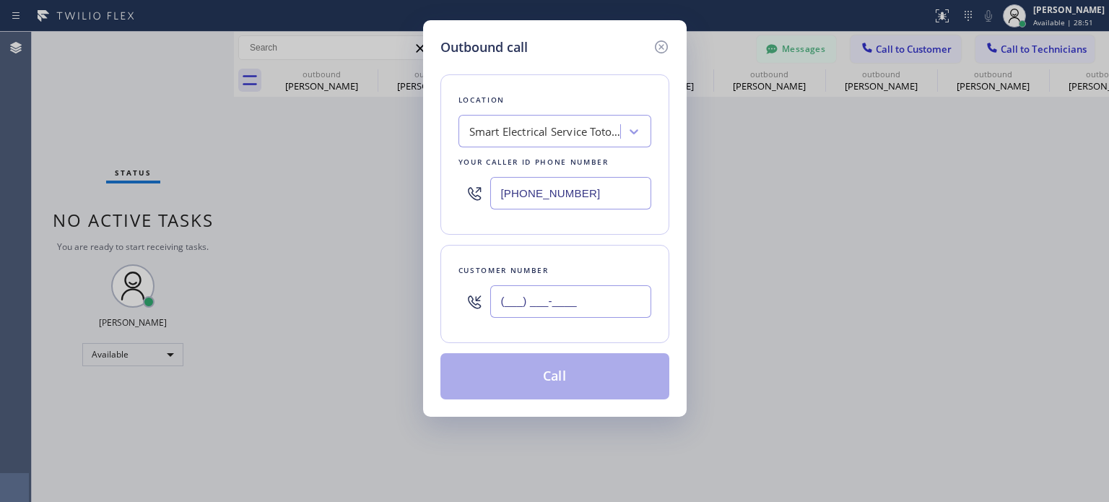
drag, startPoint x: 520, startPoint y: 289, endPoint x: 390, endPoint y: 115, distance: 217.0
click at [520, 288] on input "(___) ___-____" at bounding box center [570, 301] width 161 height 32
paste input "609) 553-9915"
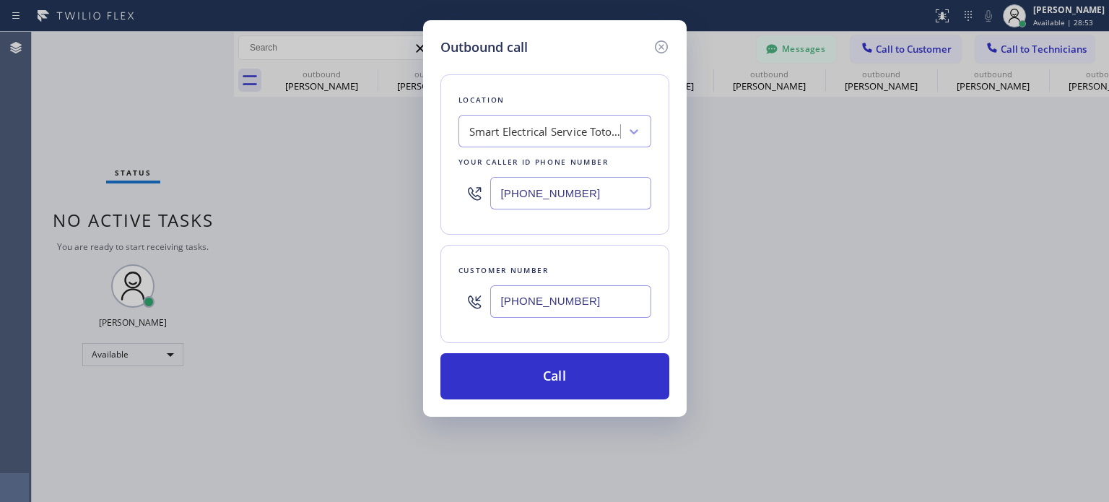
type input "[PHONE_NUMBER]"
click at [664, 45] on icon at bounding box center [661, 46] width 17 height 17
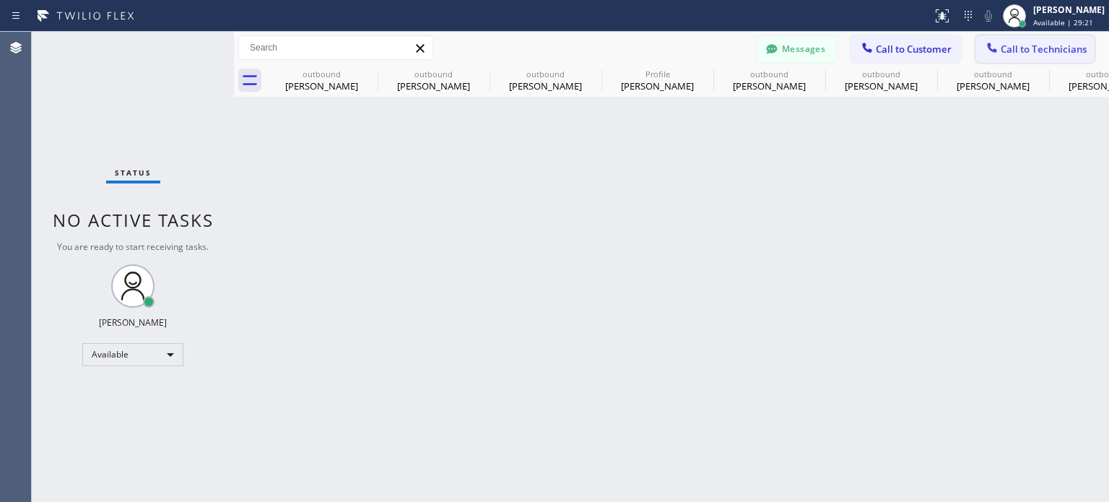
click at [1024, 48] on span "Call to Technicians" at bounding box center [1043, 49] width 86 height 13
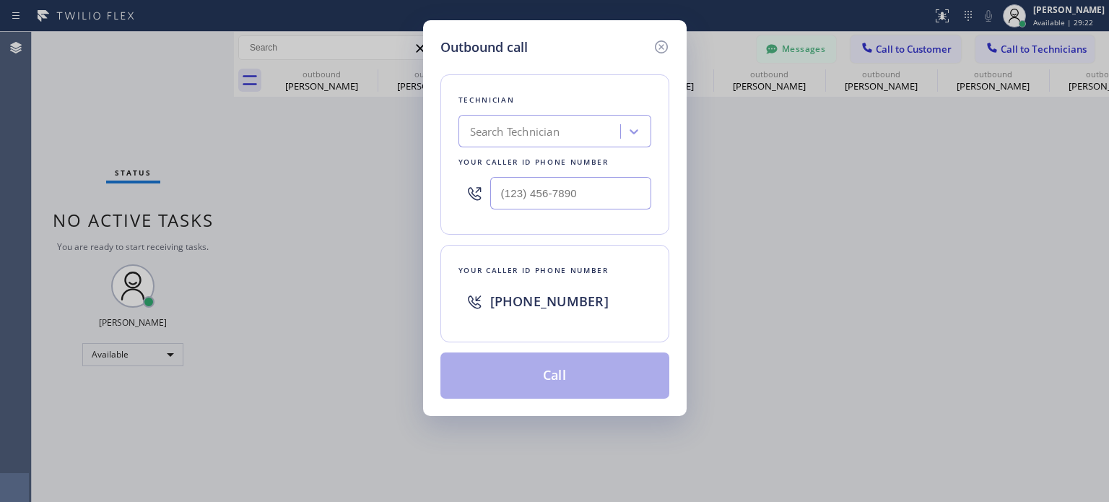
click at [520, 126] on div "Search Technician" at bounding box center [515, 131] width 90 height 17
drag, startPoint x: 487, startPoint y: 131, endPoint x: 442, endPoint y: 129, distance: 44.8
click at [442, 129] on div "Technician 0 results available for search term young. Use Up and Down to choose…" at bounding box center [554, 154] width 229 height 160
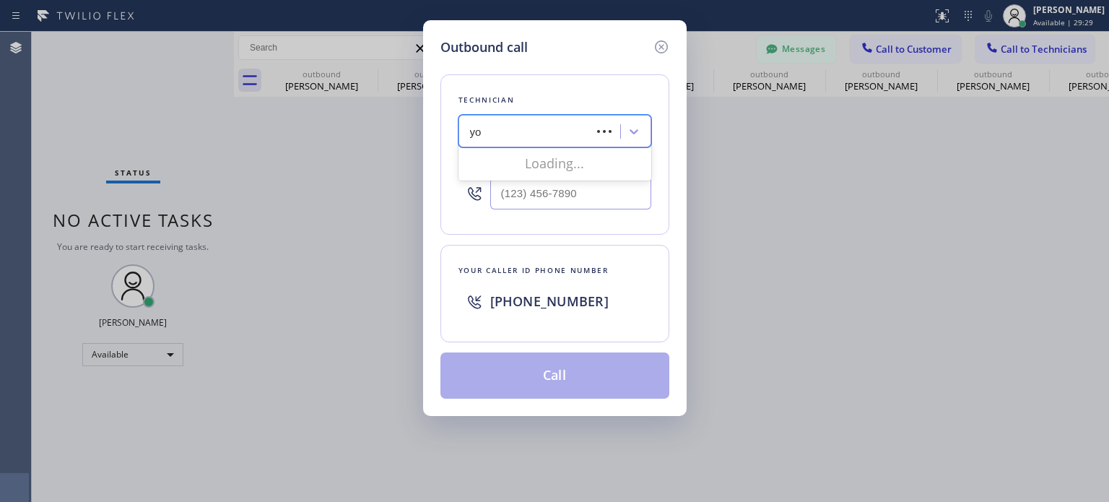
type input "y"
type input "r"
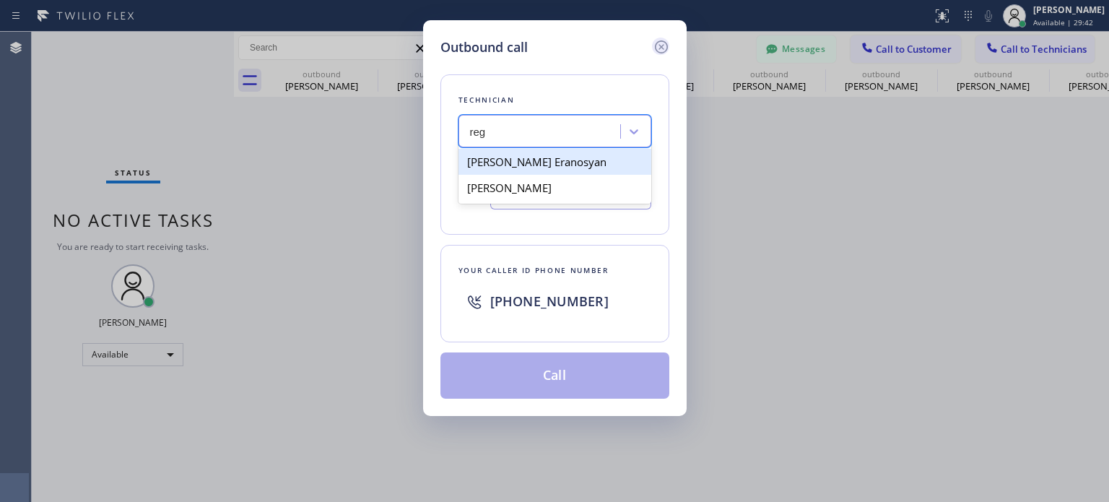
type input "reg"
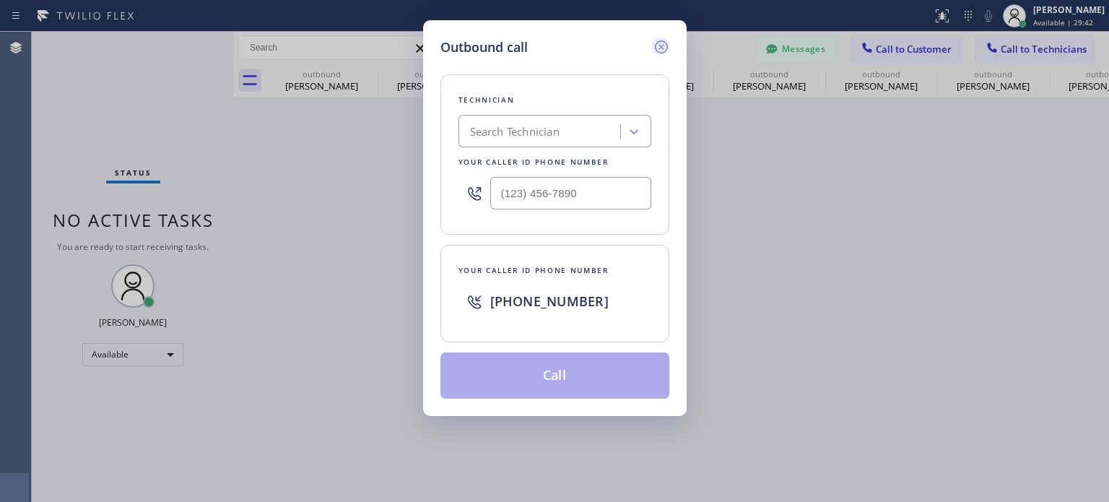
click at [658, 43] on icon at bounding box center [661, 46] width 17 height 17
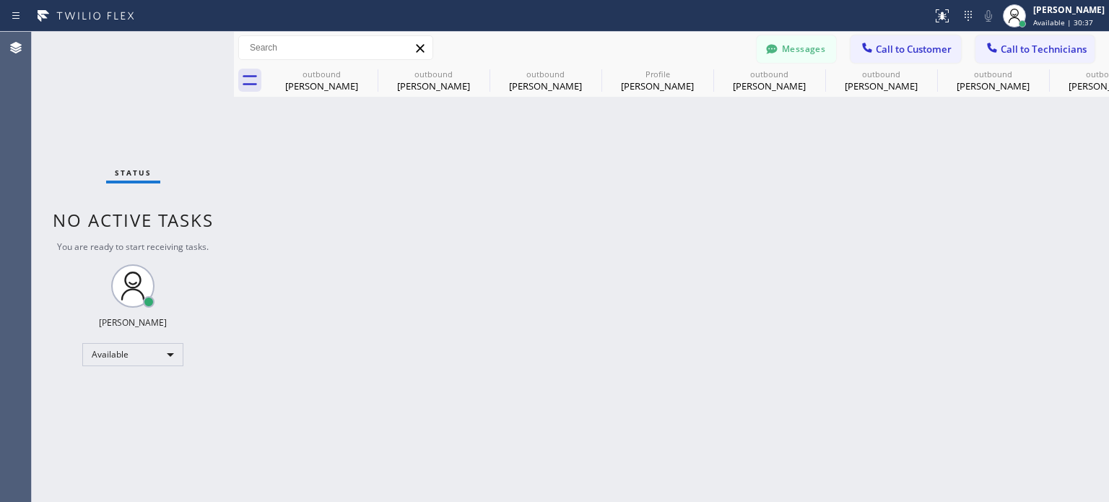
click at [828, 265] on div "Back to Dashboard Change Sender ID Customers Technicians [PHONE_NUMBER] SEARCH …" at bounding box center [671, 267] width 875 height 470
click at [875, 35] on button "Call to Customer" at bounding box center [905, 48] width 110 height 27
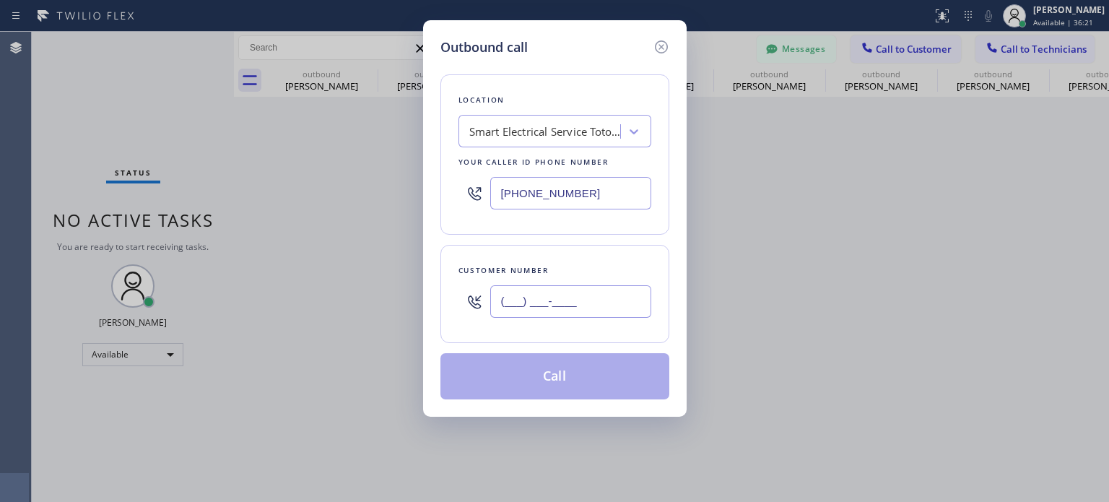
click at [560, 304] on input "(___) ___-____" at bounding box center [570, 301] width 161 height 32
paste input "609) 553-9915"
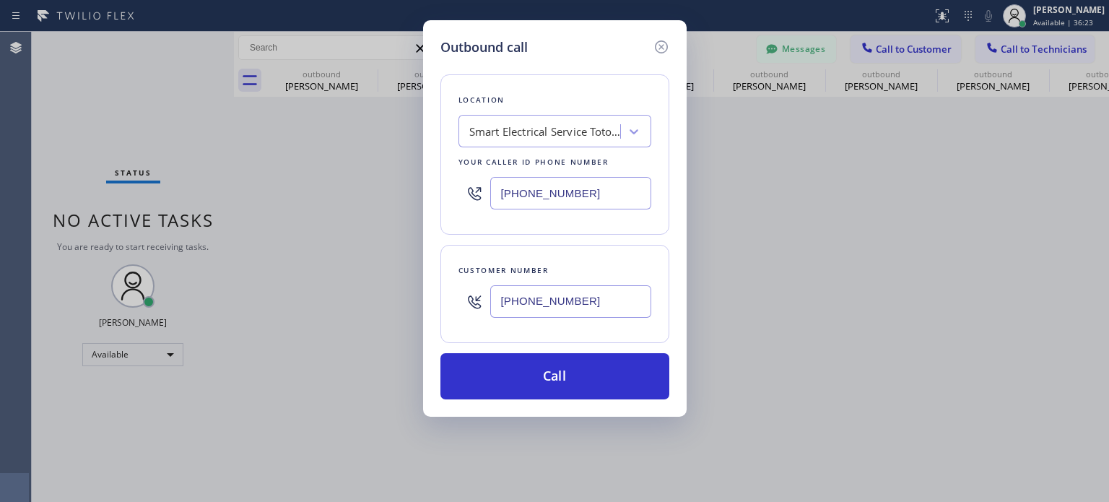
type input "[PHONE_NUMBER]"
click at [538, 201] on input "[PHONE_NUMBER]" at bounding box center [570, 193] width 161 height 32
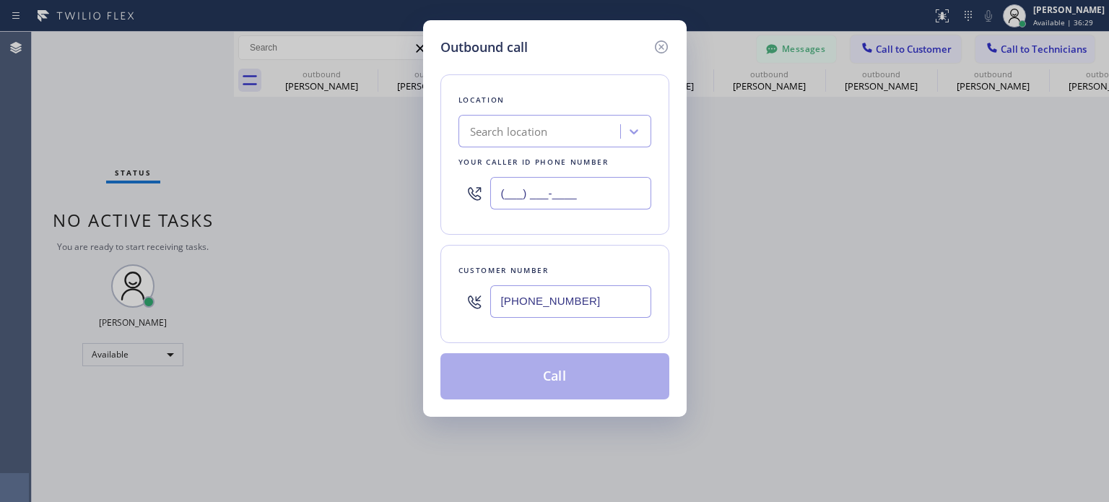
type input "(___) ___-____"
click at [517, 133] on div "Search location" at bounding box center [509, 131] width 78 height 17
paste input "Sherwood Electric Co Inc"
type input "Sherwood Electric Co Inc"
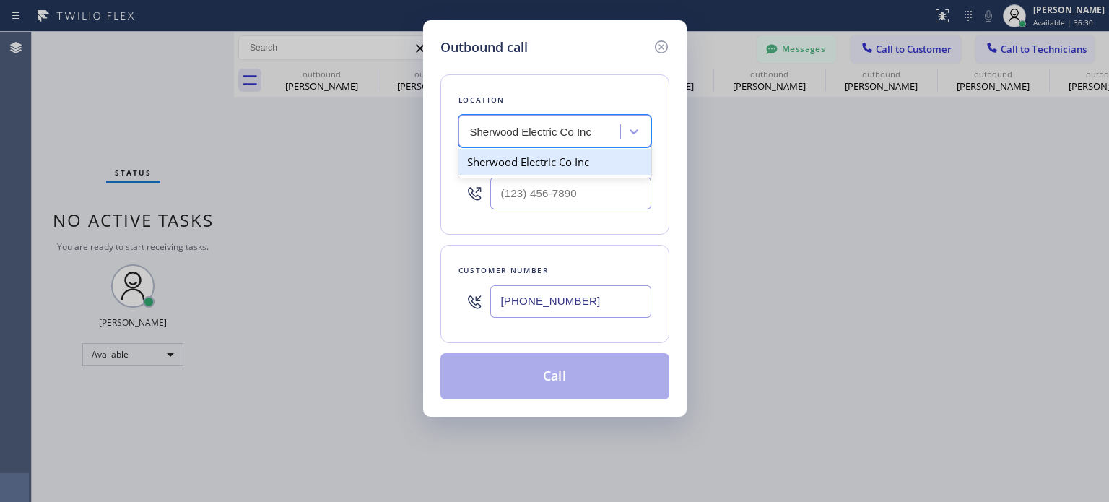
click at [534, 165] on div "Sherwood Electric Co Inc" at bounding box center [554, 162] width 193 height 26
type input "[PHONE_NUMBER]"
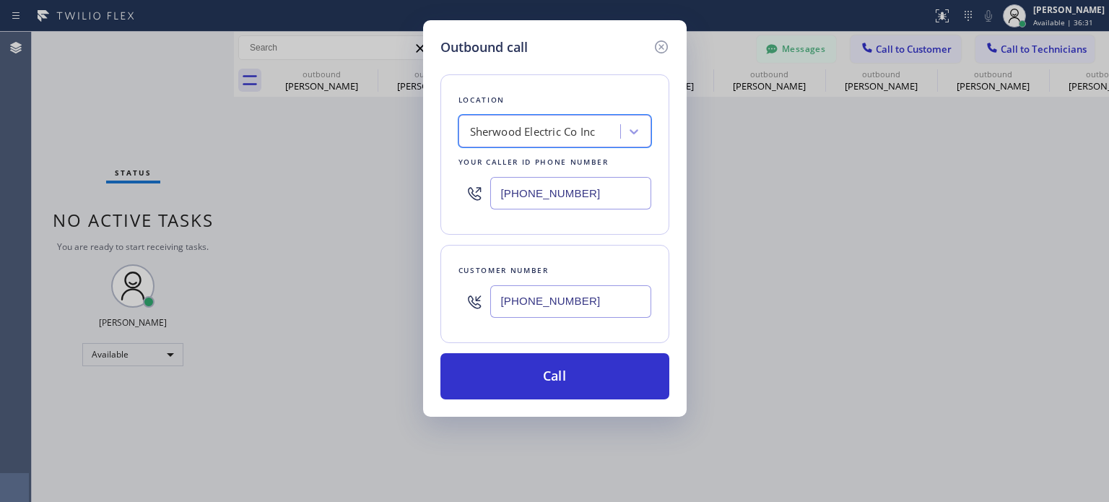
drag, startPoint x: 580, startPoint y: 366, endPoint x: 575, endPoint y: 334, distance: 32.3
click at [581, 360] on button "Call" at bounding box center [554, 376] width 229 height 46
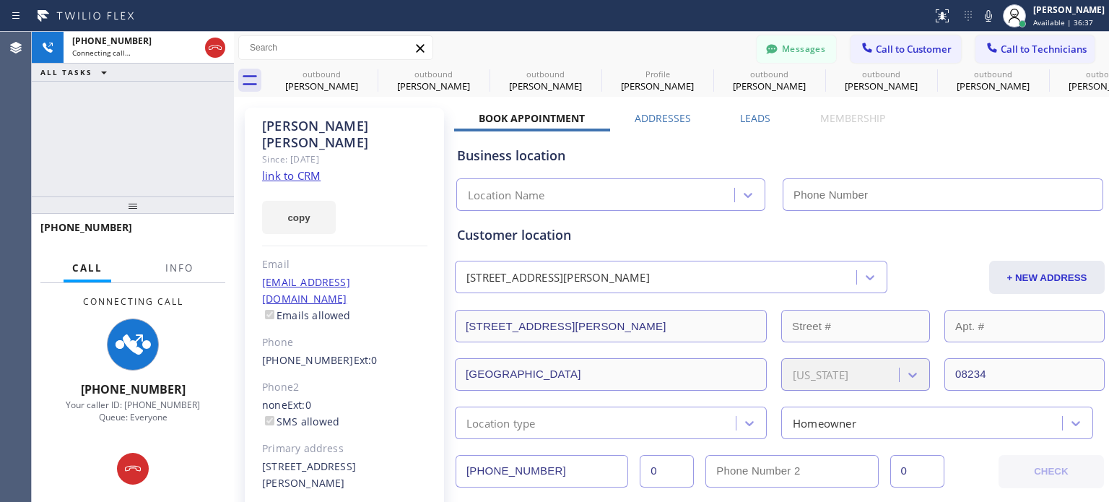
type input "[PHONE_NUMBER]"
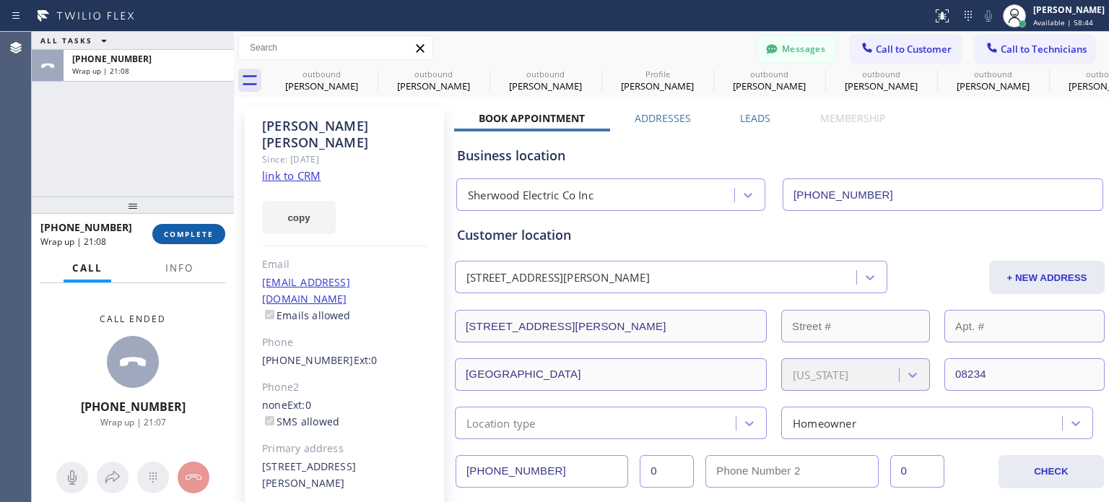
click at [178, 236] on span "COMPLETE" at bounding box center [189, 234] width 50 height 10
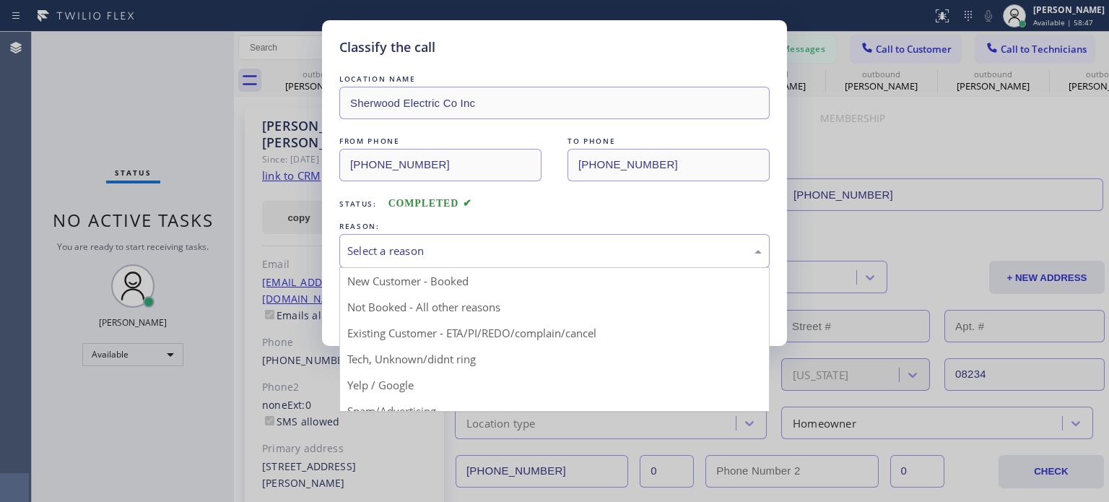
drag, startPoint x: 424, startPoint y: 259, endPoint x: 447, endPoint y: 265, distance: 23.1
click at [425, 259] on div "Select a reason" at bounding box center [554, 251] width 430 height 34
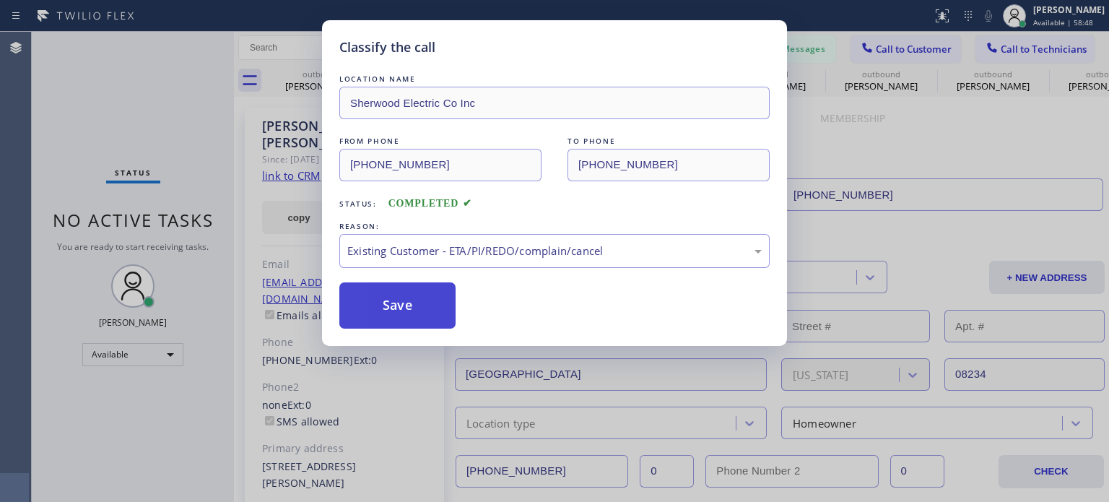
click at [428, 305] on button "Save" at bounding box center [397, 305] width 116 height 46
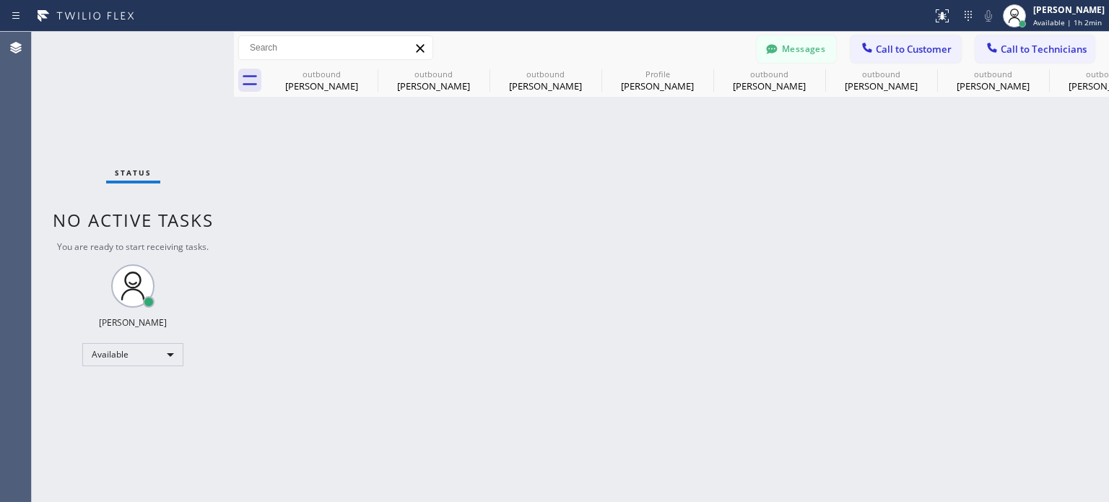
drag, startPoint x: 932, startPoint y: 201, endPoint x: 390, endPoint y: 43, distance: 564.9
click at [930, 200] on div "Back to Dashboard Change Sender ID Customers Technicians [PHONE_NUMBER] SEARCH …" at bounding box center [671, 267] width 875 height 470
click at [893, 243] on div "Back to Dashboard Change Sender ID Customers Technicians [PHONE_NUMBER] SEARCH …" at bounding box center [671, 267] width 875 height 470
click at [806, 48] on button "Messages" at bounding box center [795, 48] width 79 height 27
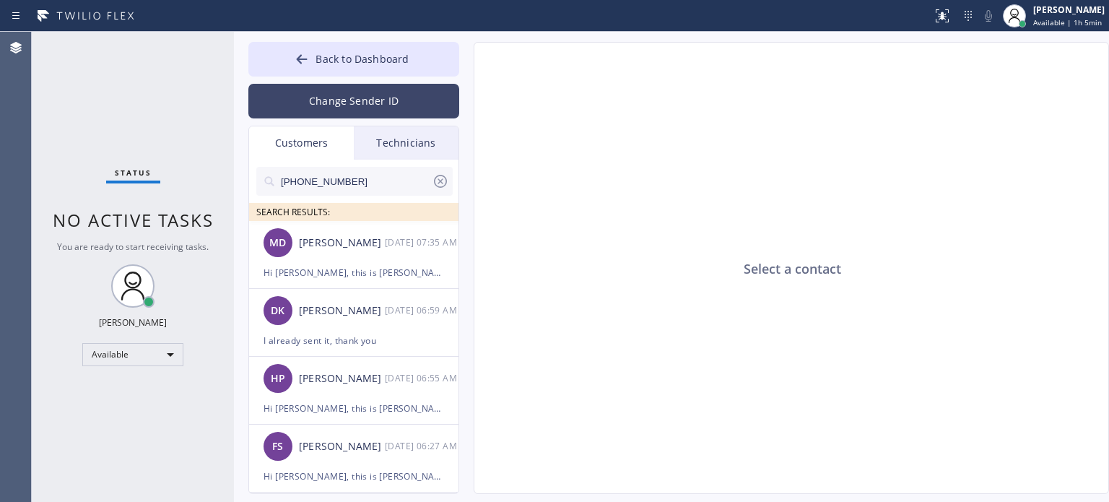
click at [320, 105] on button "Change Sender ID" at bounding box center [353, 101] width 211 height 35
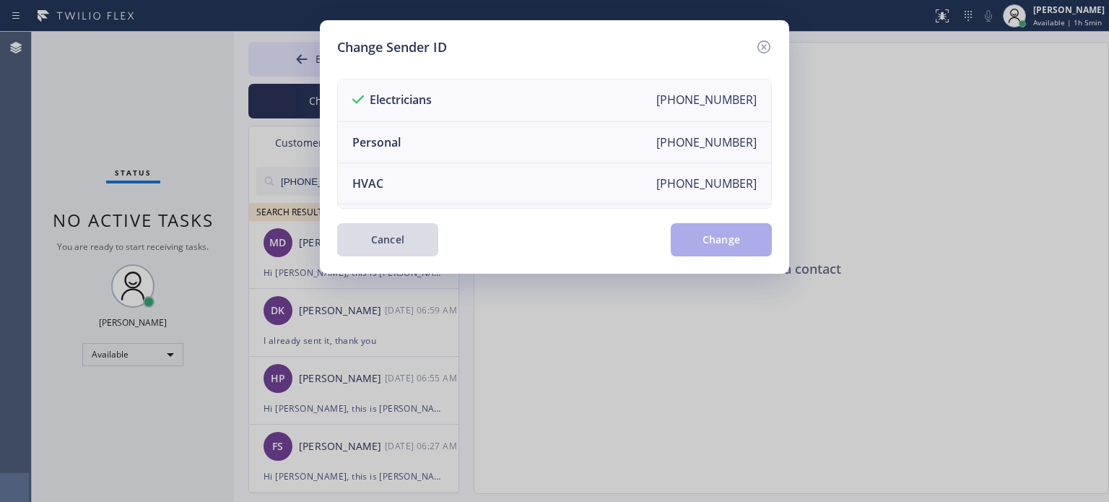
click at [396, 237] on button "Cancel" at bounding box center [387, 239] width 101 height 33
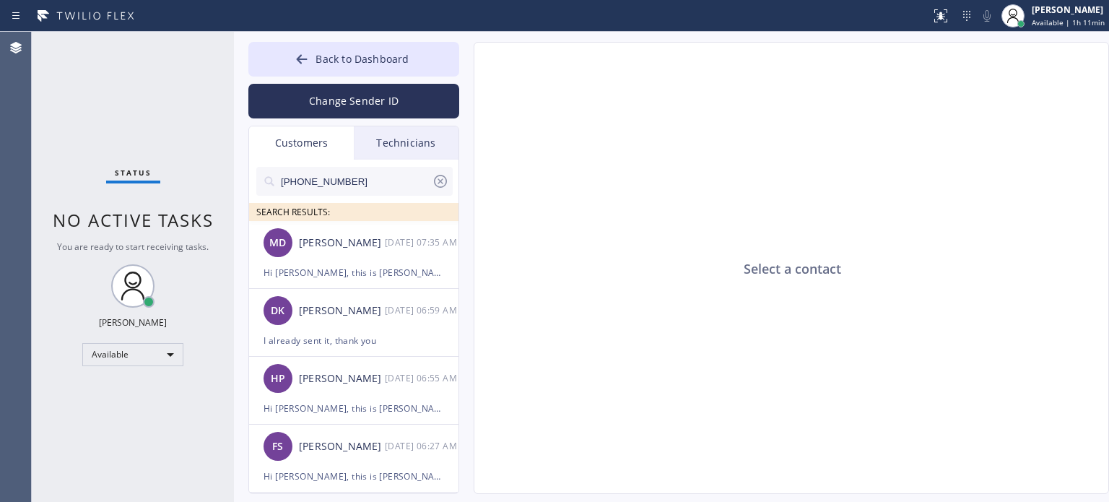
drag, startPoint x: 863, startPoint y: 132, endPoint x: 852, endPoint y: 138, distance: 12.9
click at [863, 128] on div "Select a contact" at bounding box center [791, 269] width 635 height 452
click at [368, 53] on span "Back to Dashboard" at bounding box center [361, 59] width 93 height 14
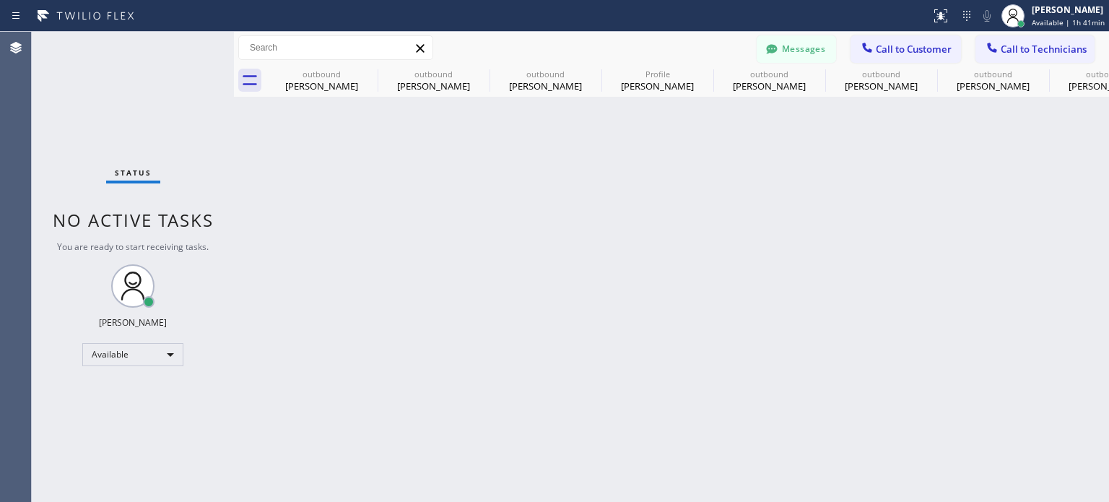
click at [923, 249] on div "Back to Dashboard Change Sender ID Customers Technicians [PHONE_NUMBER] SEARCH …" at bounding box center [671, 267] width 875 height 470
click at [875, 51] on div at bounding box center [866, 48] width 17 height 17
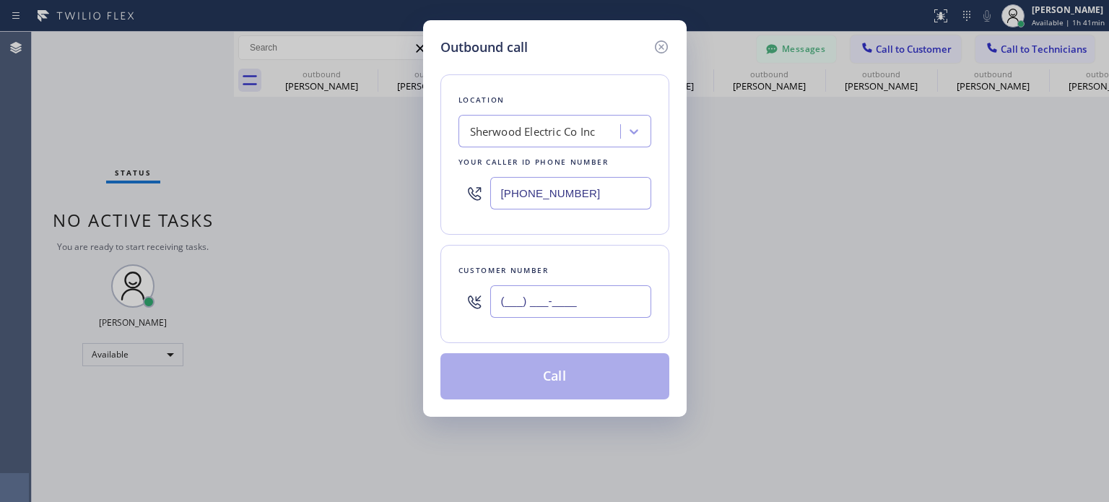
drag, startPoint x: 547, startPoint y: 305, endPoint x: 537, endPoint y: 274, distance: 33.3
click at [547, 304] on input "(___) ___-____" at bounding box center [570, 301] width 161 height 32
paste input "973) 851-0689"
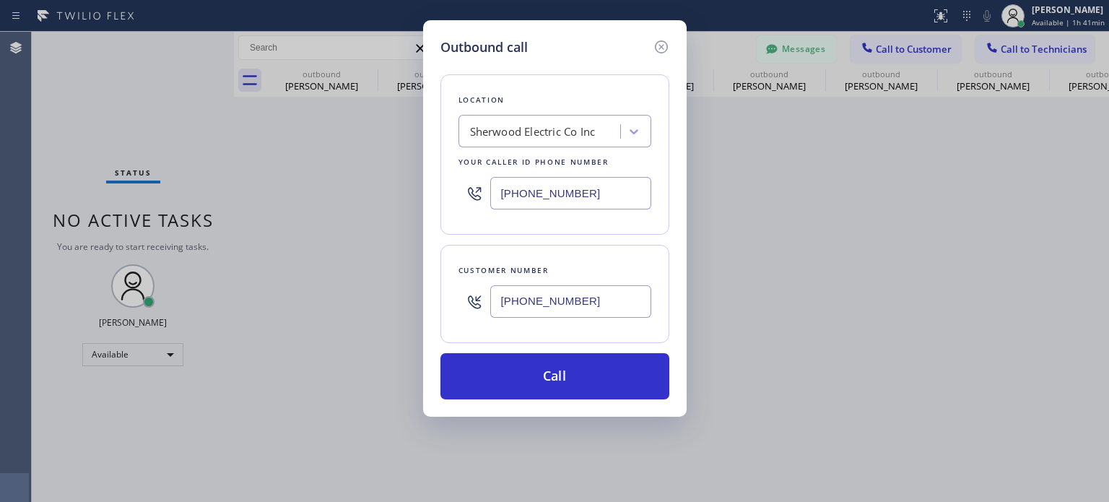
type input "[PHONE_NUMBER]"
click at [543, 188] on input "[PHONE_NUMBER]" at bounding box center [570, 193] width 161 height 32
click at [543, 190] on input "[PHONE_NUMBER]" at bounding box center [570, 193] width 161 height 32
click at [544, 190] on input "[PHONE_NUMBER]" at bounding box center [570, 193] width 161 height 32
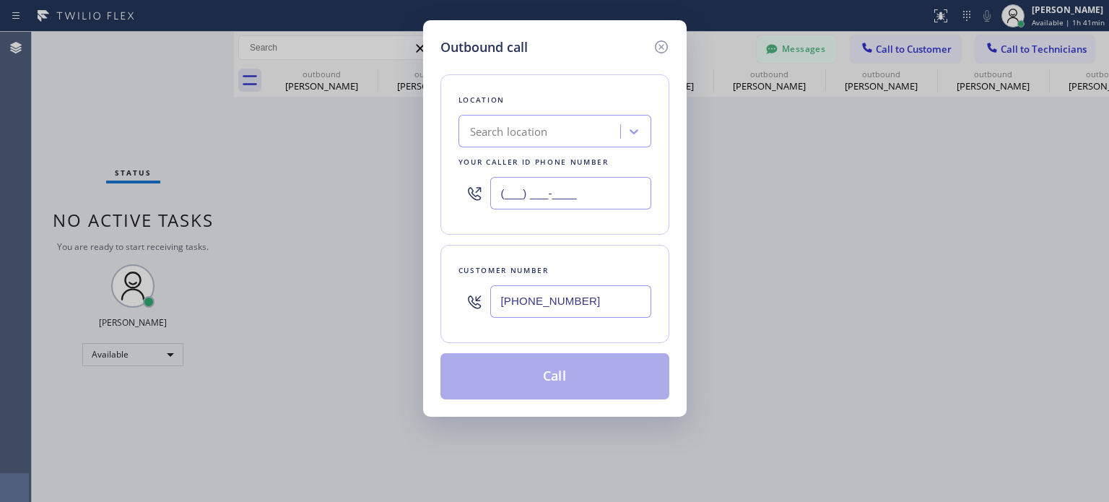
type input "(___) ___-____"
click at [521, 123] on div "Search location" at bounding box center [509, 131] width 78 height 17
paste input "Brothers Electric"
type input "Brothers Electric"
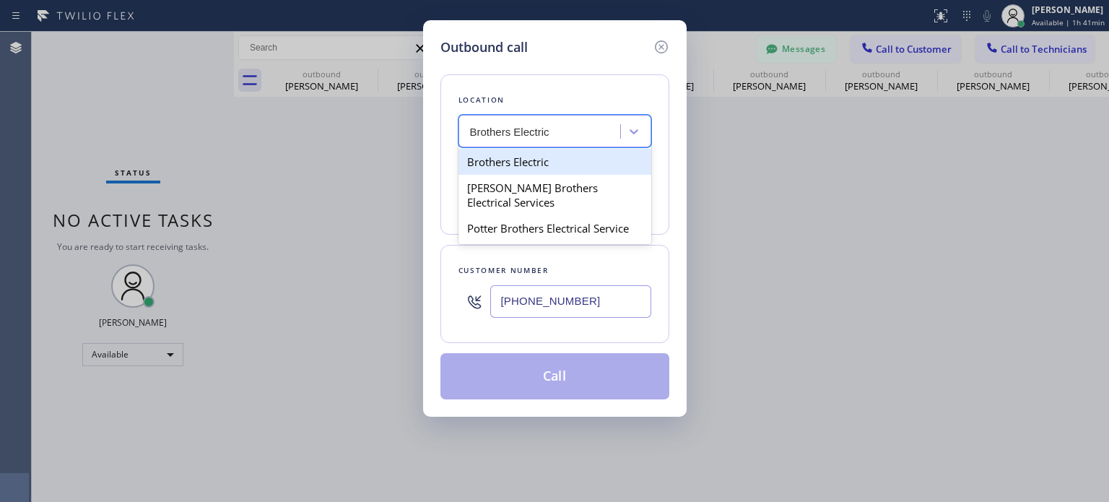
drag, startPoint x: 521, startPoint y: 175, endPoint x: 517, endPoint y: 160, distance: 15.1
click at [517, 160] on div "Brothers Electric [PERSON_NAME] Brothers Electrical Services Potter Brothers El…" at bounding box center [554, 195] width 193 height 98
click at [517, 160] on div "Brothers Electric" at bounding box center [554, 162] width 193 height 26
type input "[PHONE_NUMBER]"
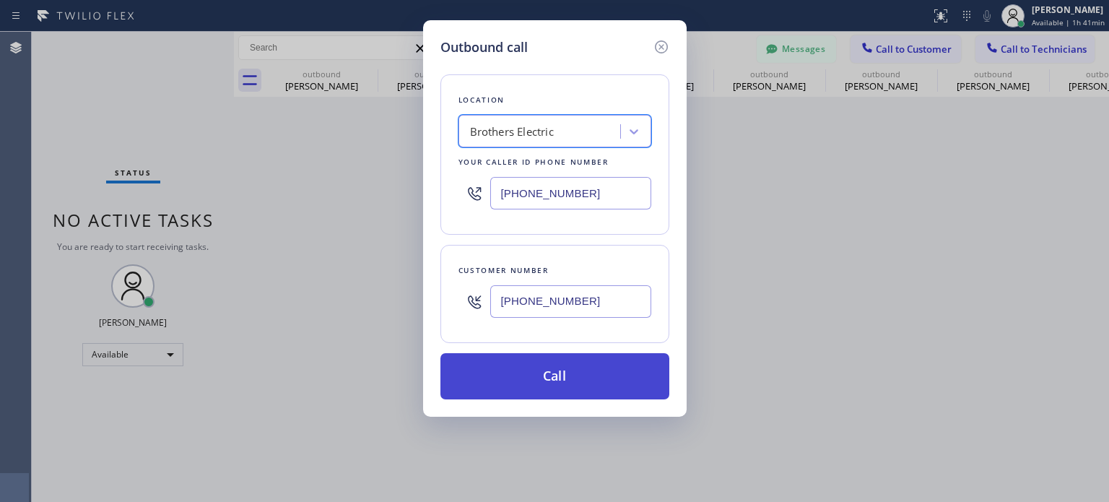
click at [528, 362] on button "Call" at bounding box center [554, 376] width 229 height 46
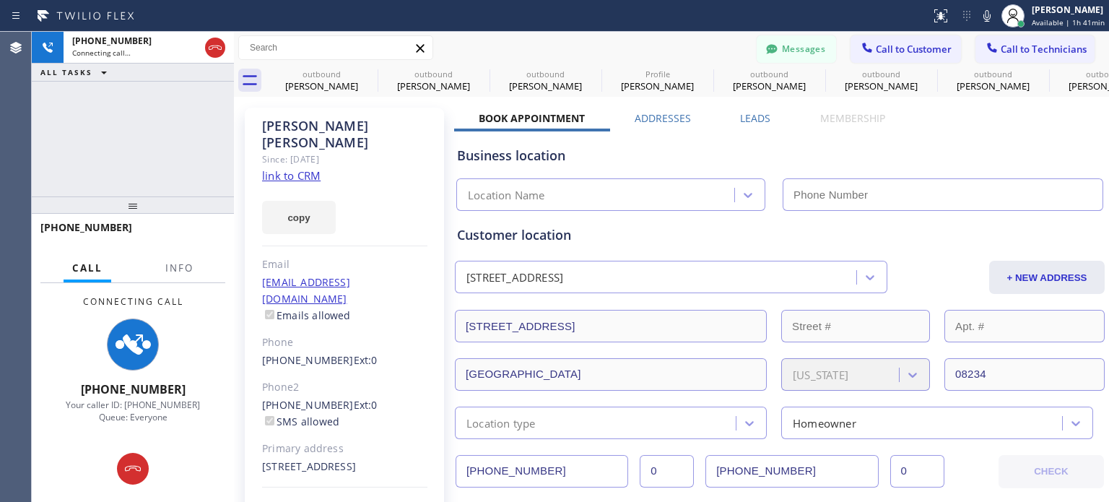
type input "[PHONE_NUMBER]"
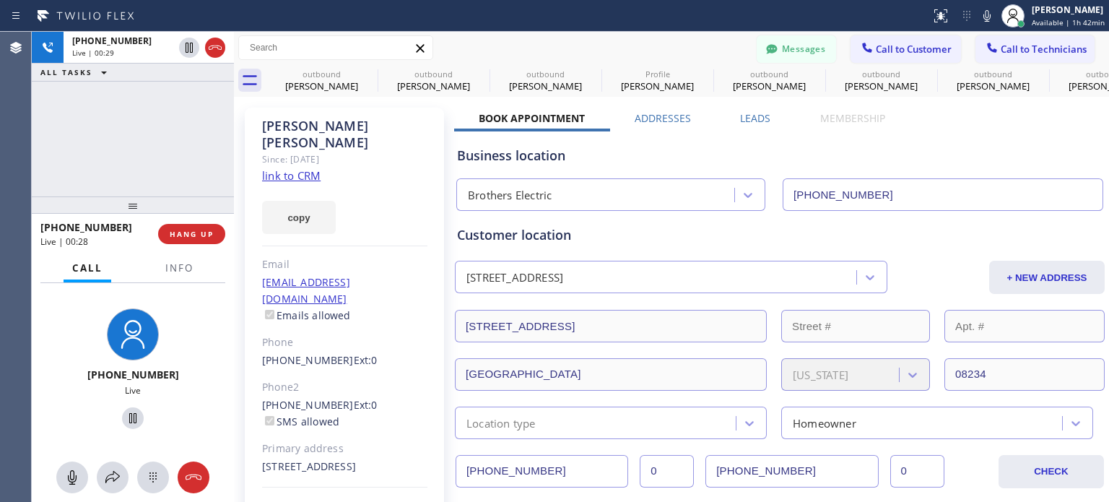
drag, startPoint x: 219, startPoint y: 43, endPoint x: 222, endPoint y: 2, distance: 41.2
click at [218, 43] on icon at bounding box center [214, 47] width 17 height 17
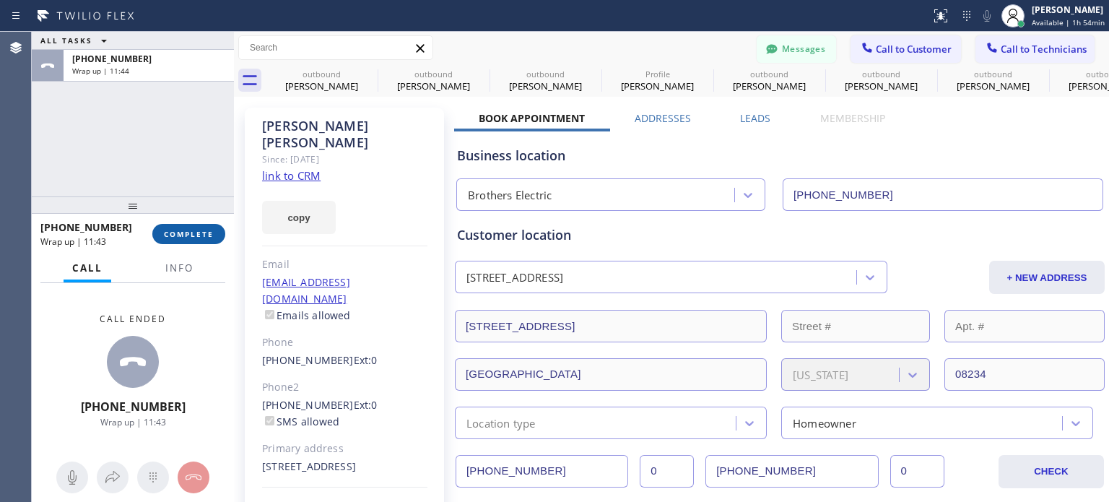
click at [193, 227] on button "COMPLETE" at bounding box center [188, 234] width 73 height 20
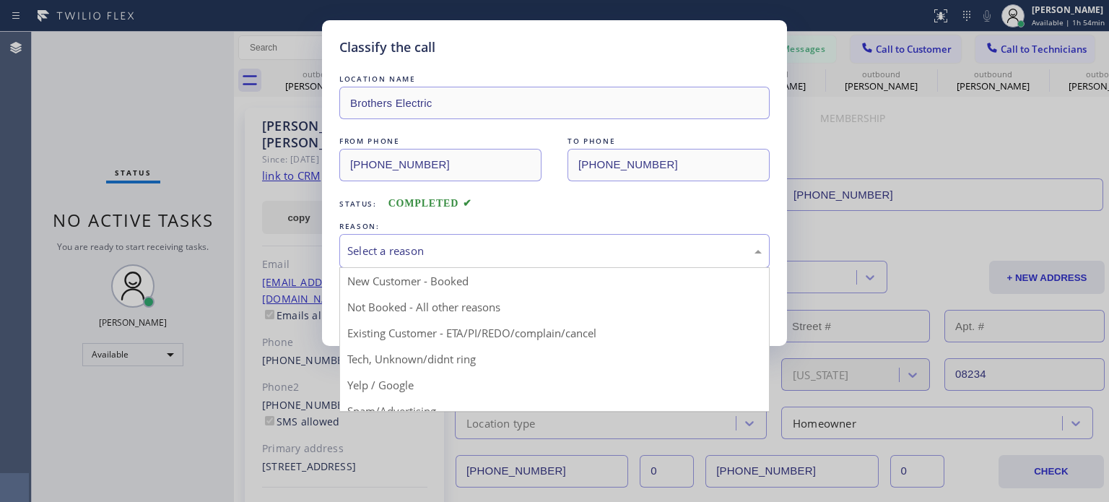
click at [520, 266] on div "Select a reason New Customer - Booked Not Booked - All other reasons Existing C…" at bounding box center [554, 251] width 430 height 34
drag, startPoint x: 492, startPoint y: 326, endPoint x: 458, endPoint y: 327, distance: 34.0
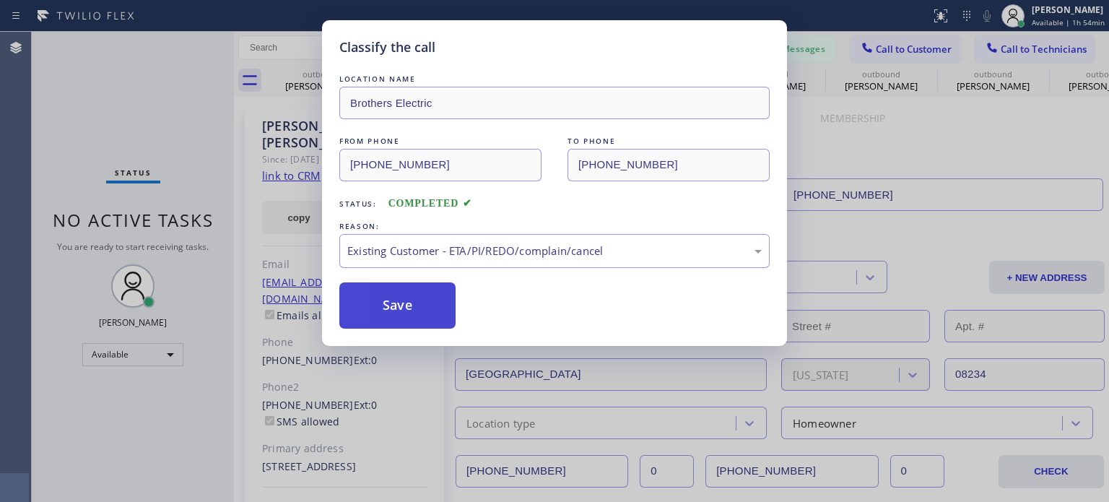
click at [432, 300] on button "Save" at bounding box center [397, 305] width 116 height 46
